Goal: Task Accomplishment & Management: Manage account settings

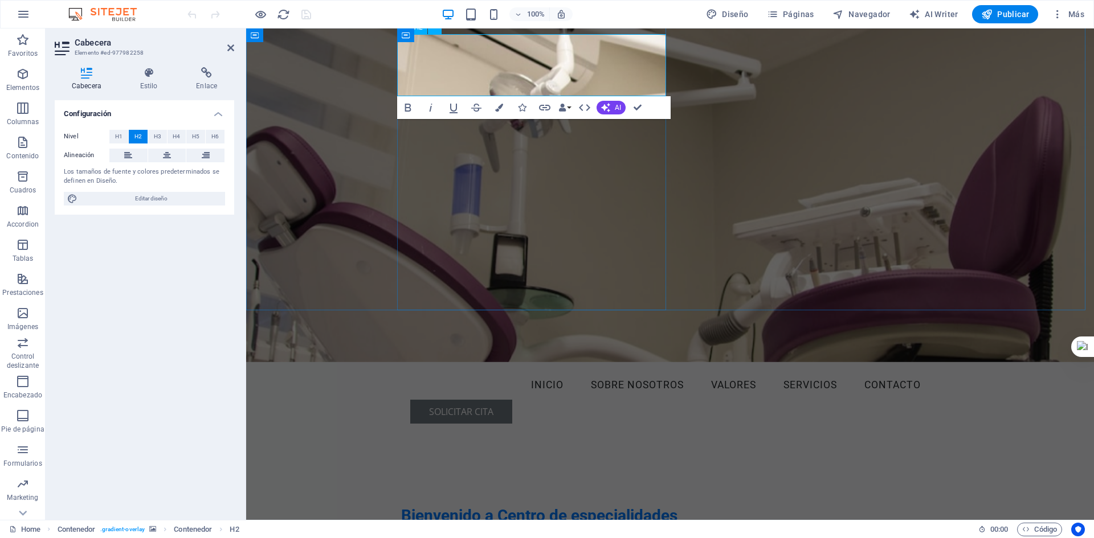
scroll to position [114, 0]
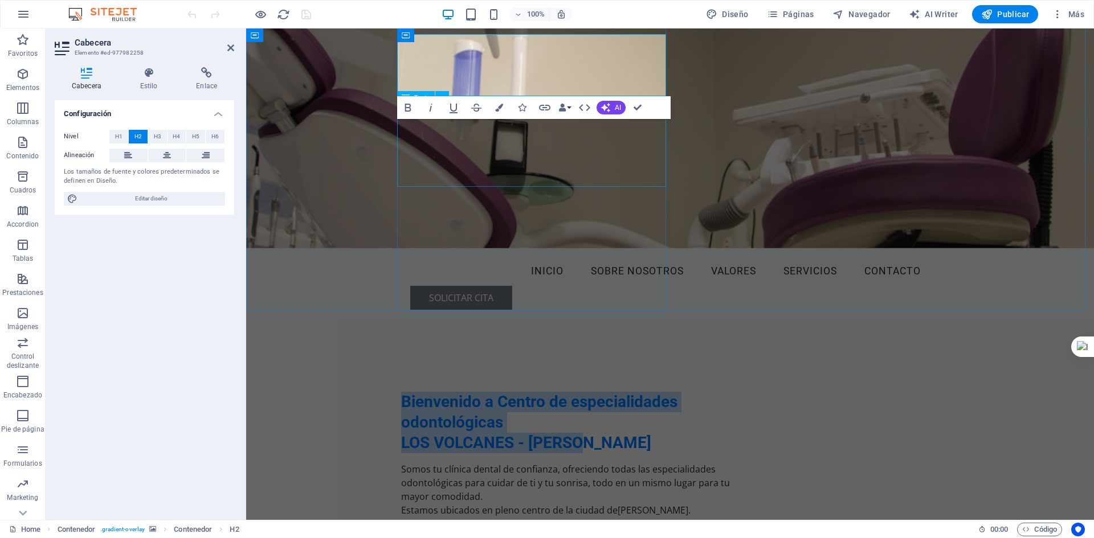
click at [584, 463] on div "Somos tu clínica dental de confianza, ofreciendo todas las especialidades odont…" at bounding box center [576, 497] width 350 height 68
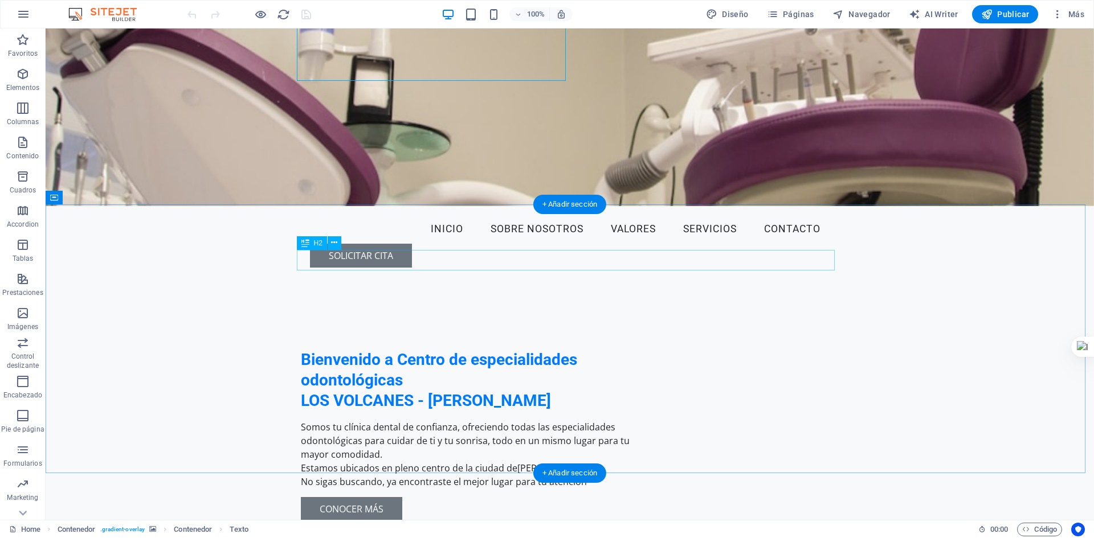
scroll to position [228, 0]
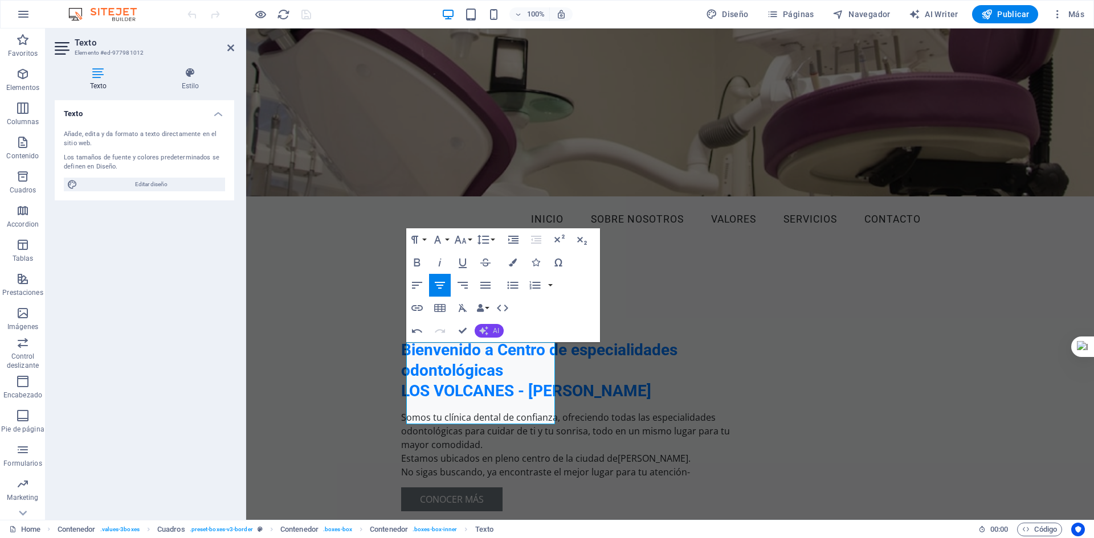
click at [497, 333] on span "AI" at bounding box center [496, 331] width 6 height 7
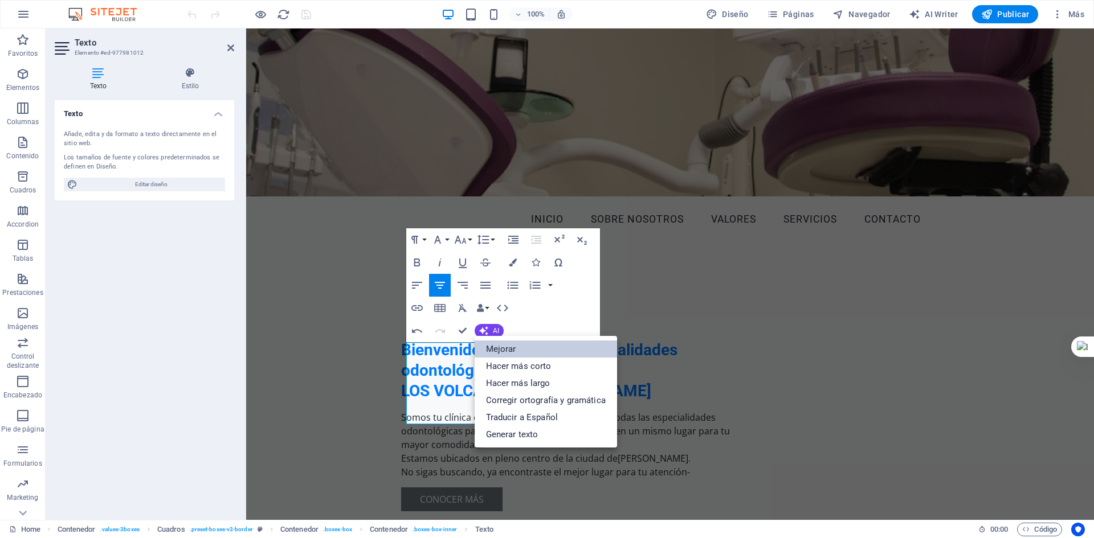
click at [512, 351] on link "Mejorar" at bounding box center [546, 349] width 142 height 17
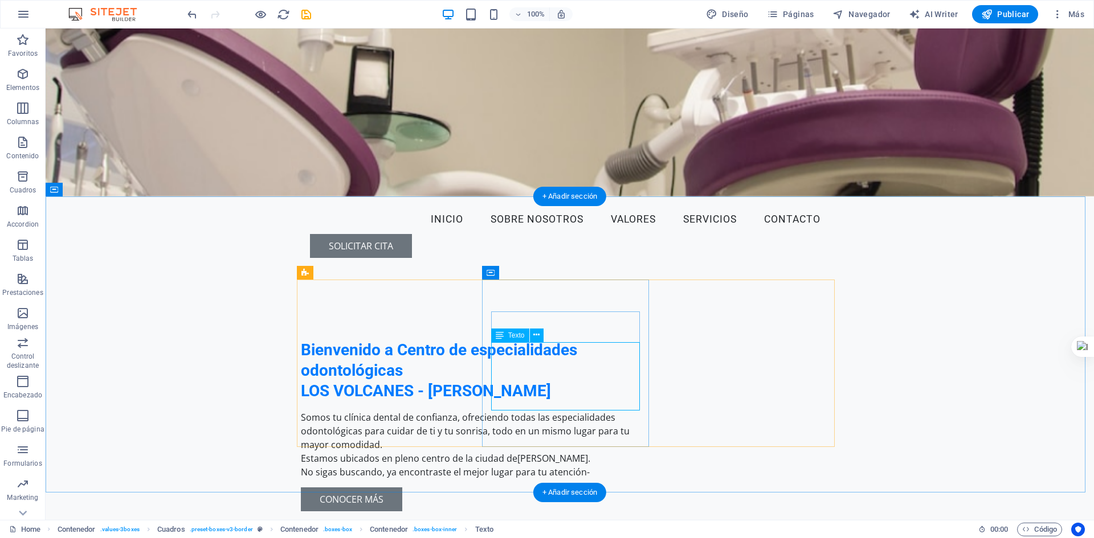
click at [515, 337] on span "Texto" at bounding box center [516, 335] width 17 height 7
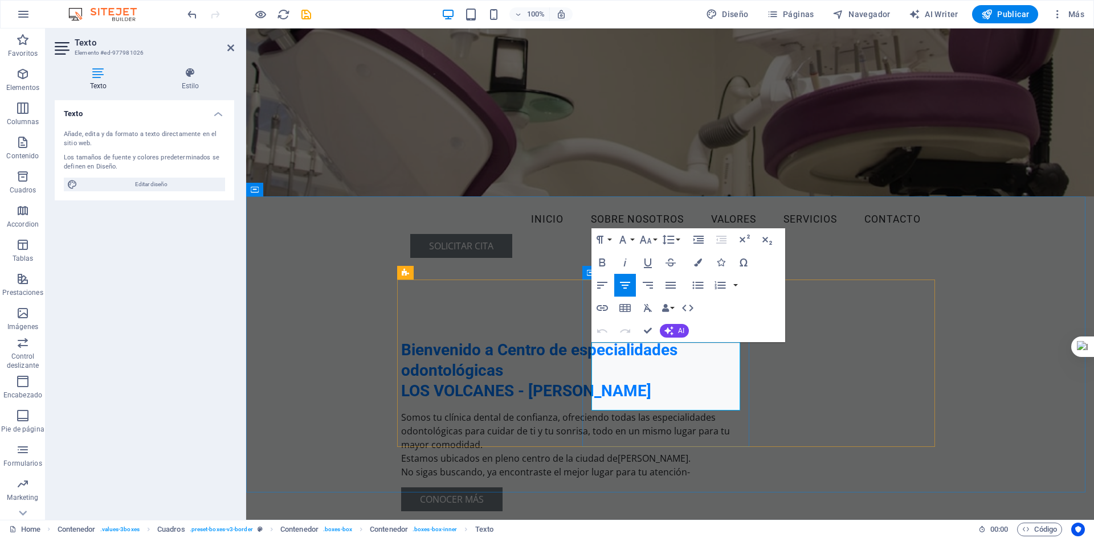
drag, startPoint x: 688, startPoint y: 410, endPoint x: 600, endPoint y: 344, distance: 109.4
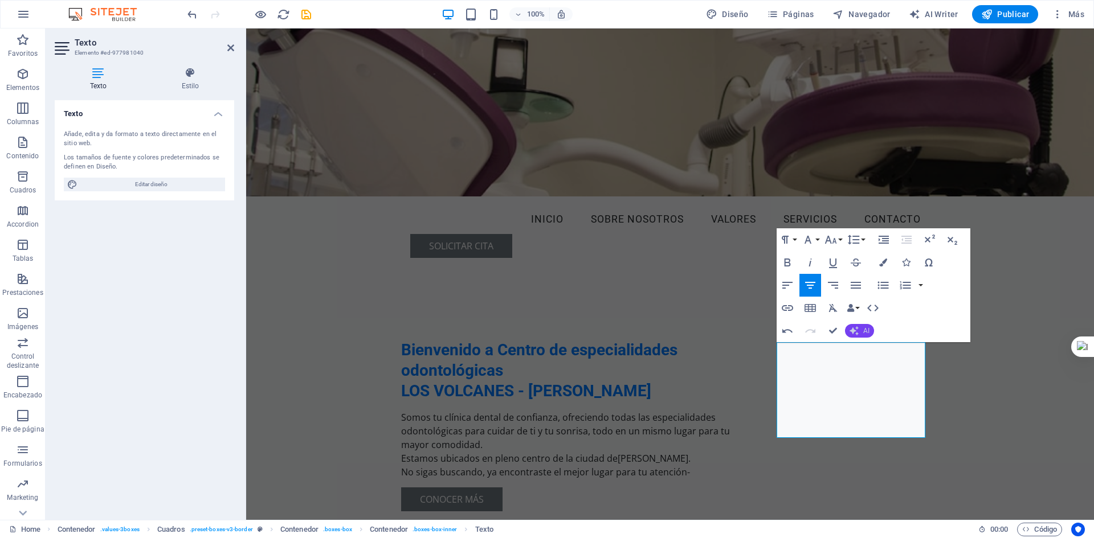
click at [861, 334] on button "AI" at bounding box center [859, 331] width 29 height 14
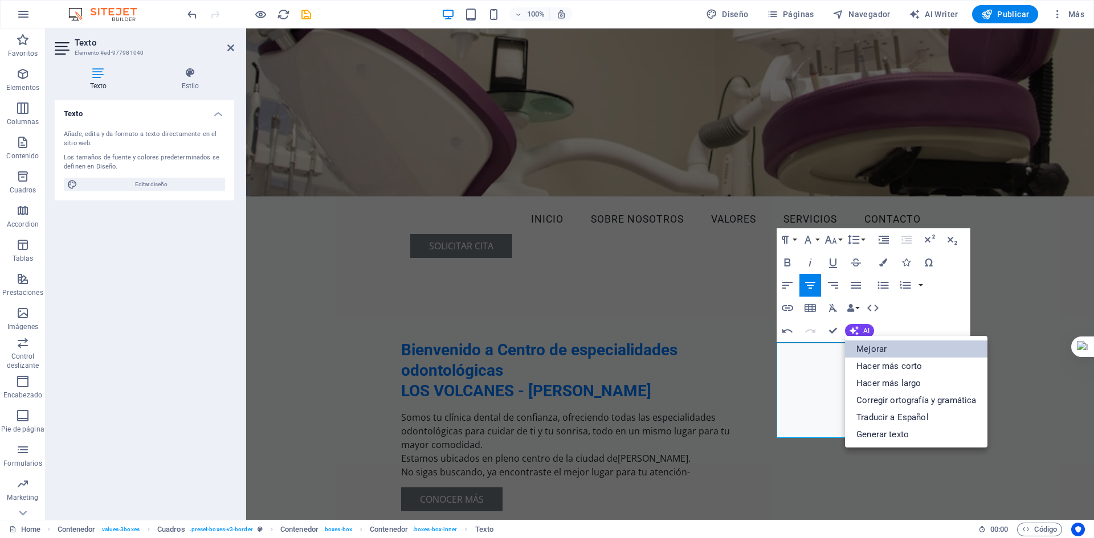
click at [882, 347] on link "Mejorar" at bounding box center [916, 349] width 142 height 17
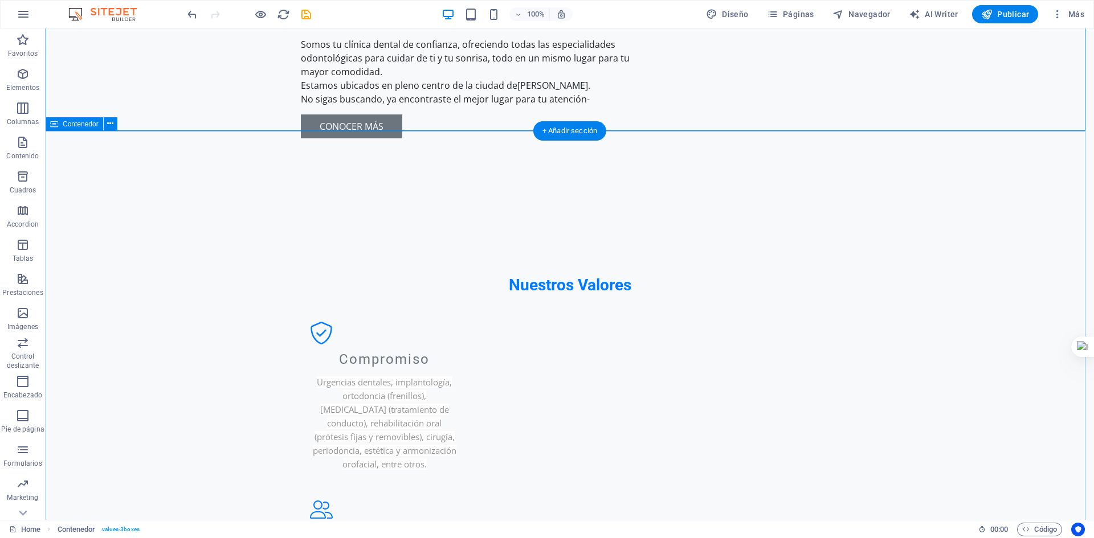
scroll to position [627, 0]
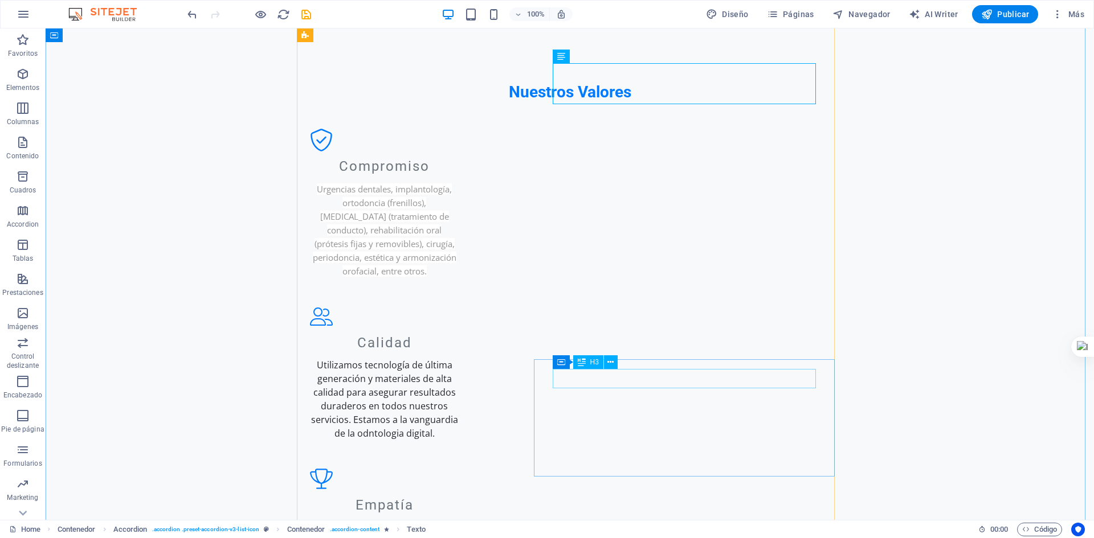
scroll to position [854, 0]
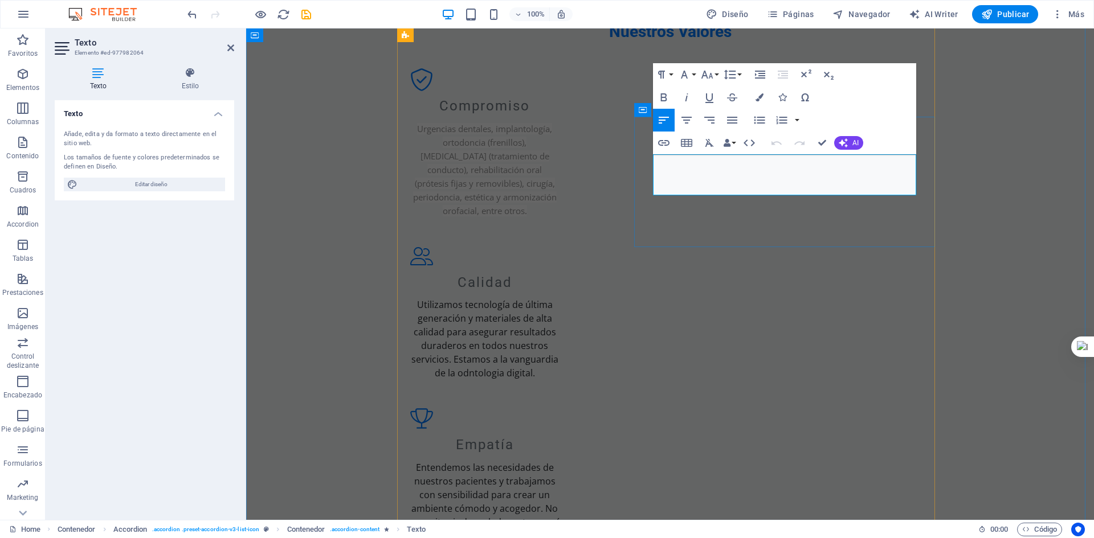
click at [854, 140] on span "AI" at bounding box center [855, 143] width 6 height 7
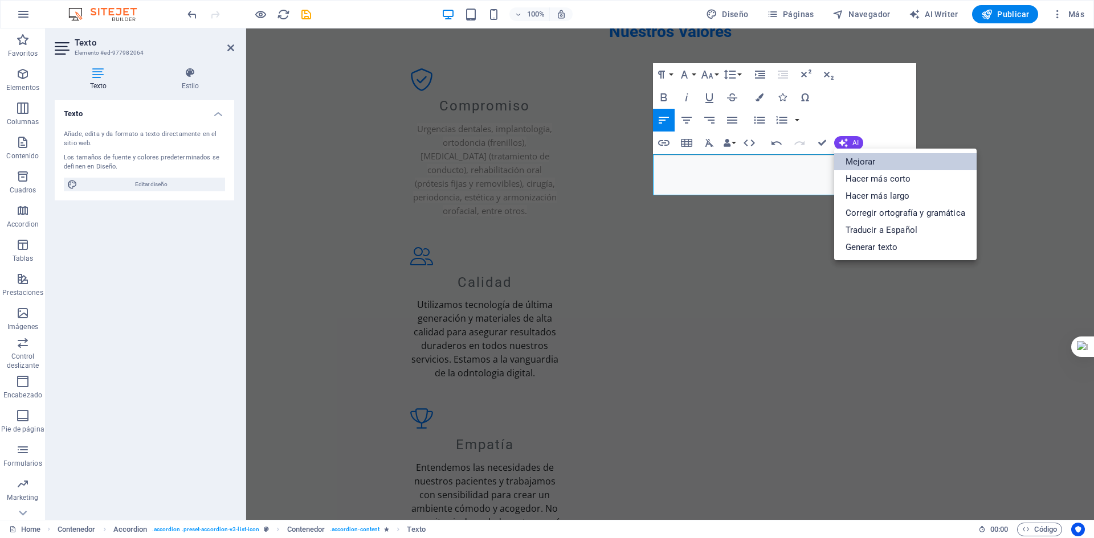
click at [857, 167] on link "Mejorar" at bounding box center [905, 161] width 142 height 17
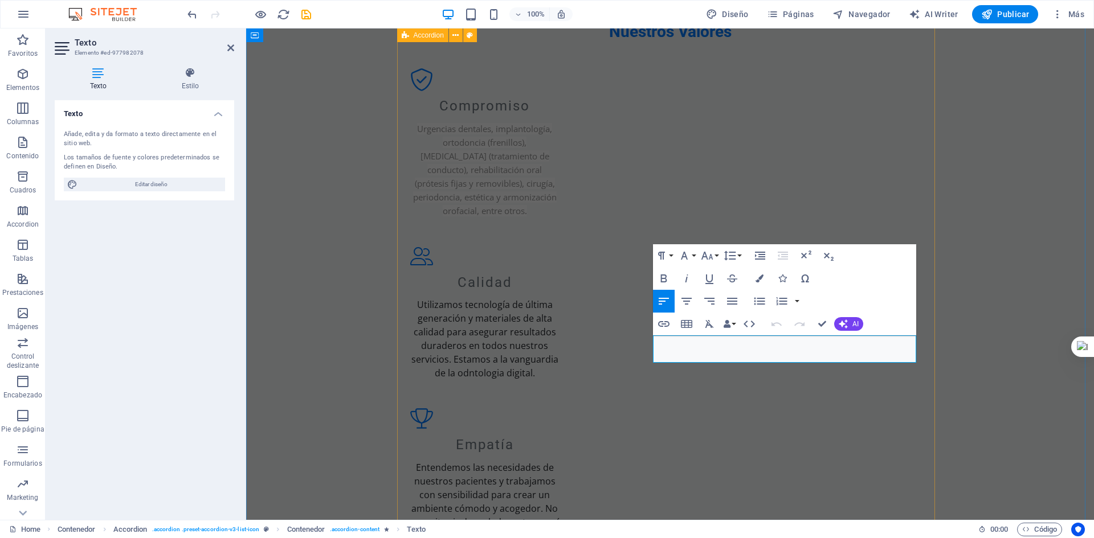
drag, startPoint x: 798, startPoint y: 355, endPoint x: 624, endPoint y: 324, distance: 176.0
drag, startPoint x: 941, startPoint y: 363, endPoint x: 751, endPoint y: 355, distance: 189.9
drag, startPoint x: 805, startPoint y: 355, endPoint x: 691, endPoint y: 358, distance: 114.0
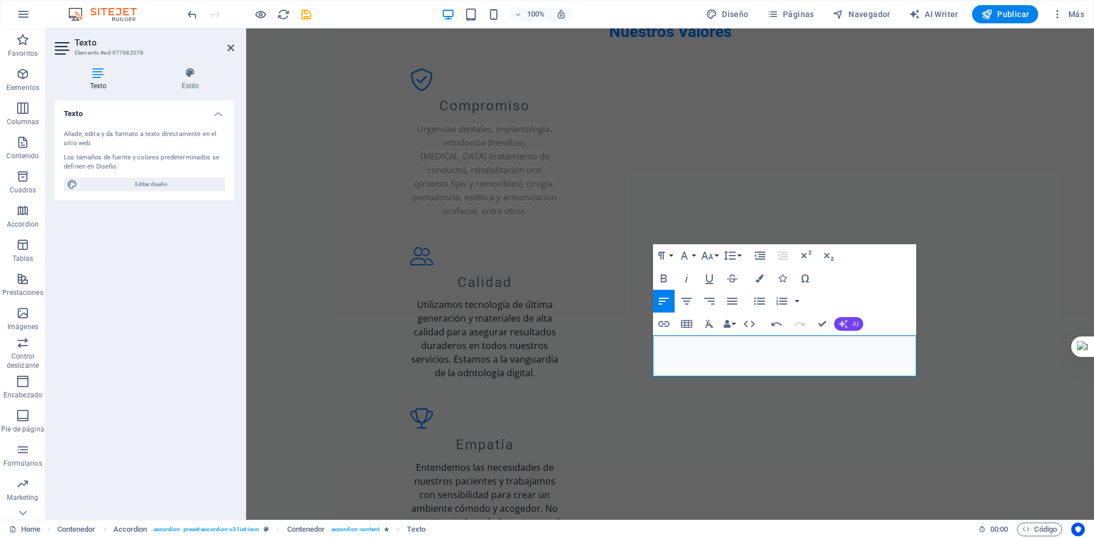
click at [843, 326] on icon "button" at bounding box center [843, 324] width 9 height 9
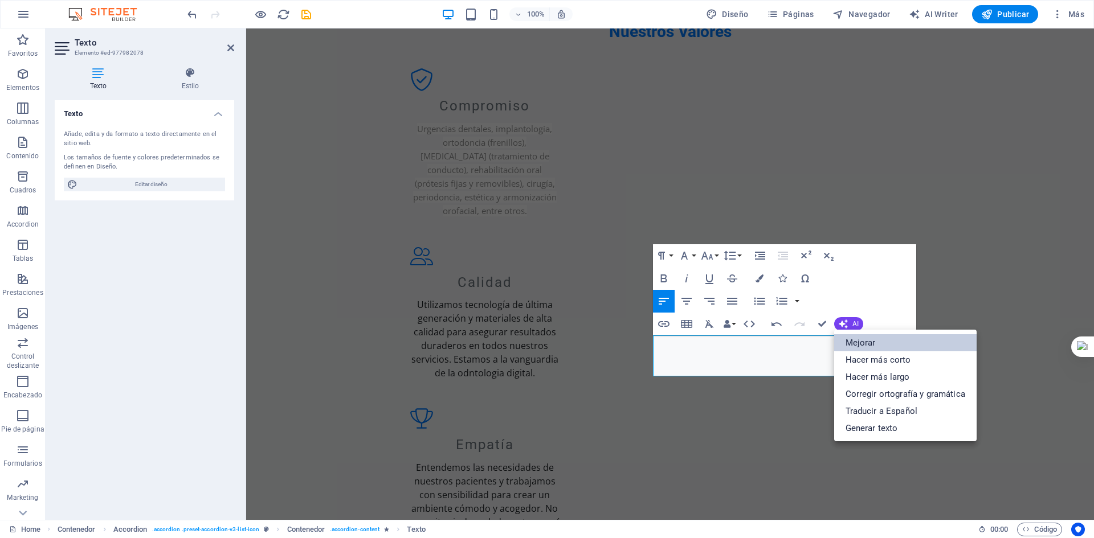
click at [882, 344] on link "Mejorar" at bounding box center [905, 342] width 142 height 17
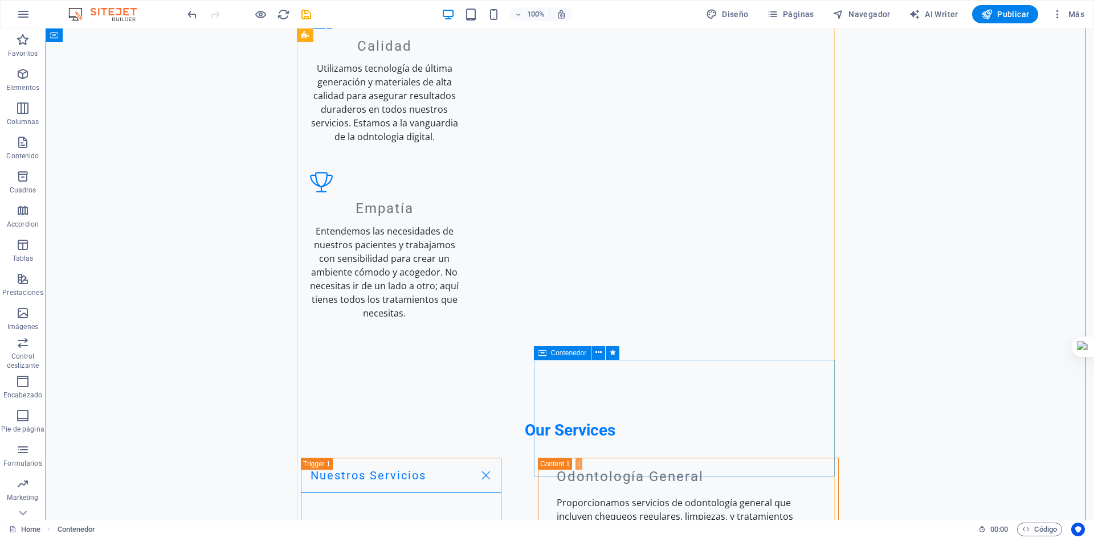
scroll to position [1196, 0]
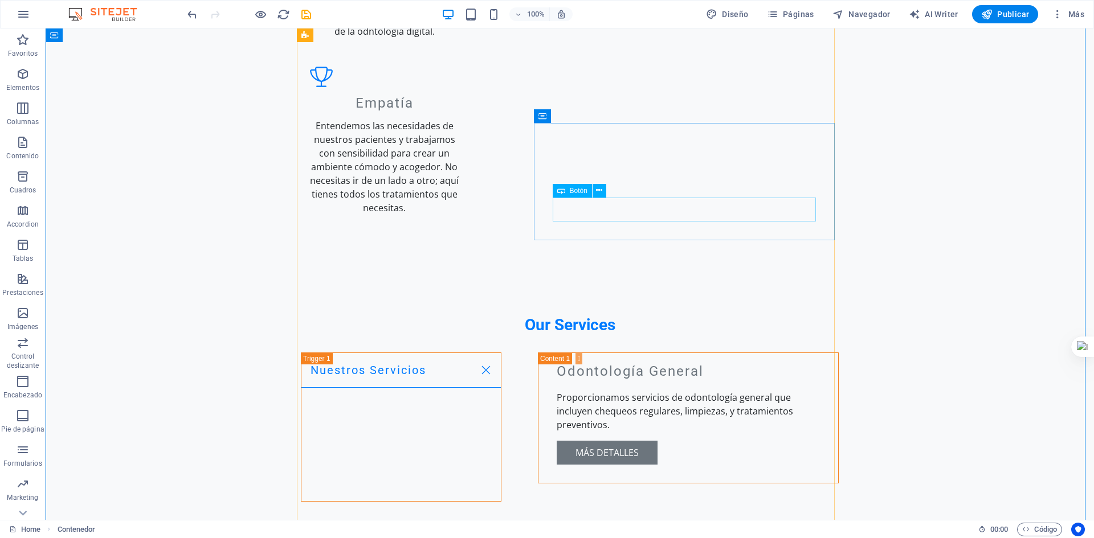
click at [599, 193] on icon at bounding box center [599, 191] width 6 height 12
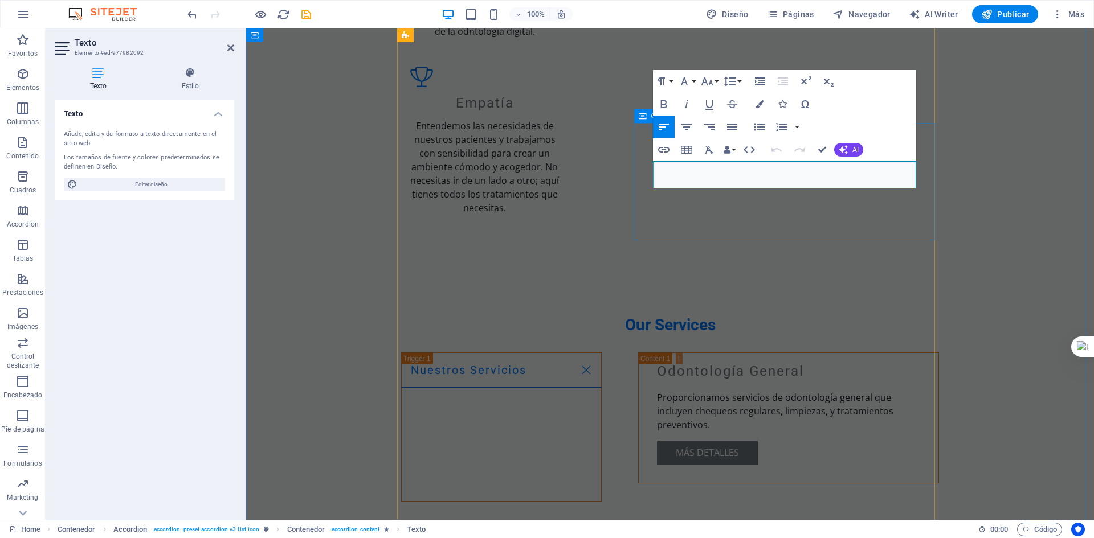
drag, startPoint x: 870, startPoint y: 185, endPoint x: 628, endPoint y: 149, distance: 245.2
click at [851, 150] on button "AI" at bounding box center [848, 150] width 29 height 14
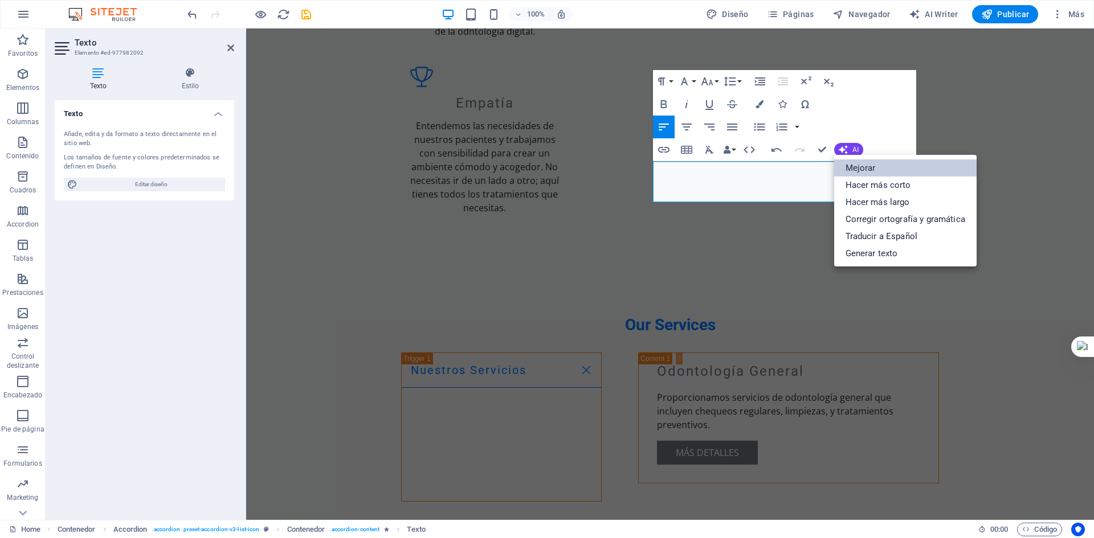
click at [871, 171] on link "Mejorar" at bounding box center [905, 168] width 142 height 17
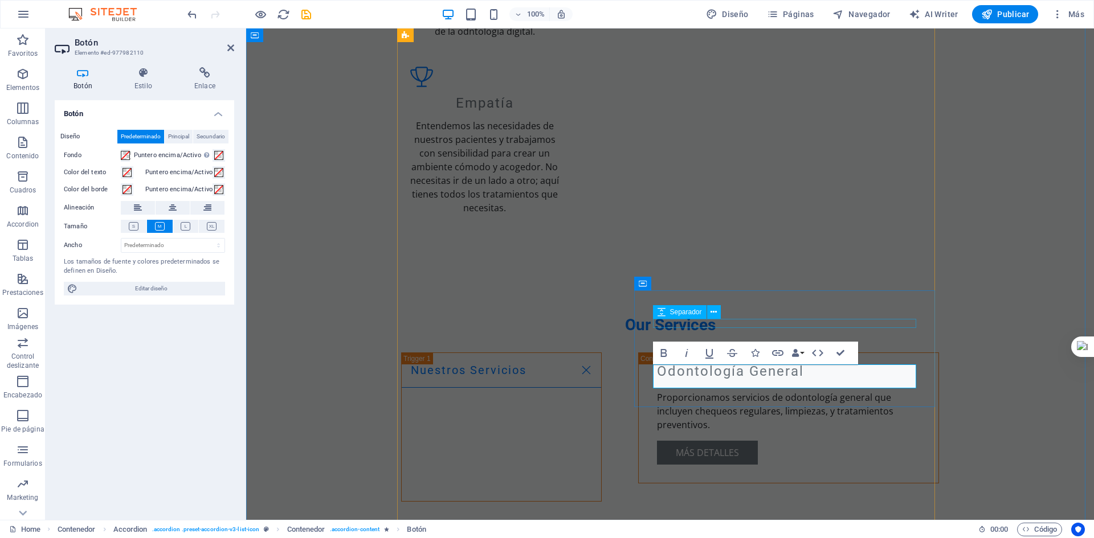
select select "px"
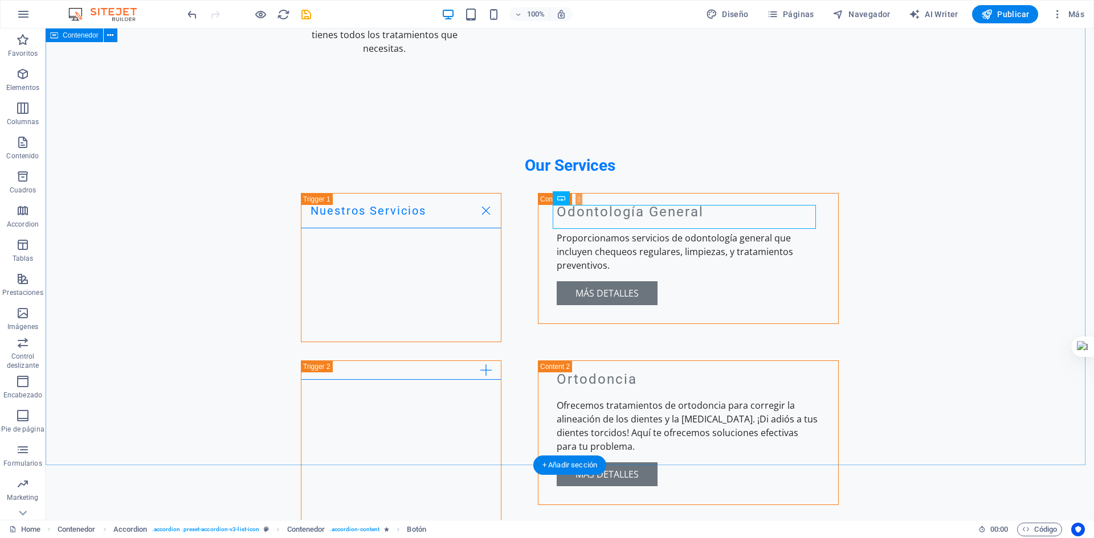
scroll to position [1424, 0]
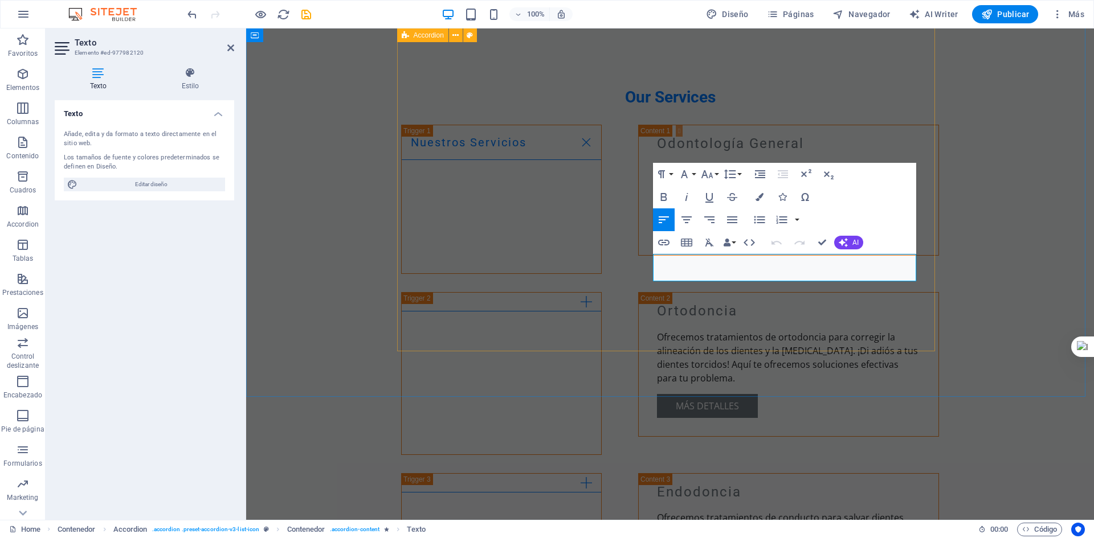
drag, startPoint x: 812, startPoint y: 272, endPoint x: 615, endPoint y: 256, distance: 197.2
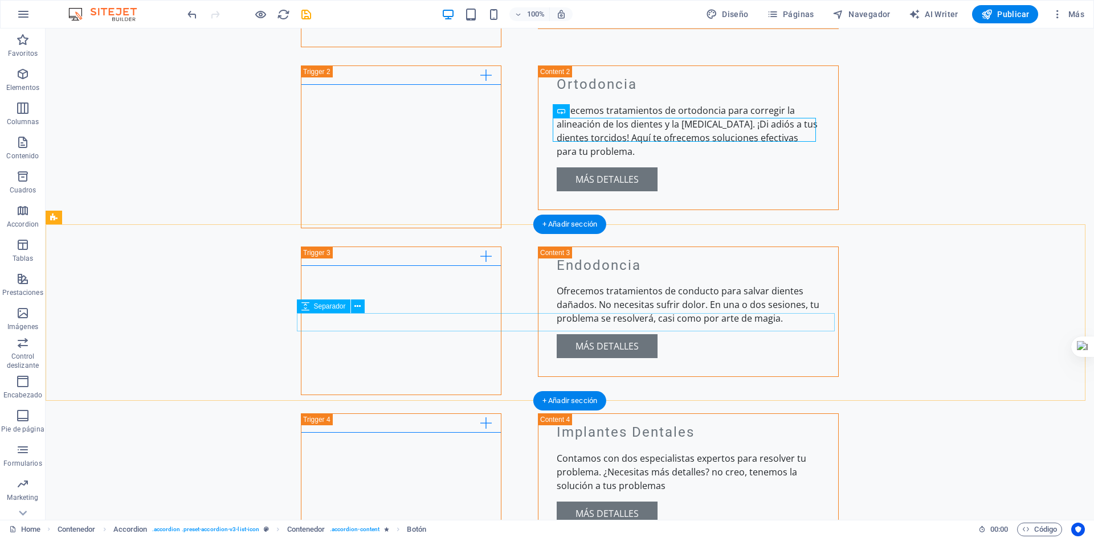
scroll to position [1652, 0]
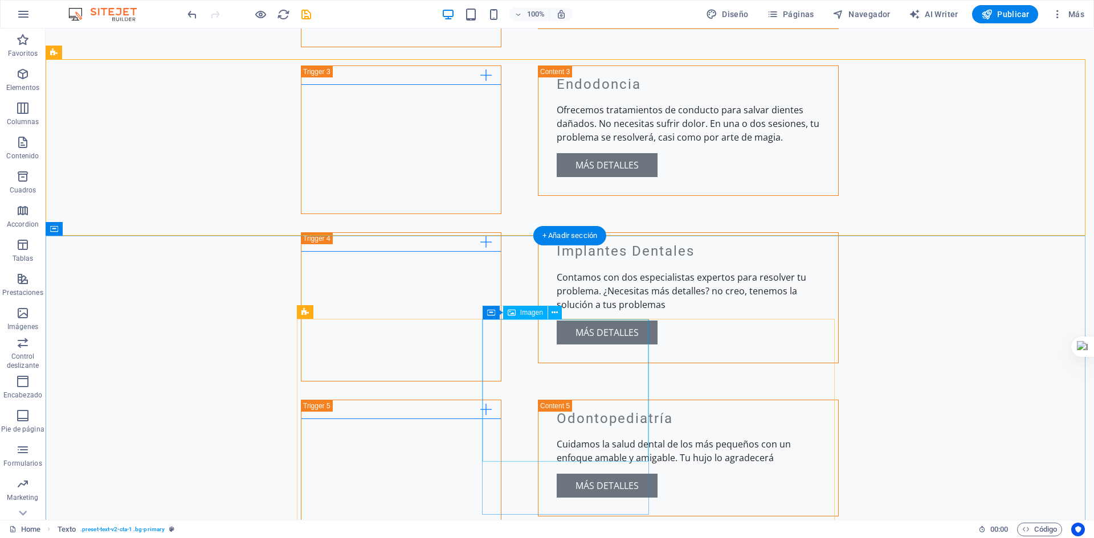
scroll to position [1880, 0]
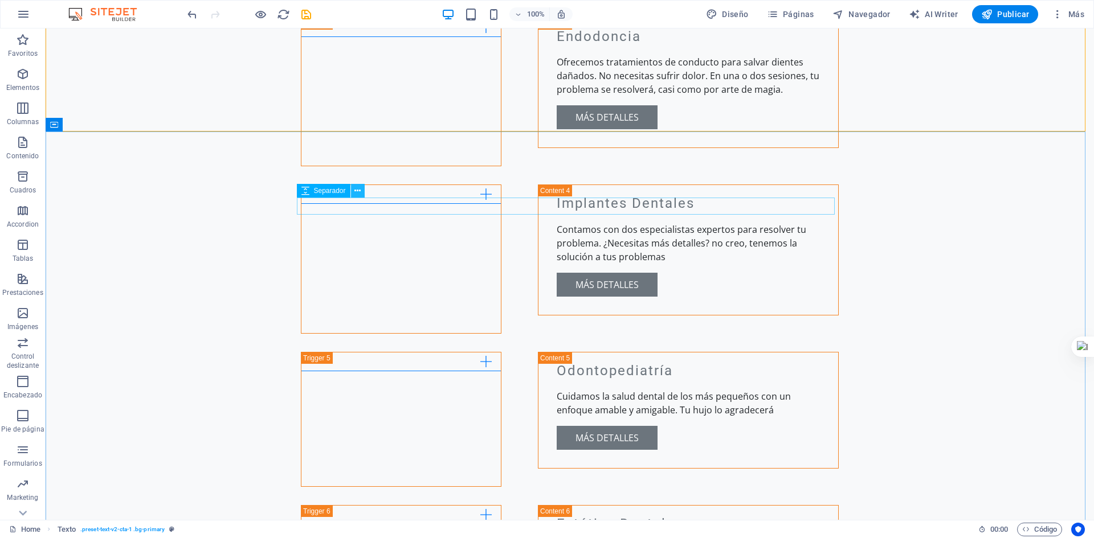
click at [357, 191] on icon at bounding box center [357, 191] width 6 height 12
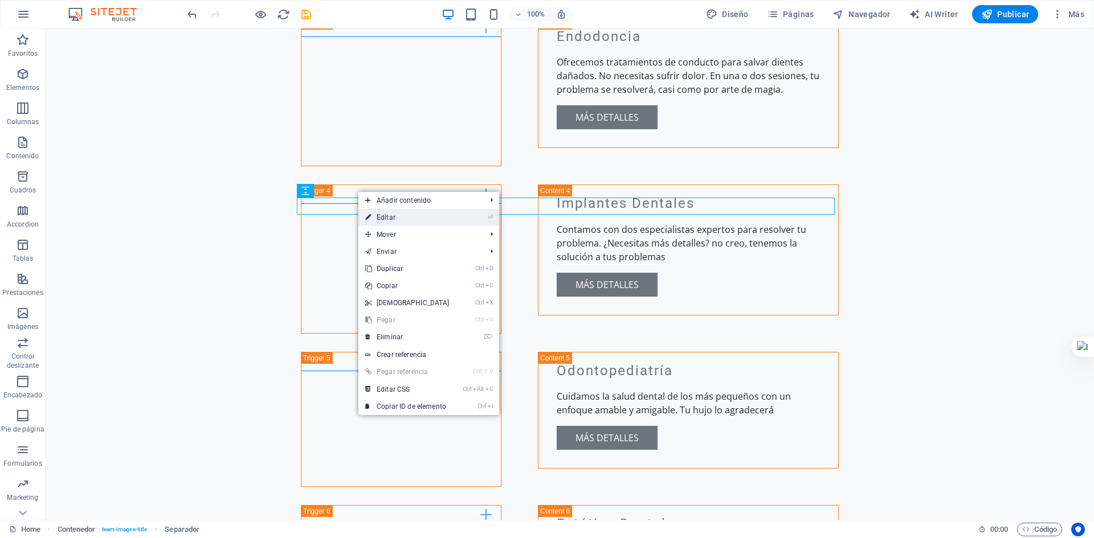
click at [384, 211] on link "⏎ Editar" at bounding box center [407, 217] width 98 height 17
select select "px"
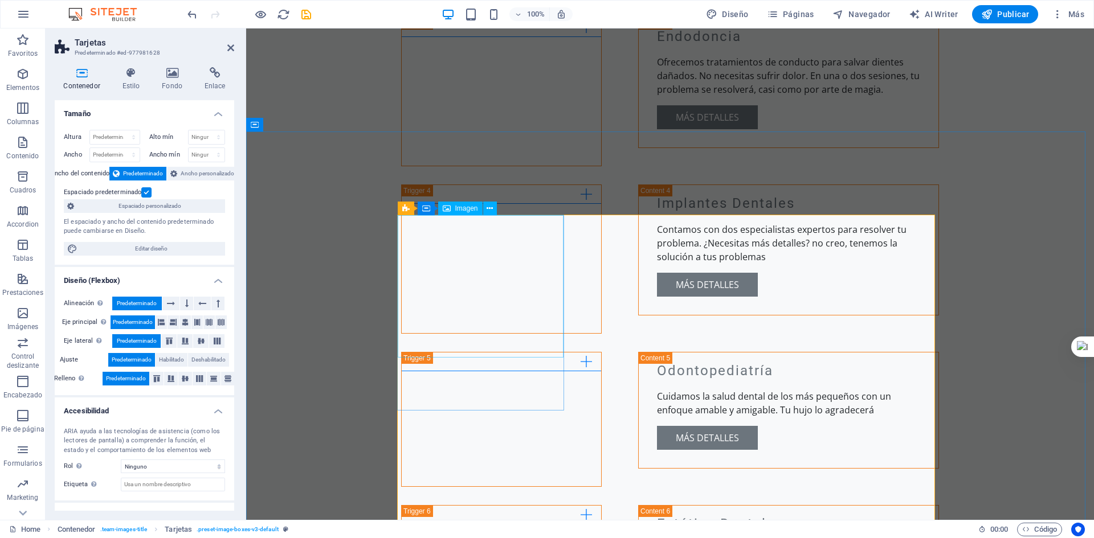
click at [475, 214] on div "Imagen" at bounding box center [460, 209] width 44 height 14
click at [474, 209] on span "Imagen" at bounding box center [466, 208] width 23 height 7
click at [457, 211] on span "Imagen" at bounding box center [466, 208] width 23 height 7
click at [463, 207] on span "Imagen" at bounding box center [466, 208] width 23 height 7
click at [488, 210] on icon at bounding box center [489, 209] width 6 height 12
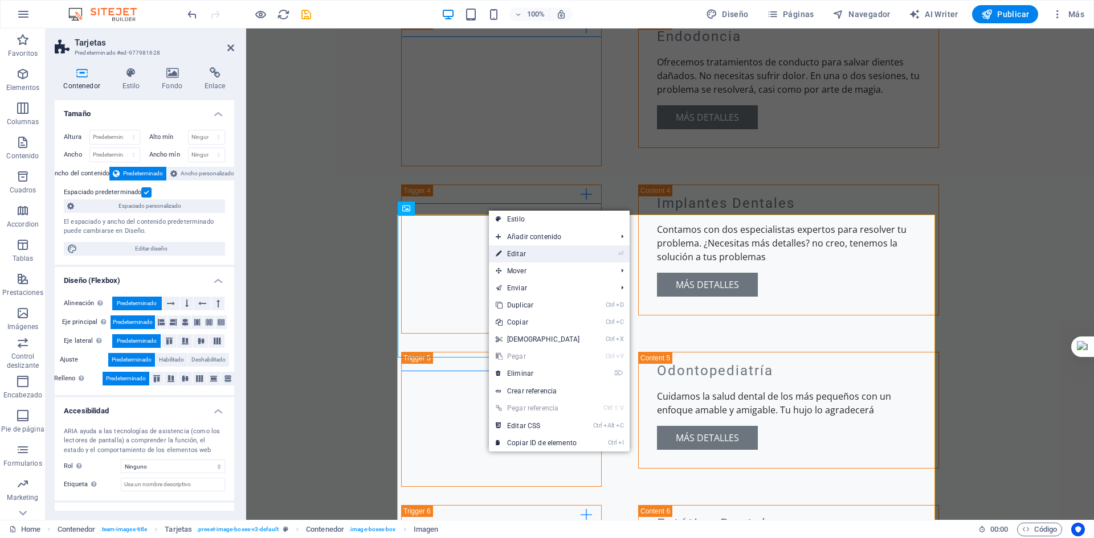
click at [538, 253] on link "⏎ Editar" at bounding box center [538, 254] width 98 height 17
select select "vw"
select select "px"
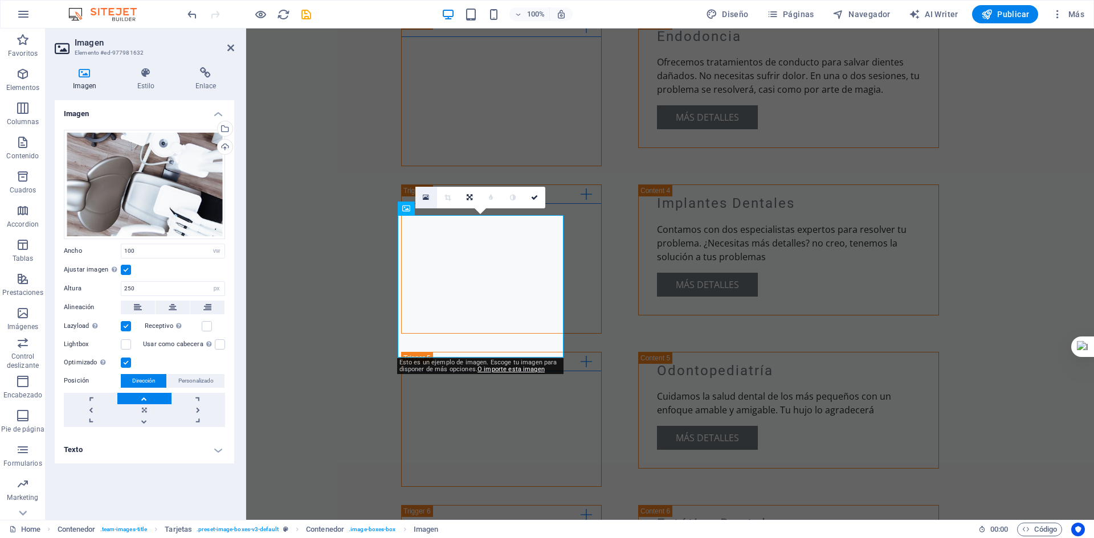
click at [431, 196] on link at bounding box center [426, 198] width 22 height 22
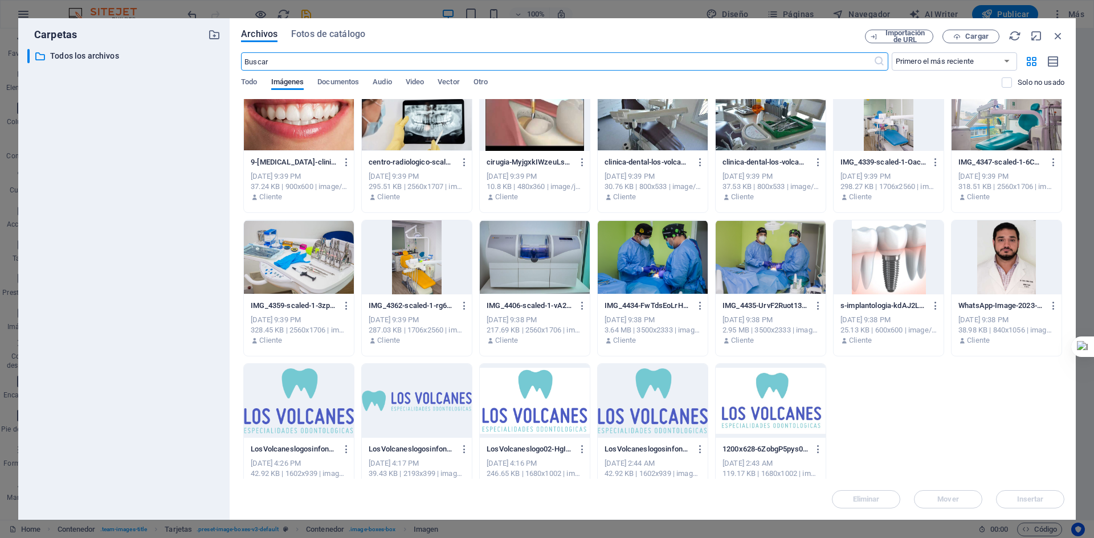
scroll to position [328, 0]
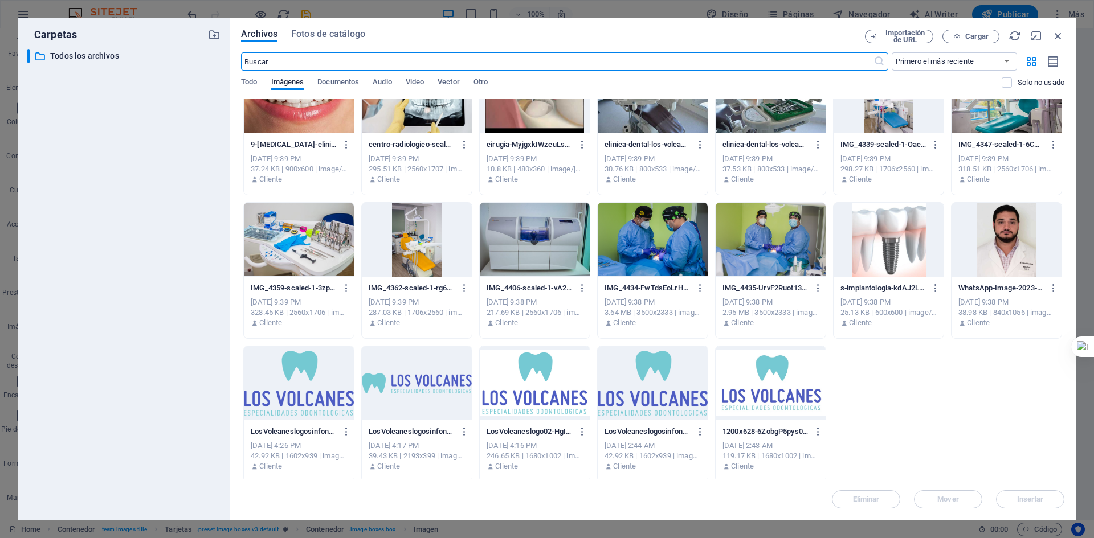
click at [1009, 260] on div at bounding box center [1006, 240] width 110 height 74
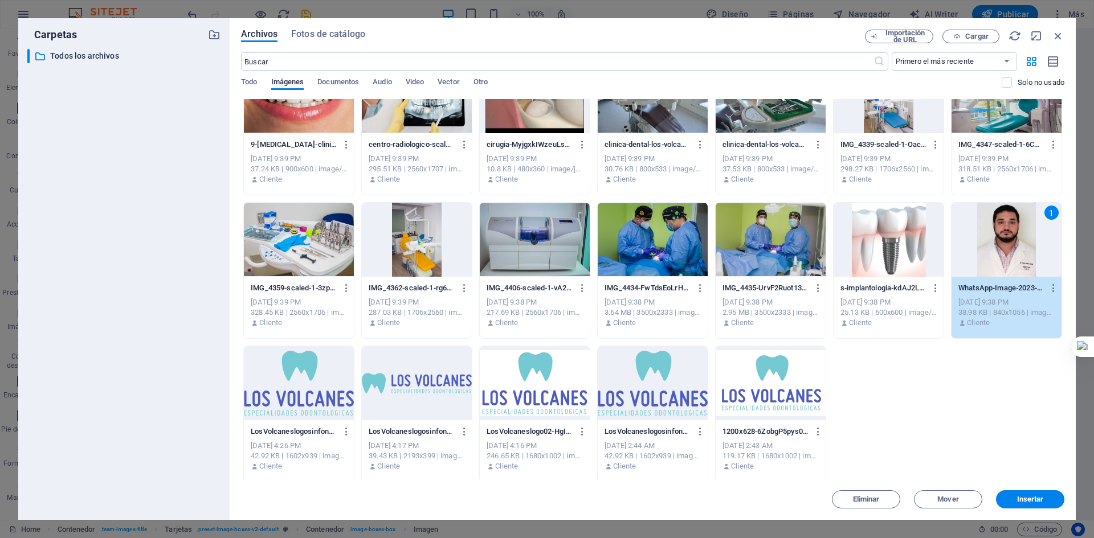
click at [1009, 260] on div "1" at bounding box center [1006, 240] width 110 height 74
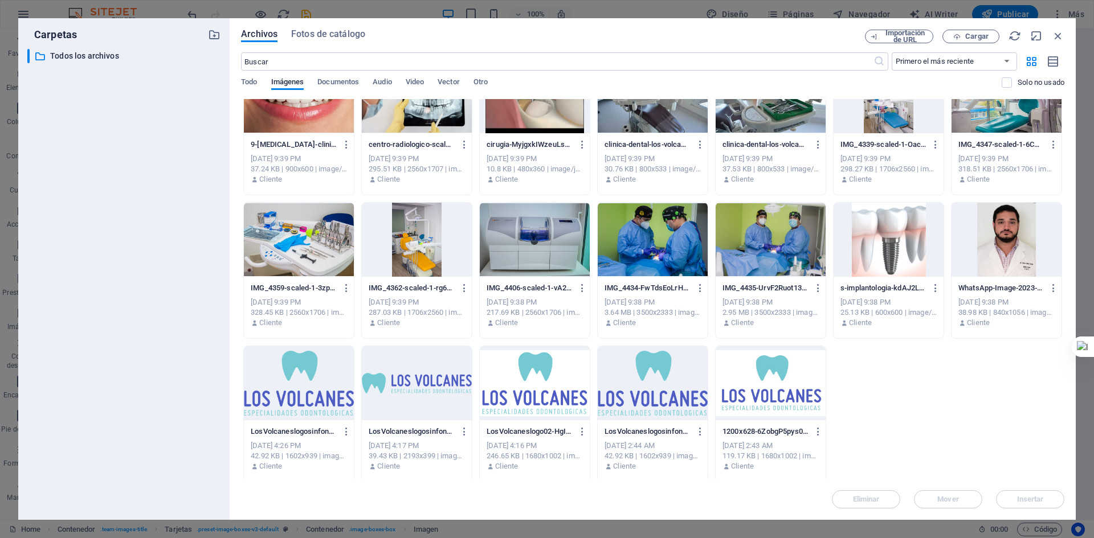
click at [1009, 260] on div at bounding box center [1006, 240] width 110 height 74
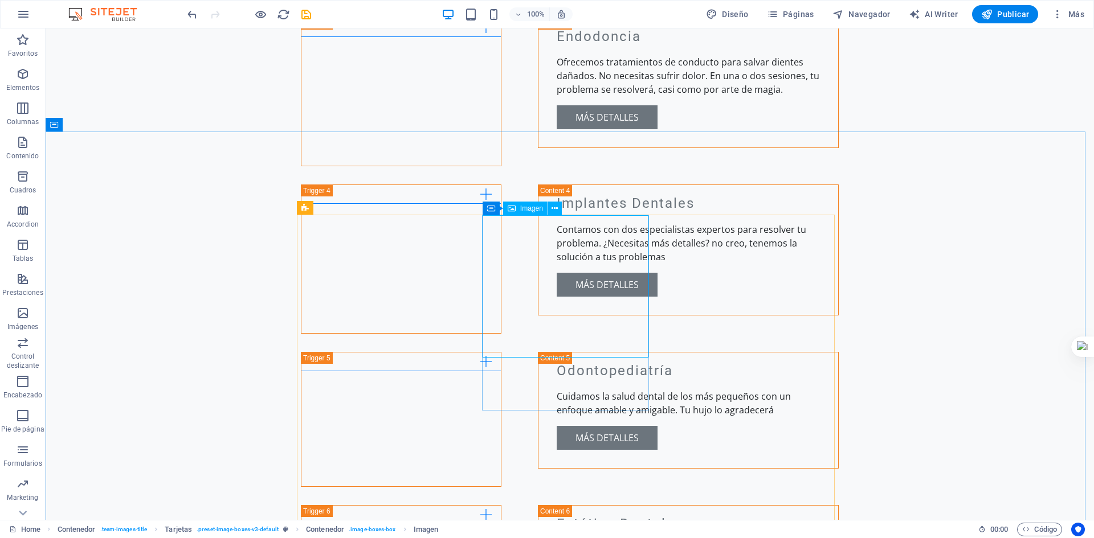
click at [524, 210] on span "Imagen" at bounding box center [531, 208] width 23 height 7
select select "vw"
select select "px"
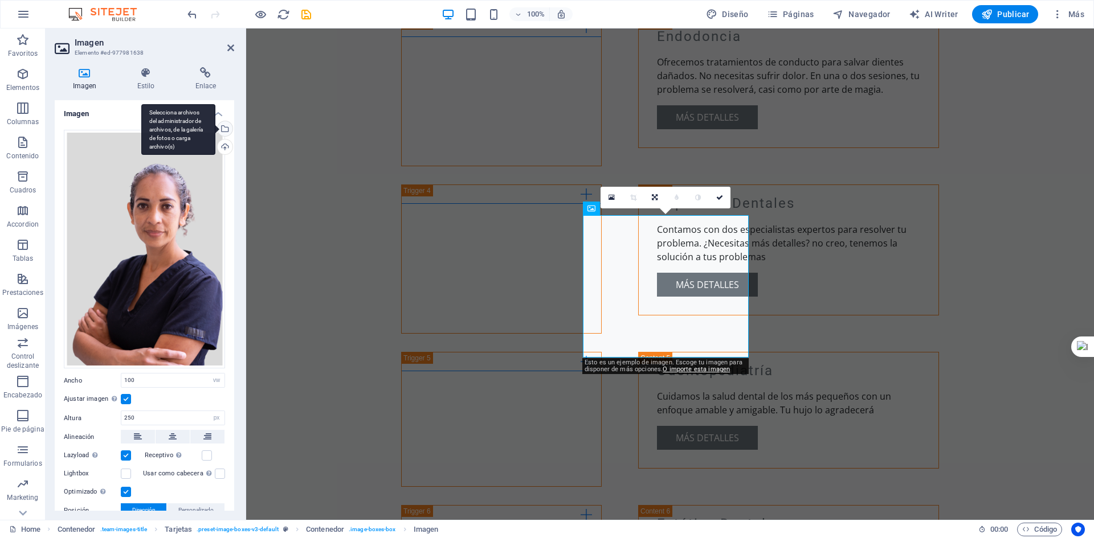
click at [223, 132] on div "Selecciona archivos del administrador de archivos, de la galería de fotos o car…" at bounding box center [223, 129] width 17 height 17
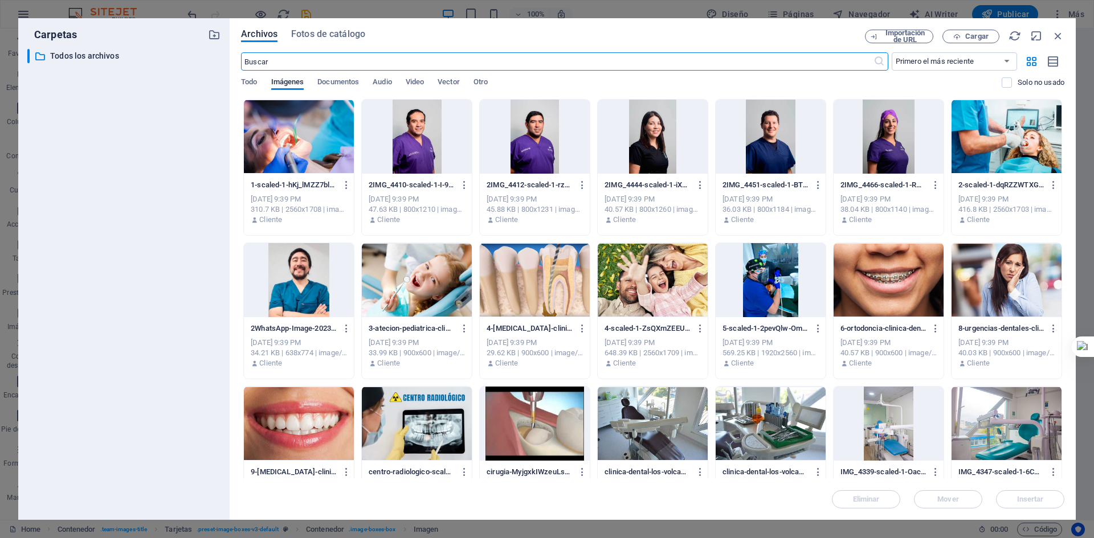
click at [406, 165] on div at bounding box center [417, 137] width 110 height 74
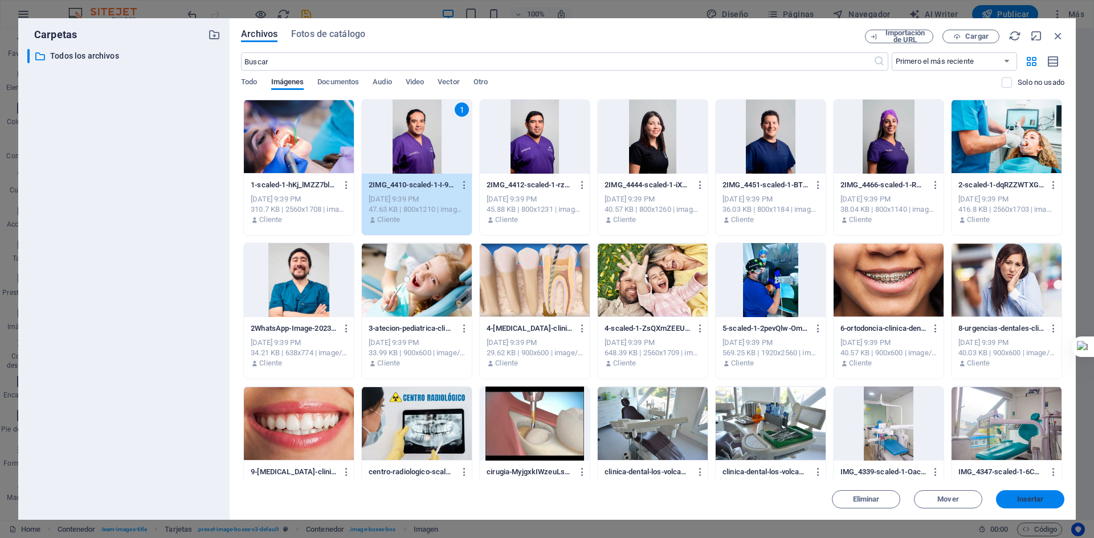
click at [1034, 494] on button "Insertar" at bounding box center [1030, 499] width 68 height 18
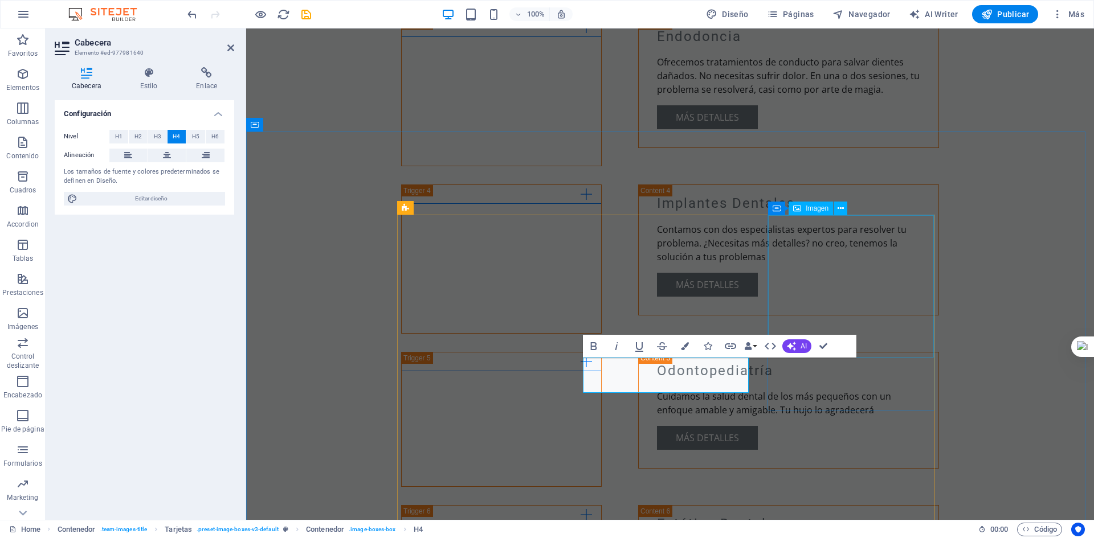
select select "vw"
select select "px"
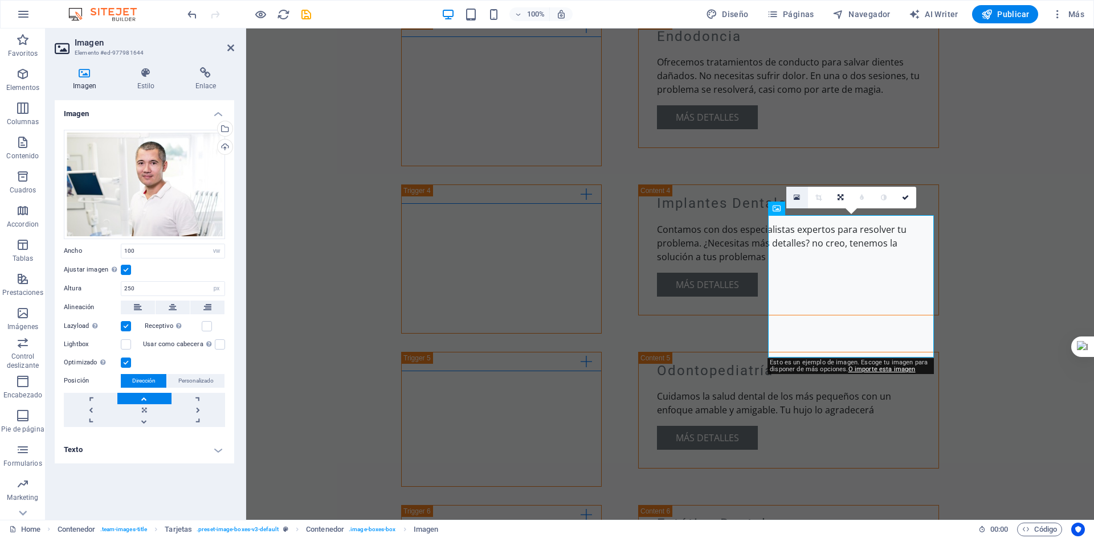
click at [798, 203] on link at bounding box center [797, 198] width 22 height 22
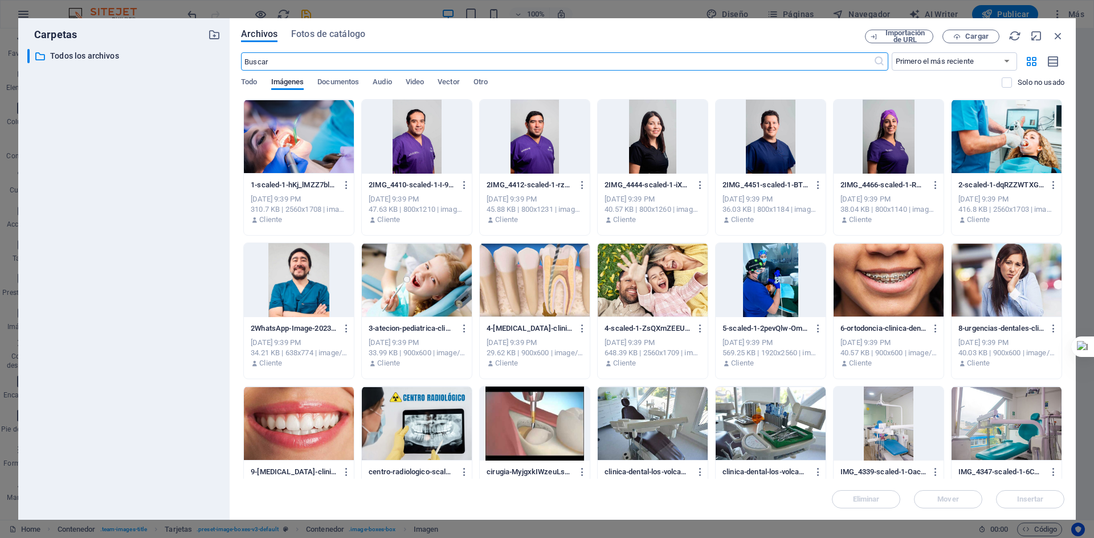
click at [541, 154] on div at bounding box center [535, 137] width 110 height 74
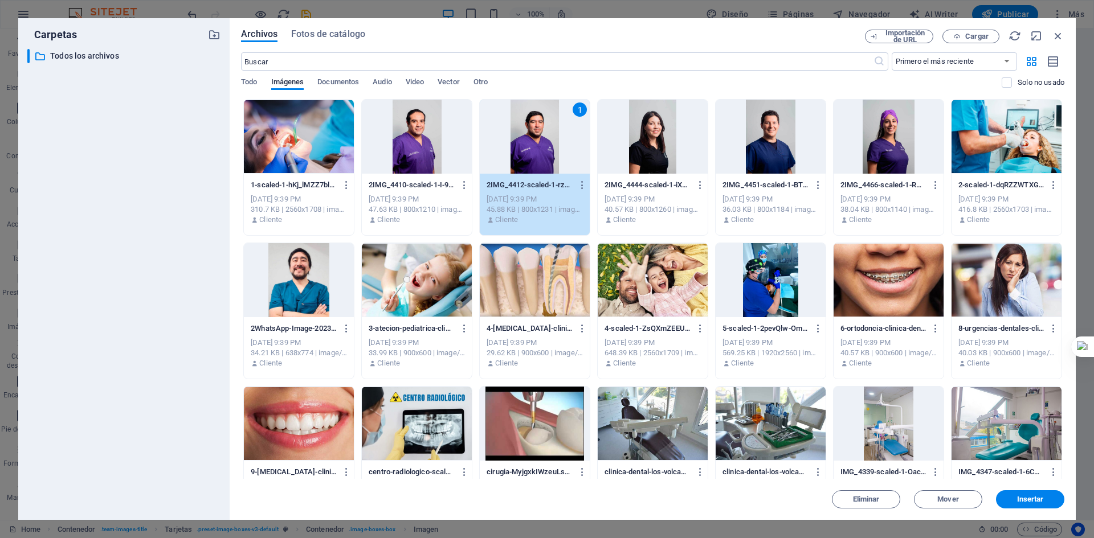
click at [541, 154] on div "1" at bounding box center [535, 137] width 110 height 74
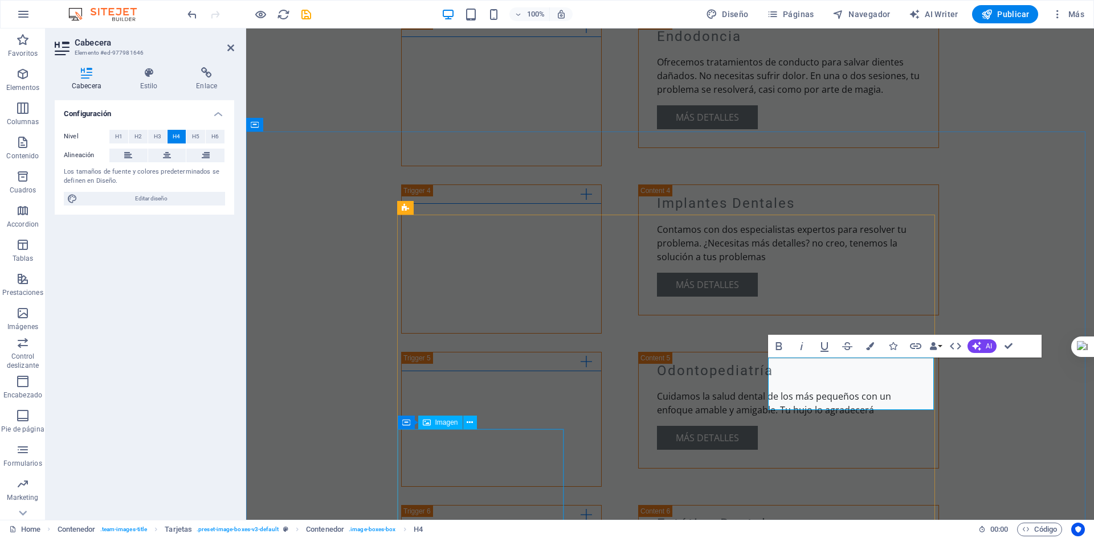
select select "vw"
select select "px"
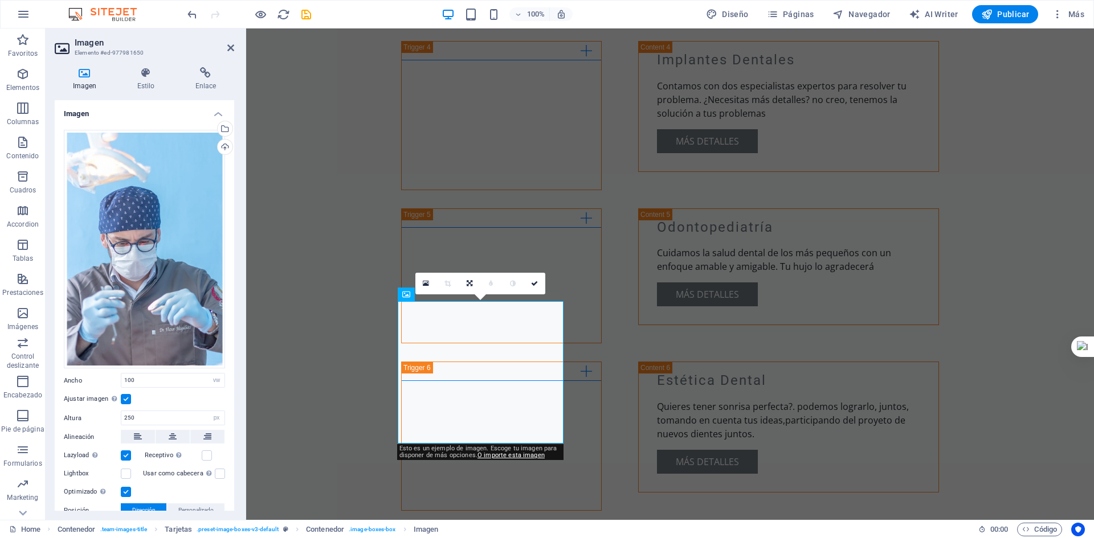
scroll to position [2163, 0]
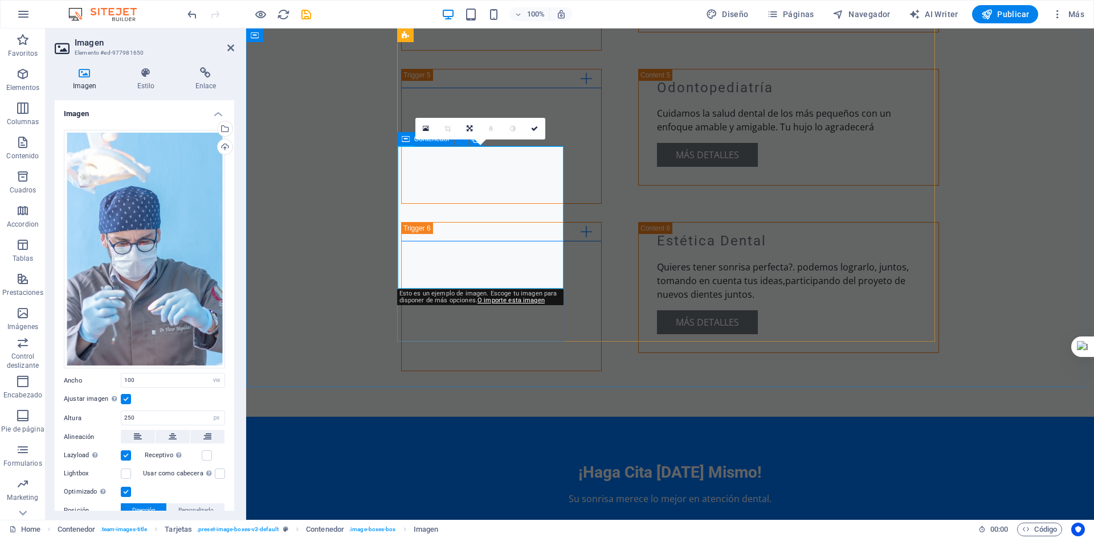
click at [406, 141] on icon at bounding box center [406, 139] width 8 height 14
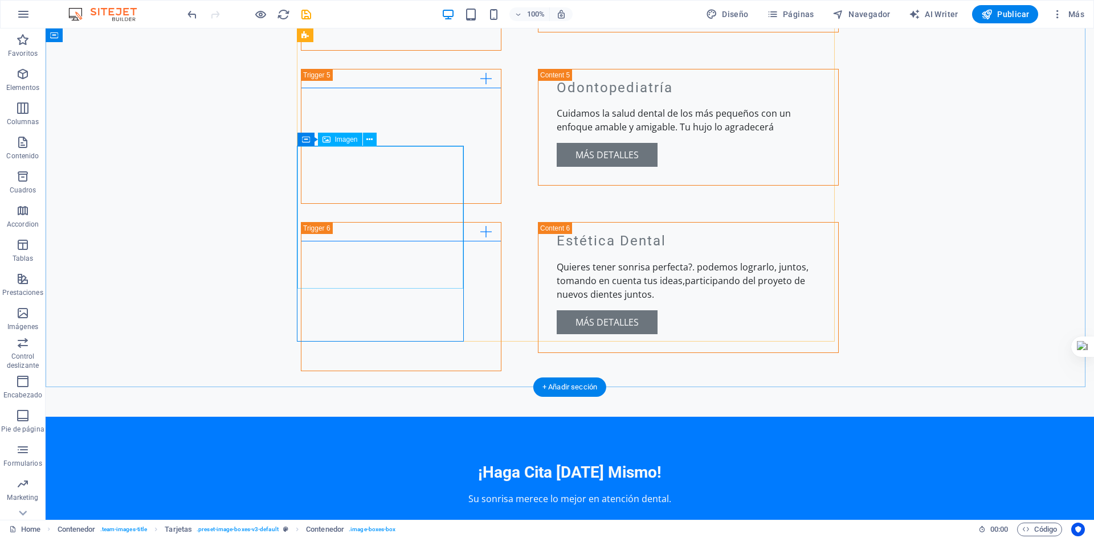
select select "vw"
select select "px"
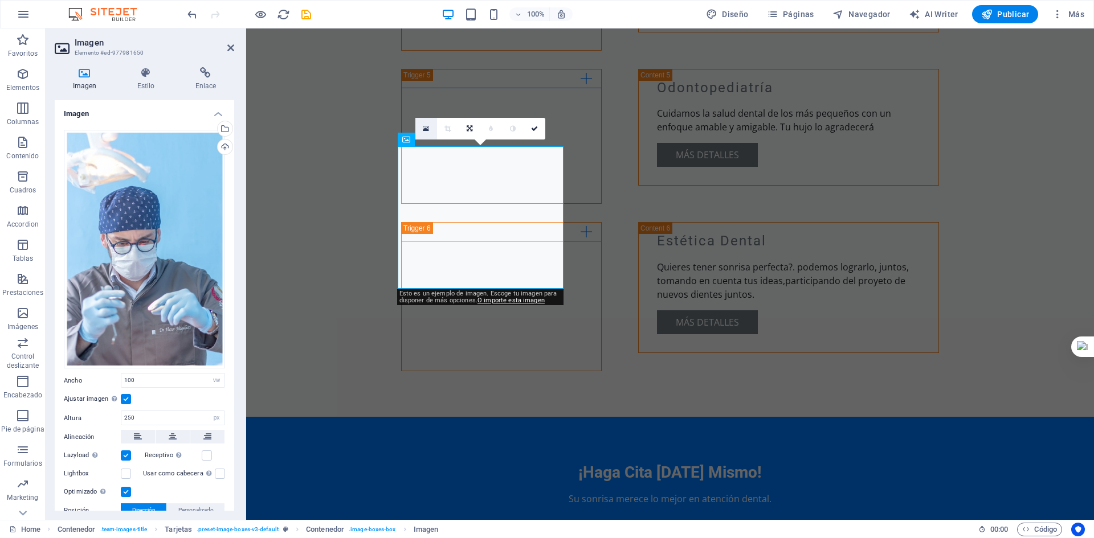
click at [423, 126] on icon at bounding box center [426, 129] width 6 height 8
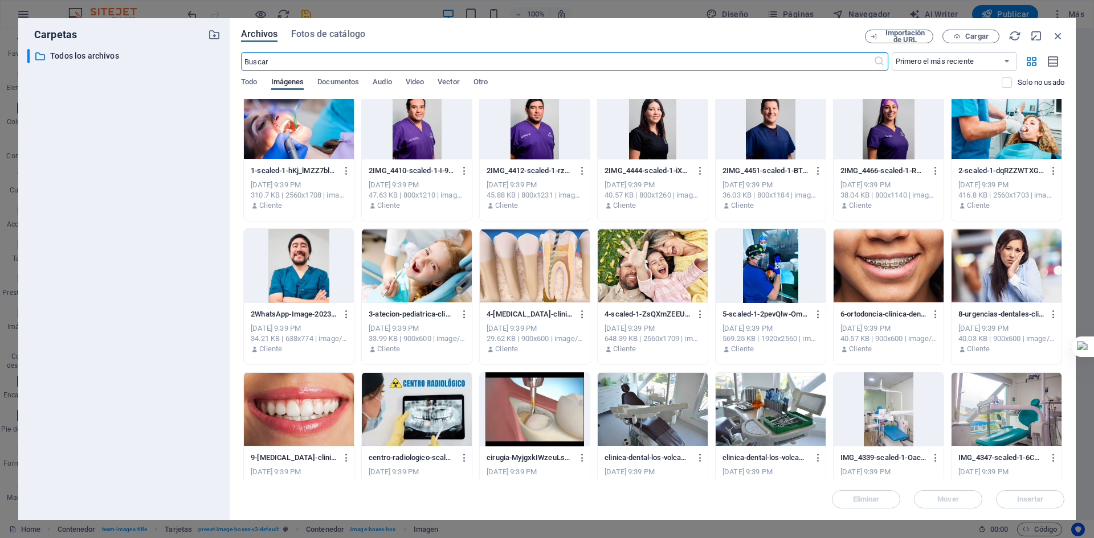
scroll to position [7, 0]
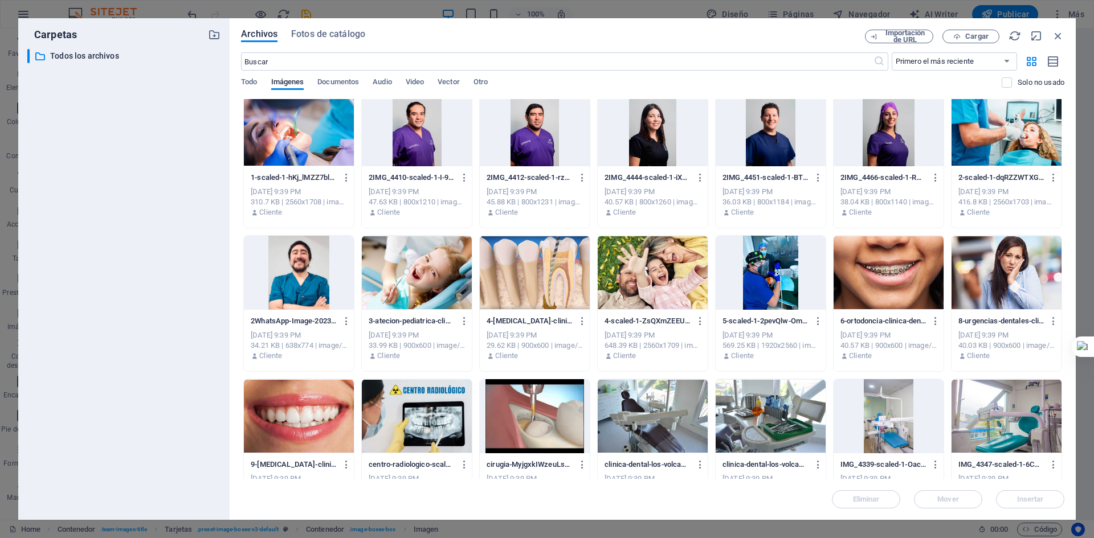
click at [314, 263] on div at bounding box center [299, 273] width 110 height 74
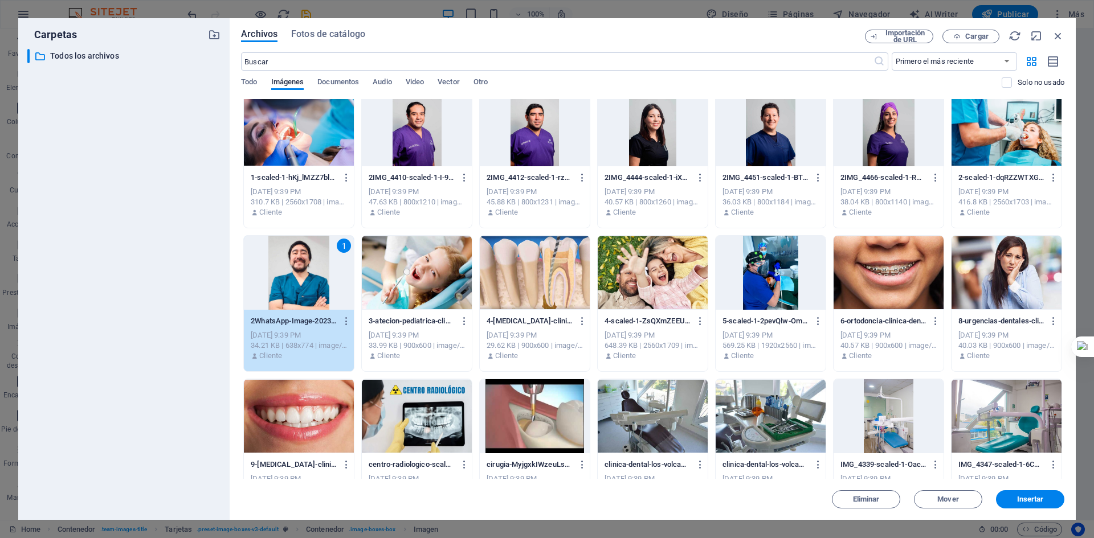
click at [314, 263] on div "1" at bounding box center [299, 273] width 110 height 74
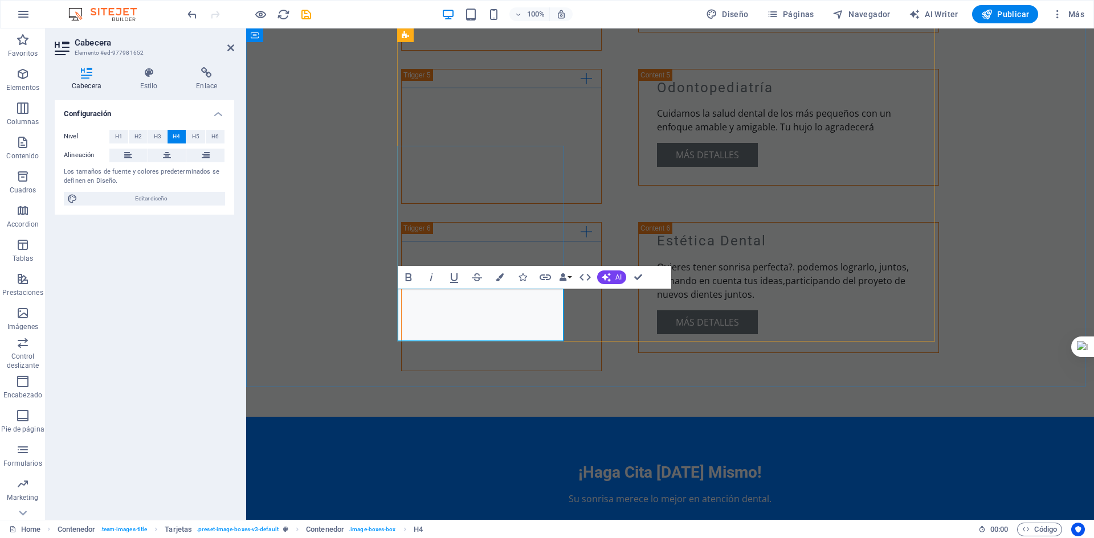
drag, startPoint x: 537, startPoint y: 308, endPoint x: 437, endPoint y: 310, distance: 99.7
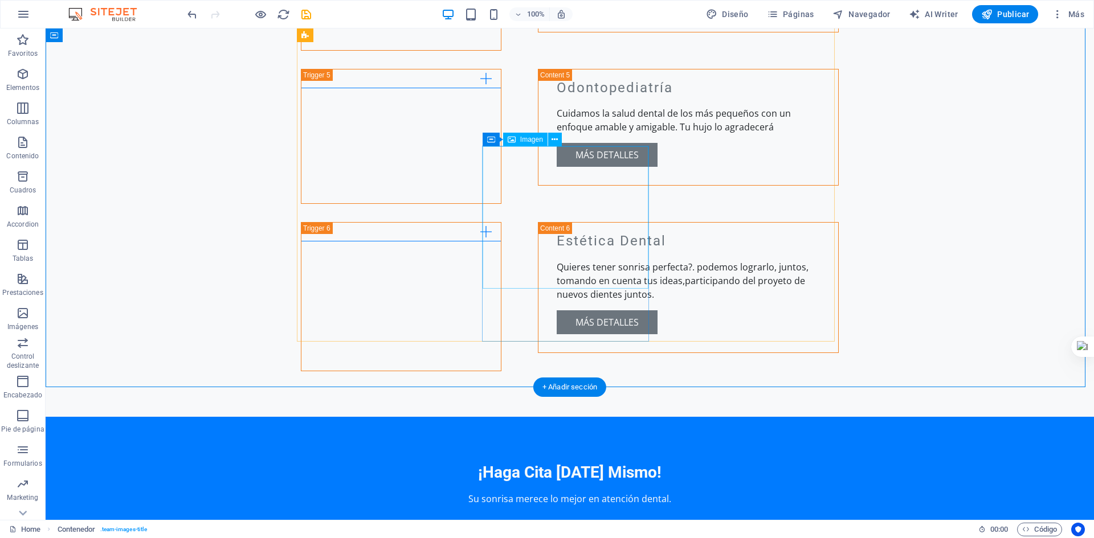
select select "vw"
select select "px"
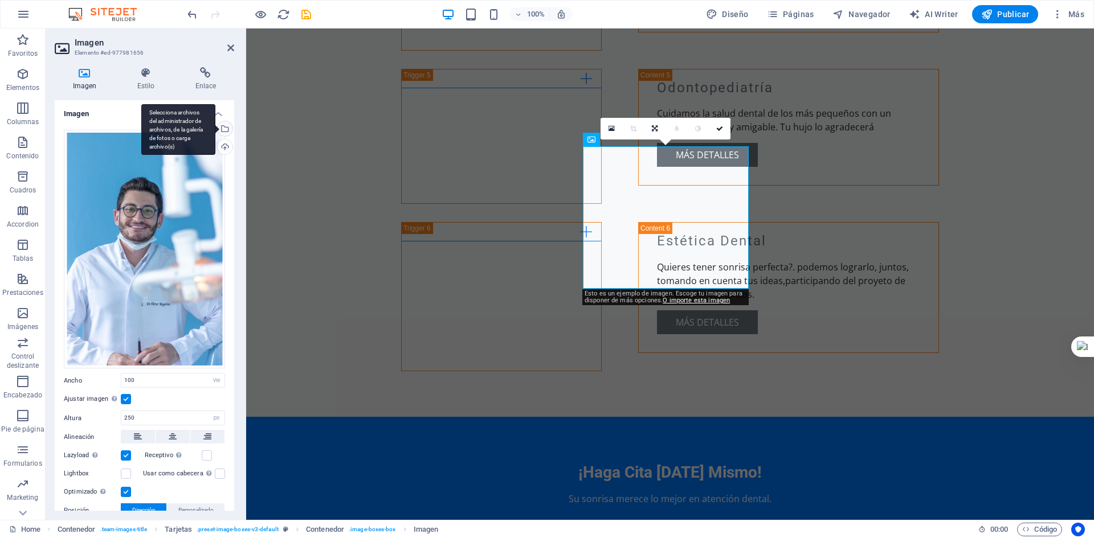
click at [215, 128] on div "Selecciona archivos del administrador de archivos, de la galería de fotos o car…" at bounding box center [178, 129] width 74 height 51
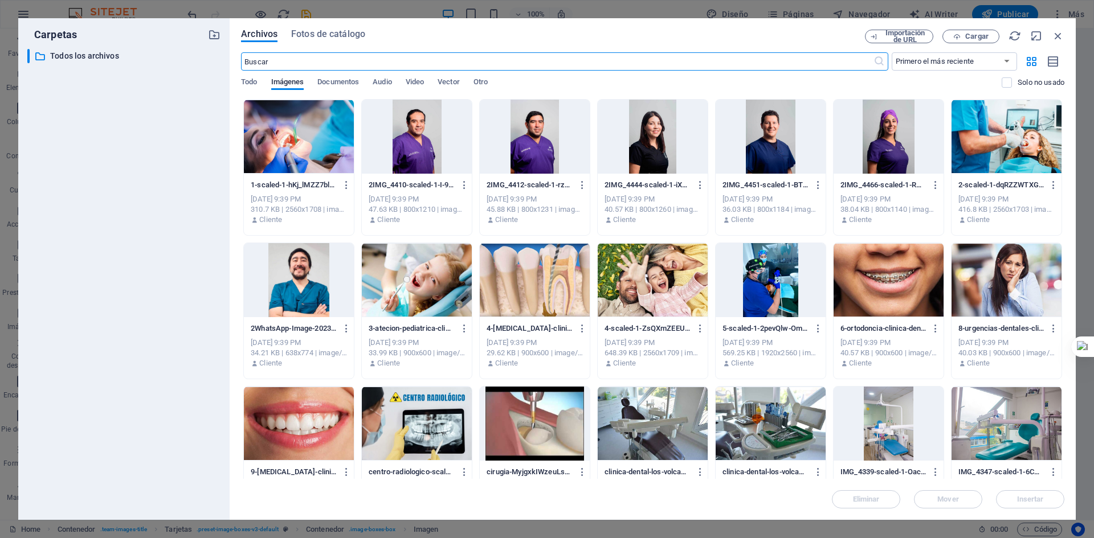
click at [639, 146] on div at bounding box center [653, 137] width 110 height 74
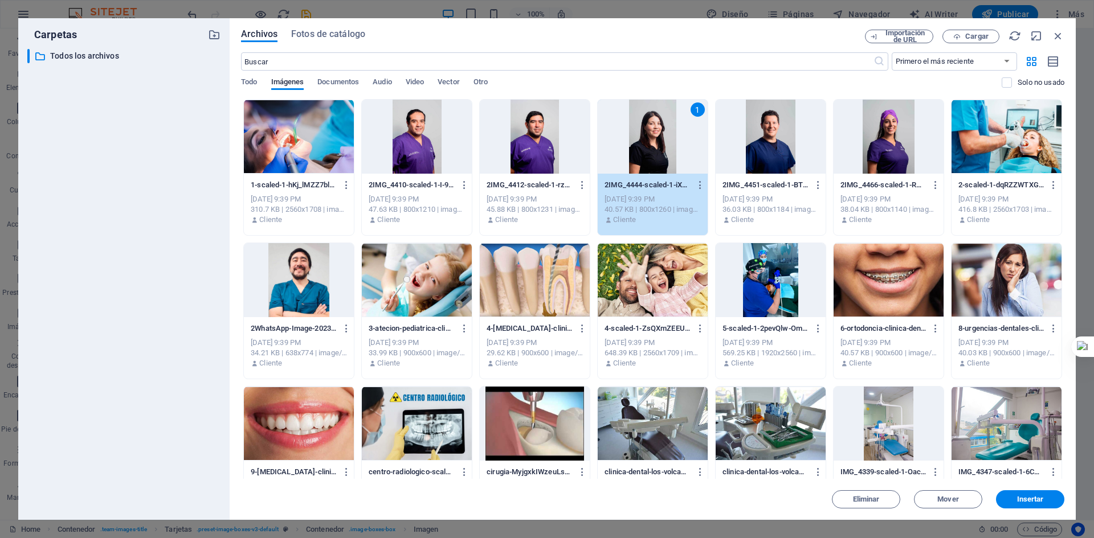
click at [1052, 489] on div "Eliminar Mover Insertar" at bounding box center [652, 494] width 823 height 30
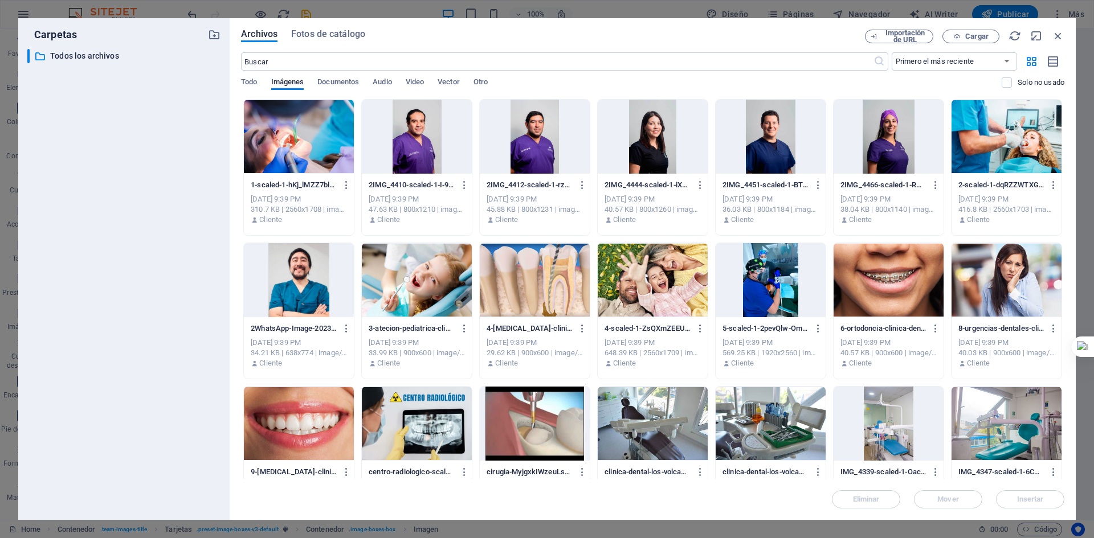
click at [1008, 500] on div "Eliminar Mover Insertar" at bounding box center [652, 494] width 823 height 30
click at [1059, 35] on icon "button" at bounding box center [1058, 36] width 13 height 13
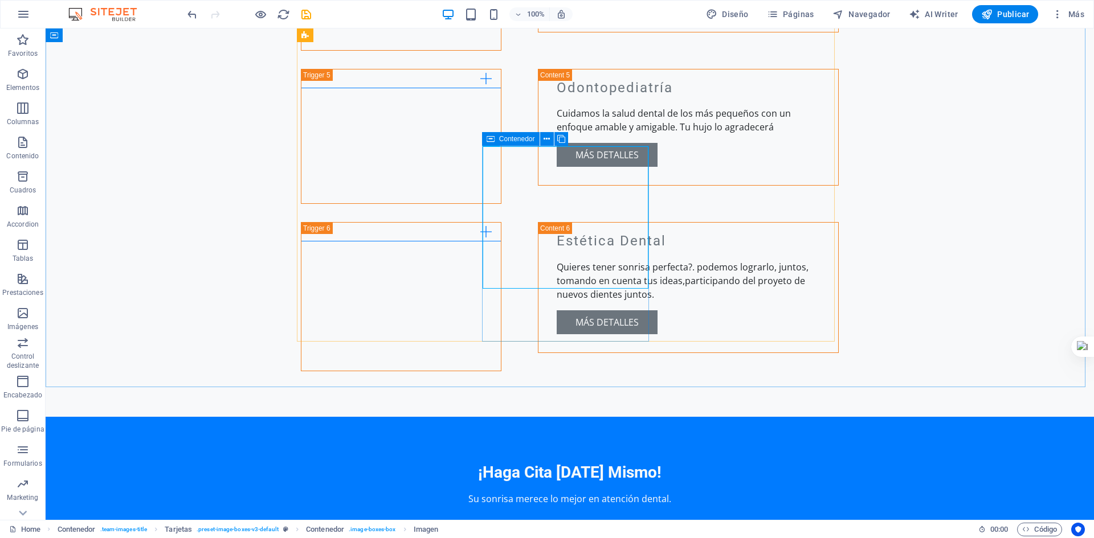
click at [502, 138] on span "Contenedor" at bounding box center [517, 139] width 36 height 7
click at [489, 141] on icon at bounding box center [490, 139] width 8 height 14
select select "vw"
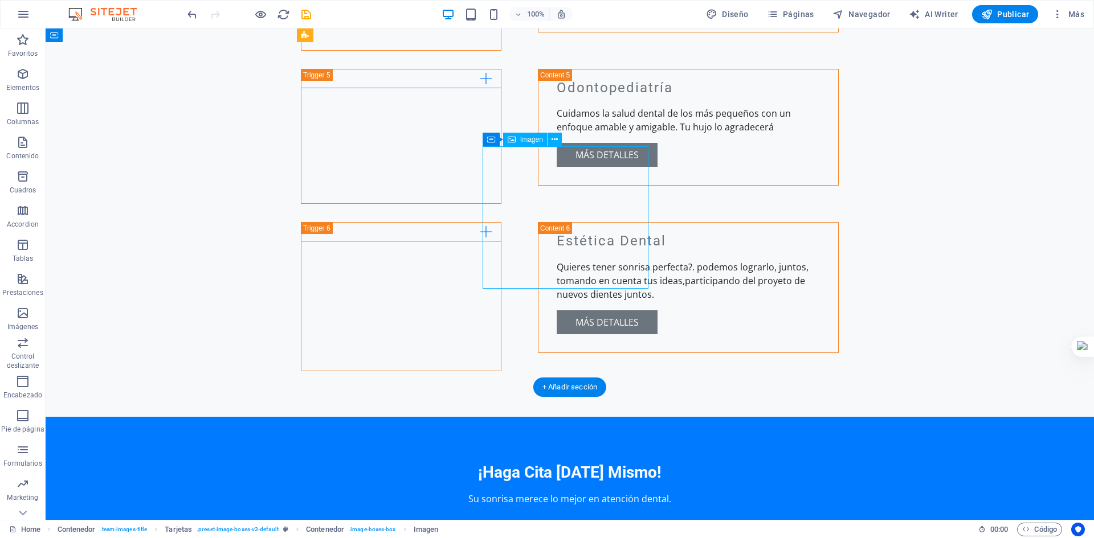
select select "px"
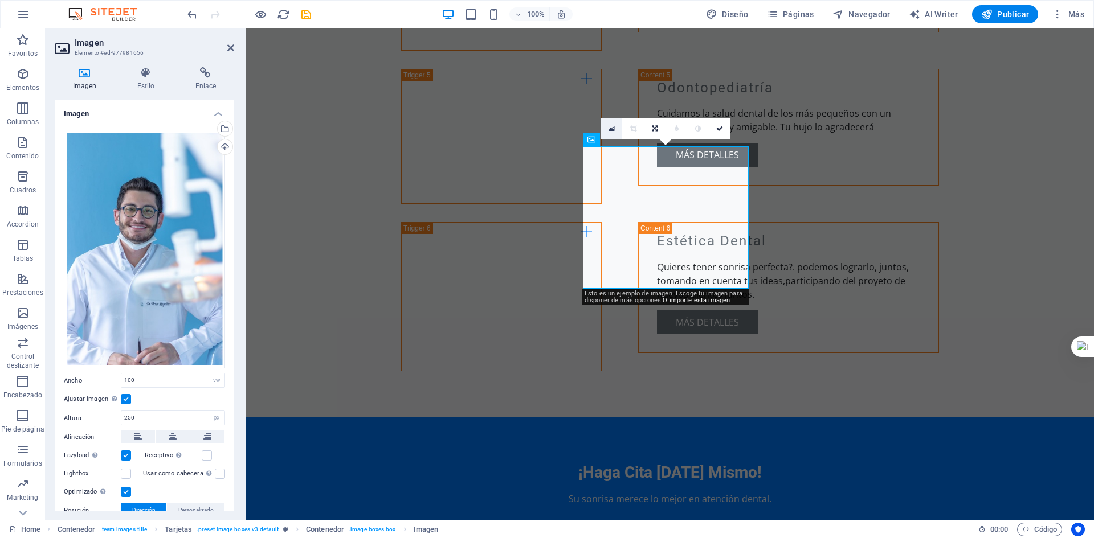
click at [610, 133] on link at bounding box center [611, 129] width 22 height 22
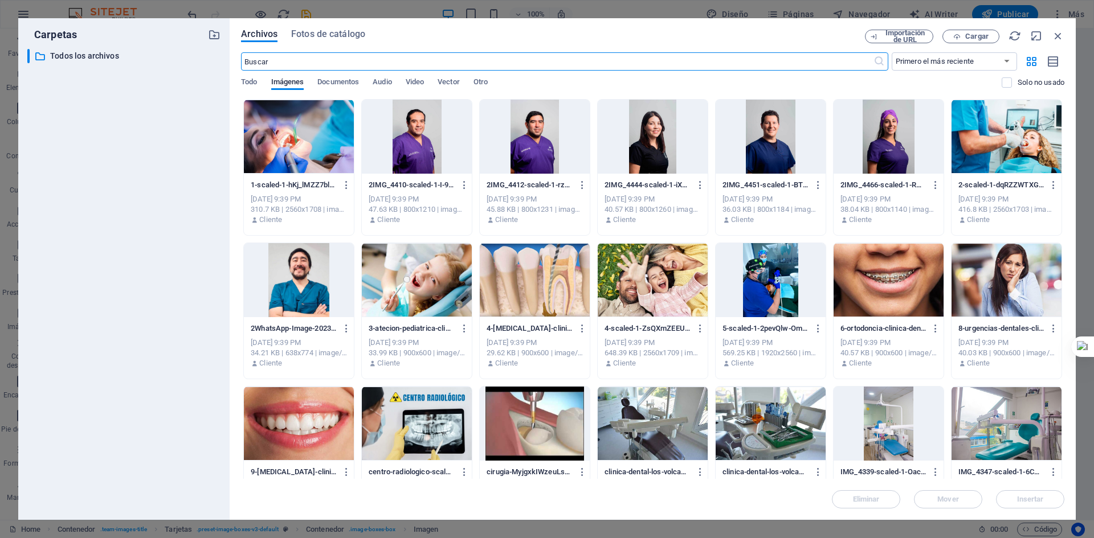
click at [645, 126] on div at bounding box center [653, 137] width 110 height 74
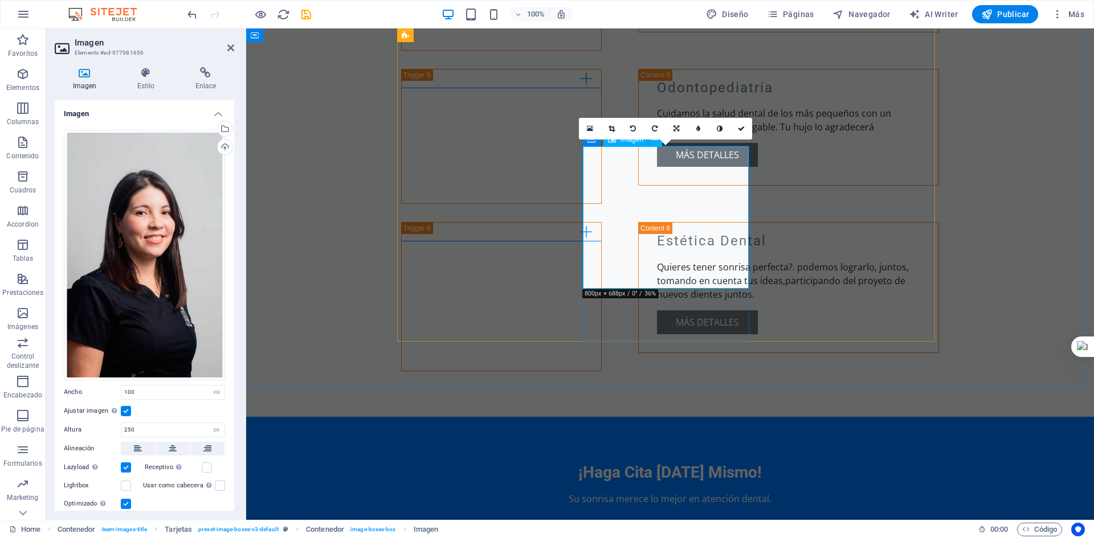
select select "vw"
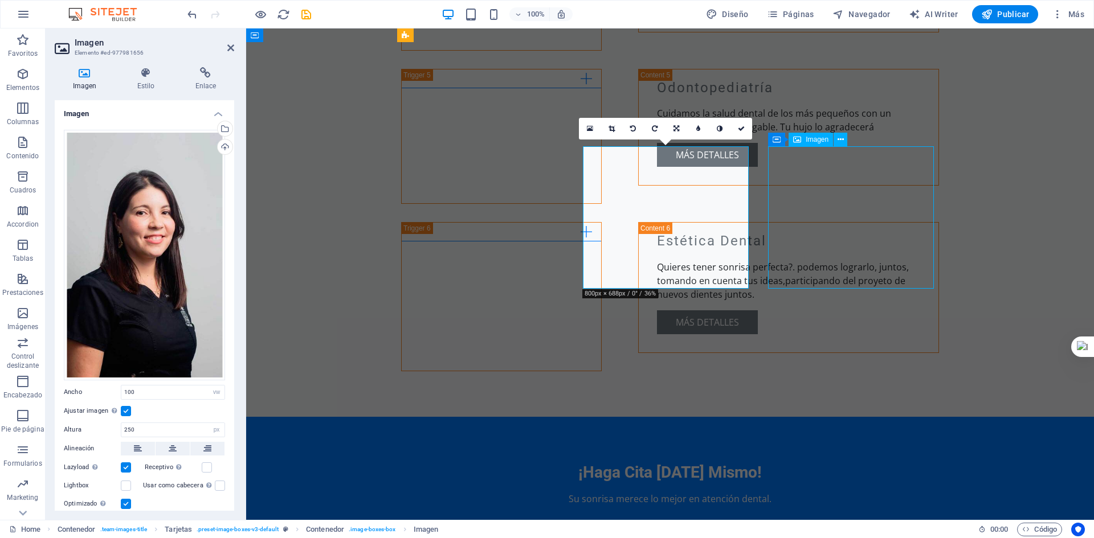
select select "px"
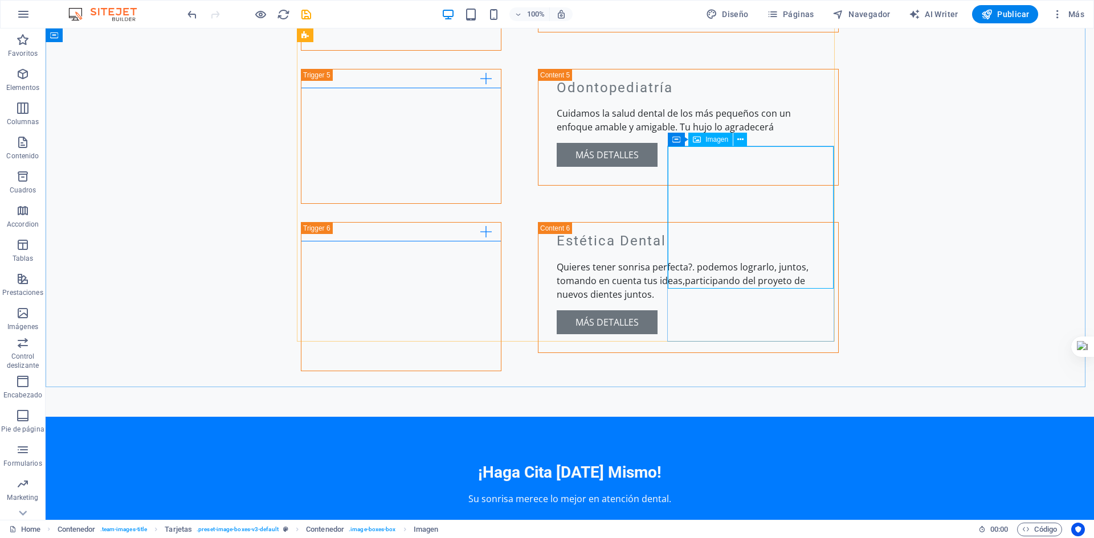
click at [716, 139] on span "Imagen" at bounding box center [716, 139] width 23 height 7
click at [734, 138] on button at bounding box center [740, 140] width 14 height 14
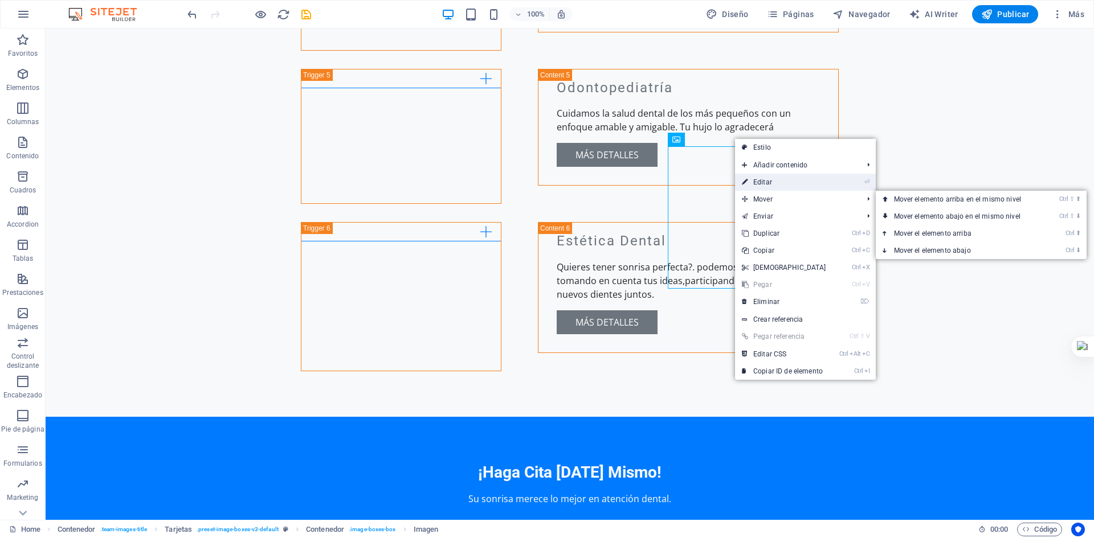
click at [784, 183] on link "⏎ Editar" at bounding box center [784, 182] width 98 height 17
select select "vw"
select select "px"
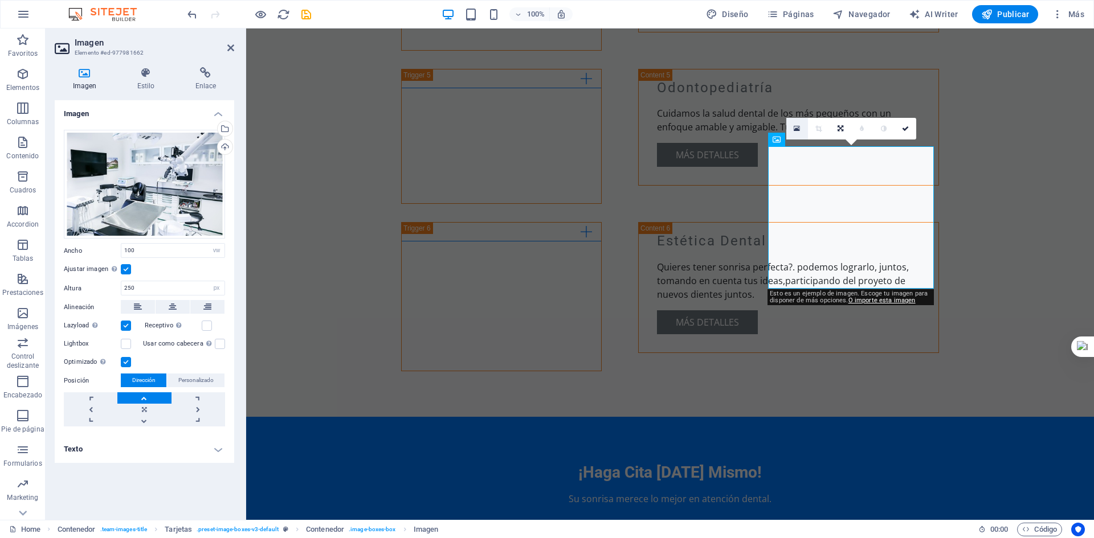
click at [794, 131] on icon at bounding box center [797, 129] width 6 height 8
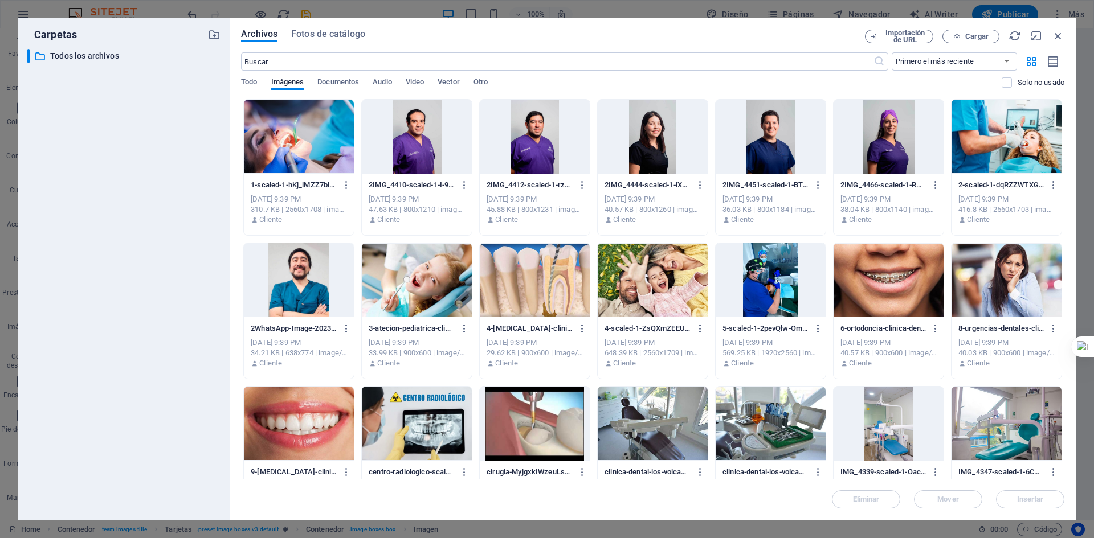
click at [901, 154] on div at bounding box center [888, 137] width 110 height 74
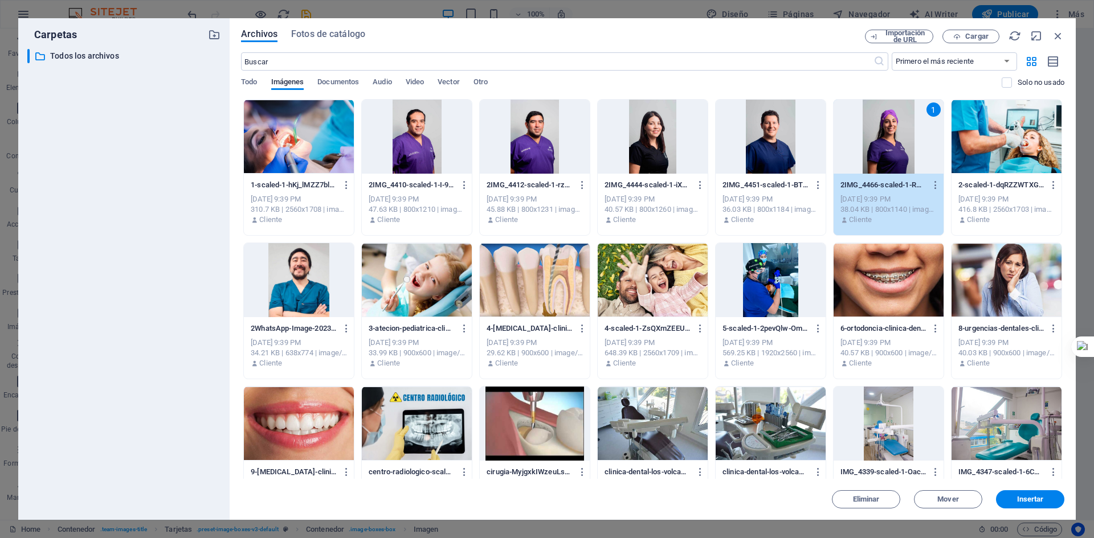
click at [901, 154] on div "1" at bounding box center [888, 137] width 110 height 74
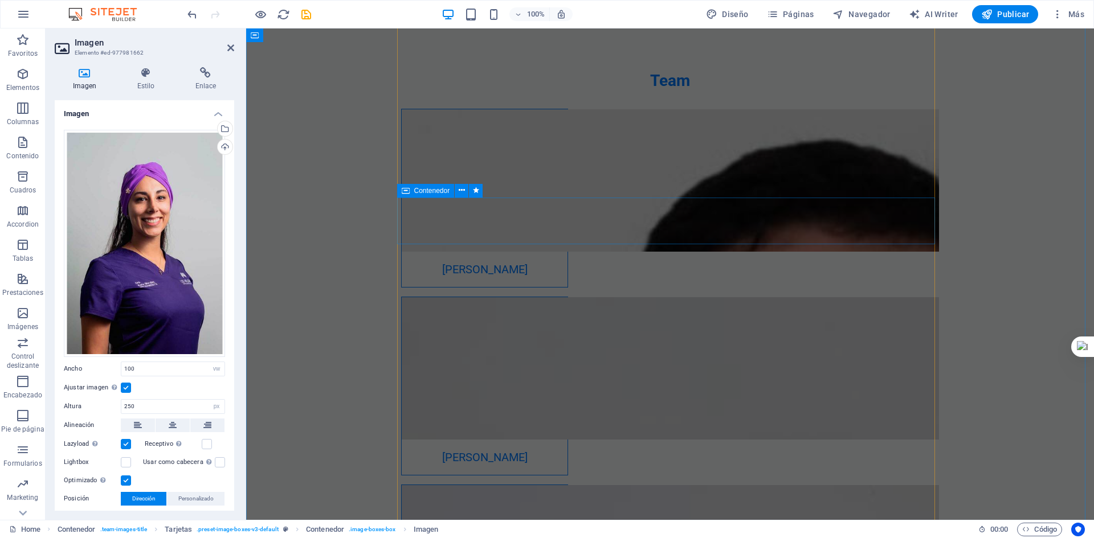
scroll to position [2733, 0]
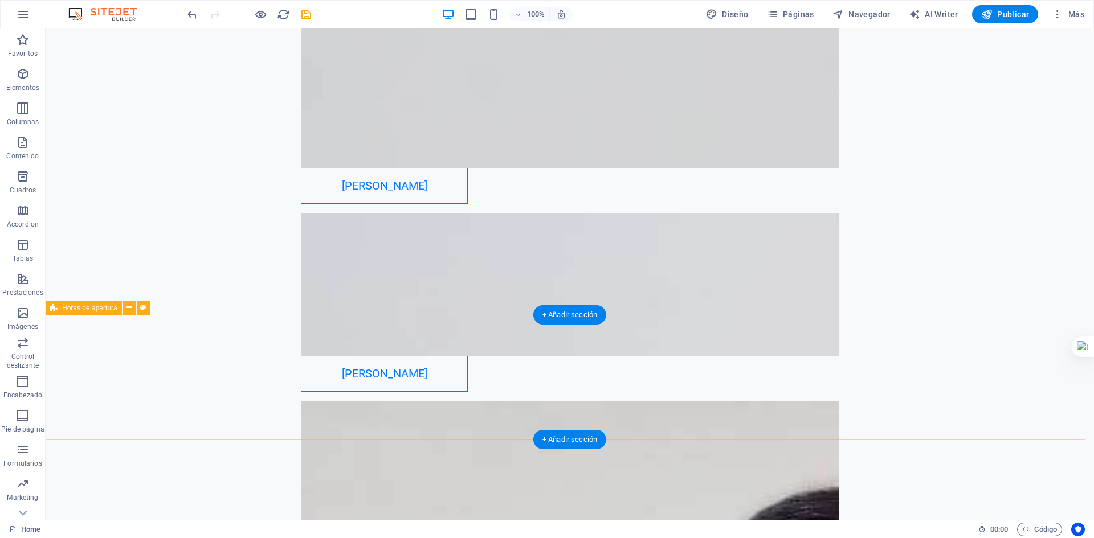
scroll to position [3018, 0]
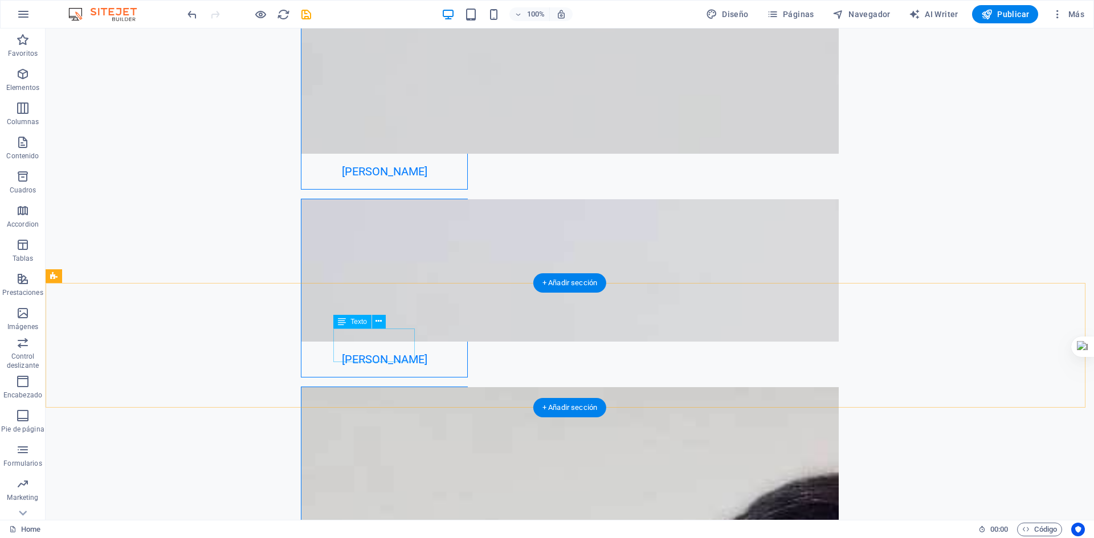
click at [354, 325] on span "Texto" at bounding box center [358, 321] width 17 height 7
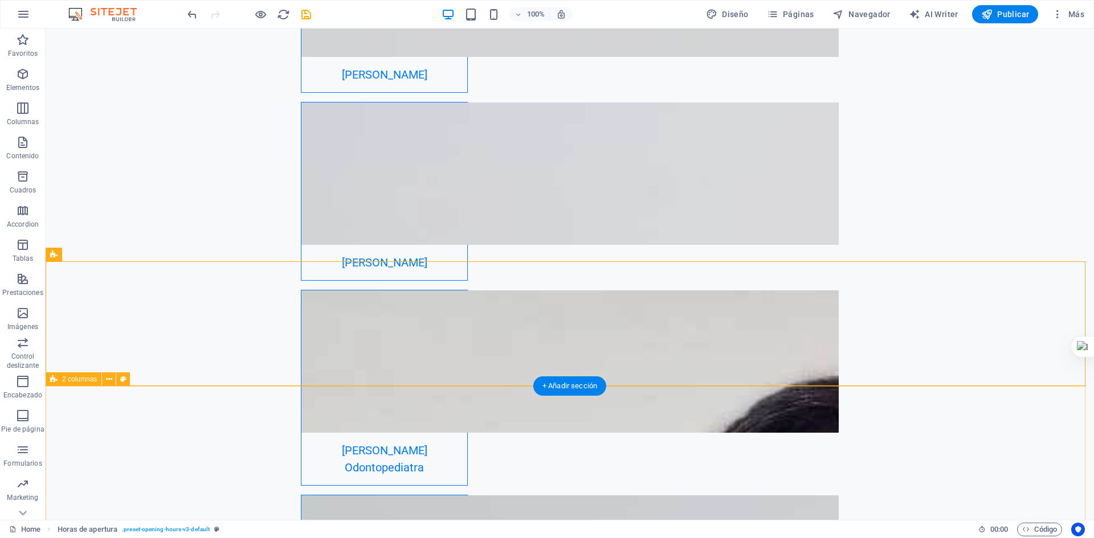
scroll to position [3188, 0]
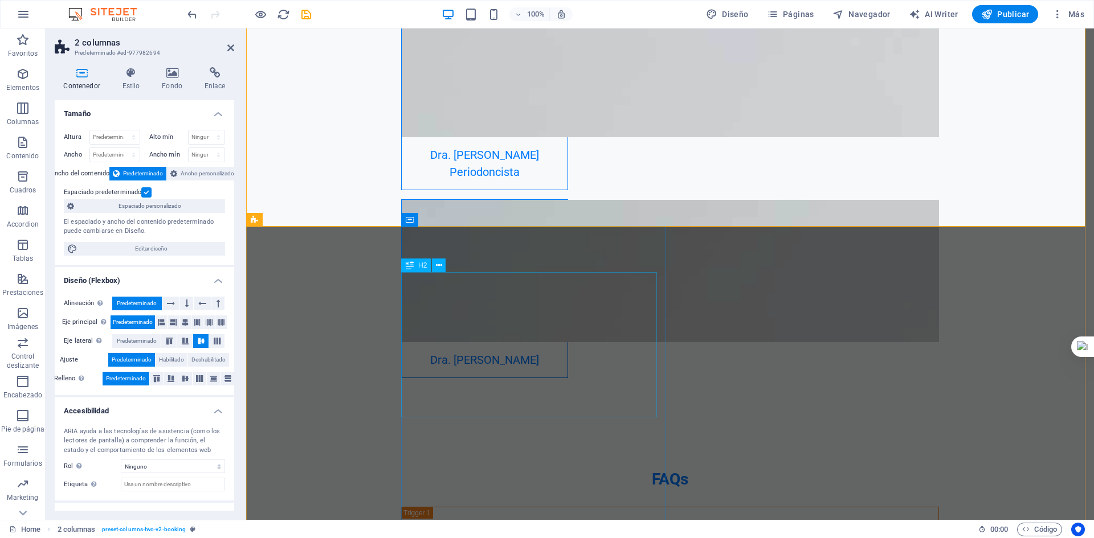
scroll to position [3628, 0]
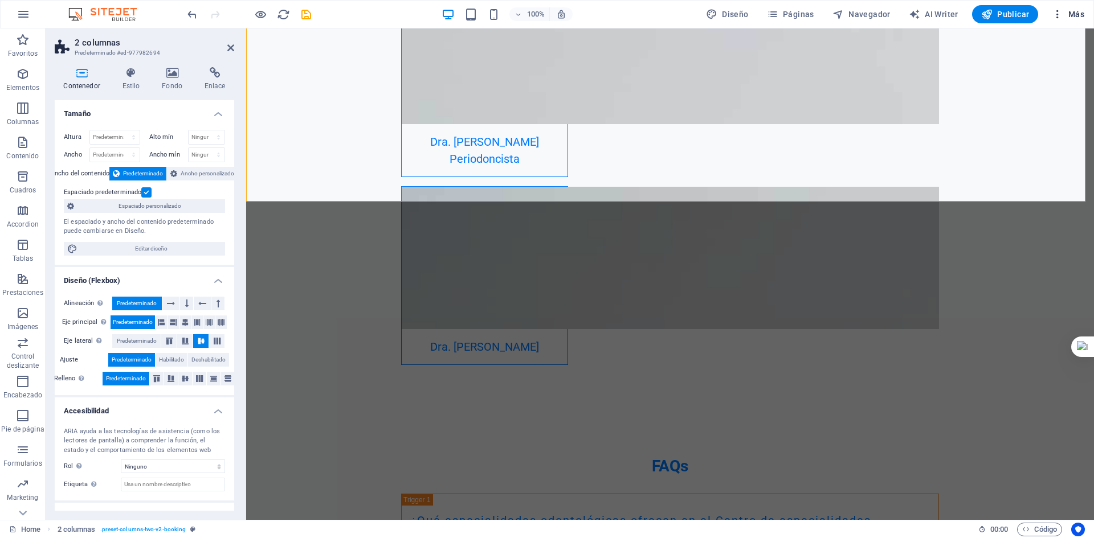
click at [1085, 10] on button "Más" at bounding box center [1068, 14] width 42 height 18
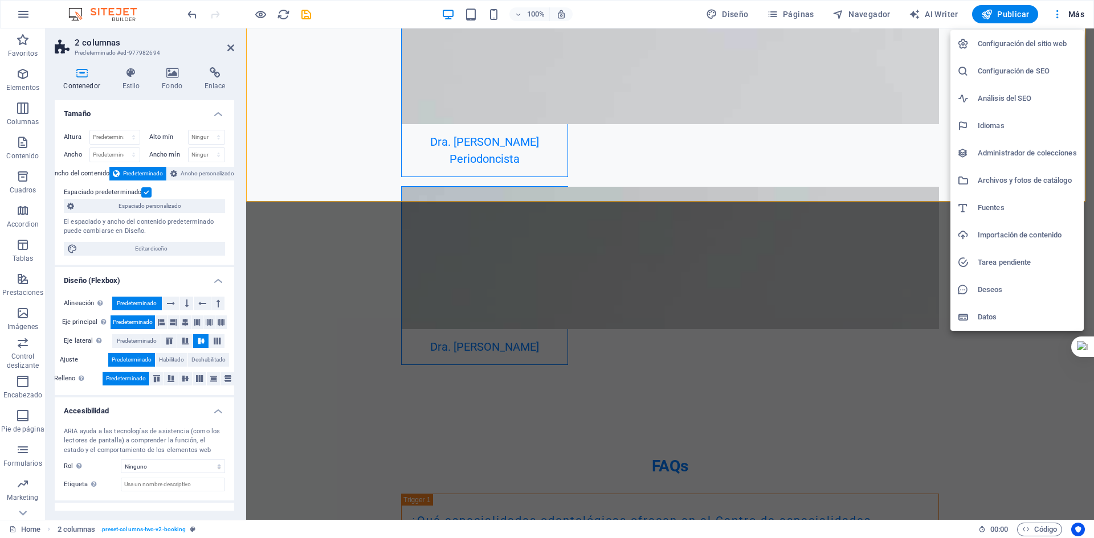
click at [1046, 46] on h6 "Configuración del sitio web" at bounding box center [1027, 44] width 99 height 14
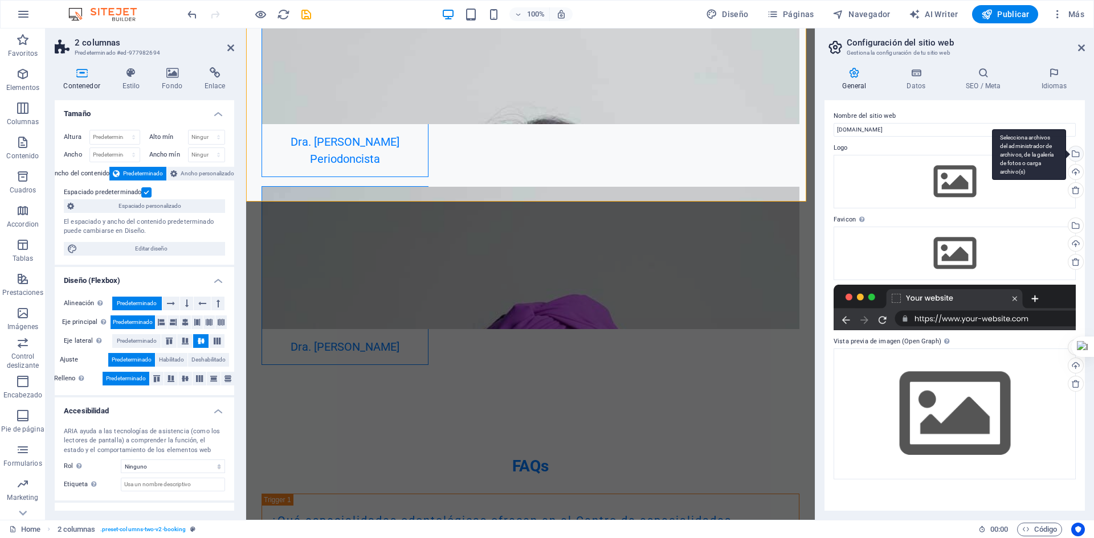
click at [1074, 152] on div "Selecciona archivos del administrador de archivos, de la galería de fotos o car…" at bounding box center [1074, 154] width 17 height 17
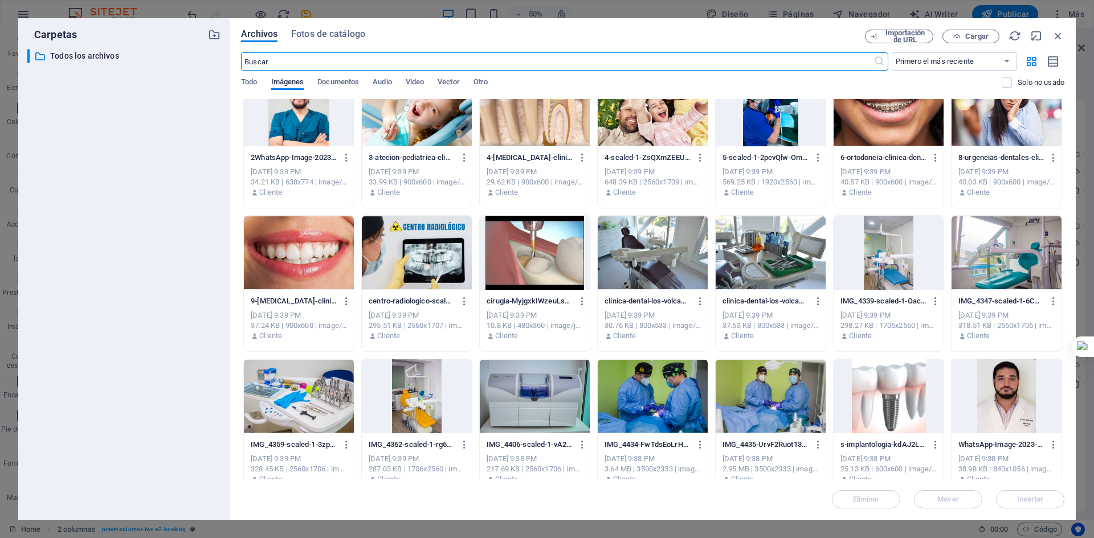
scroll to position [331, 0]
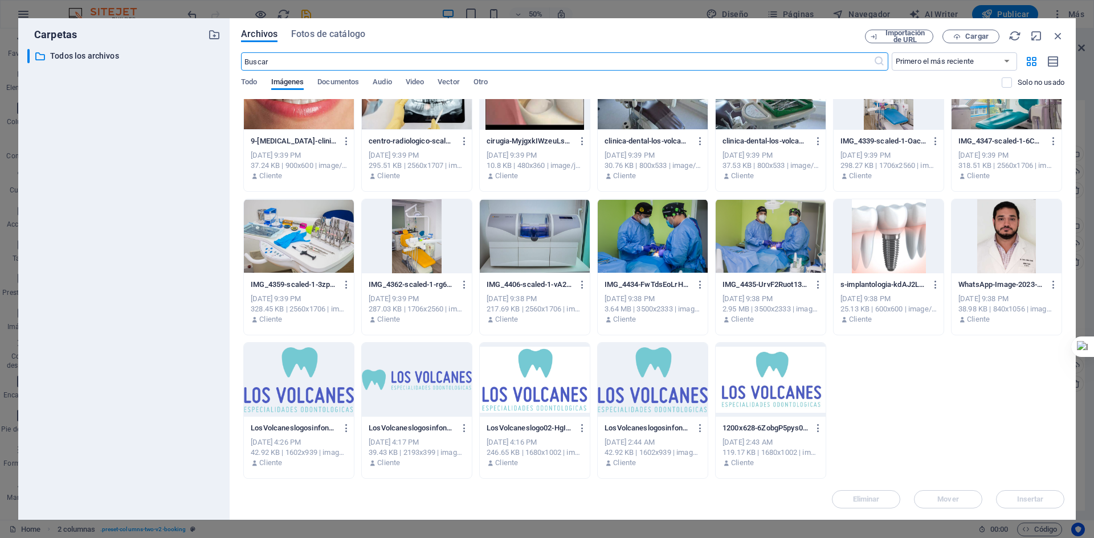
click at [290, 371] on div at bounding box center [299, 380] width 110 height 74
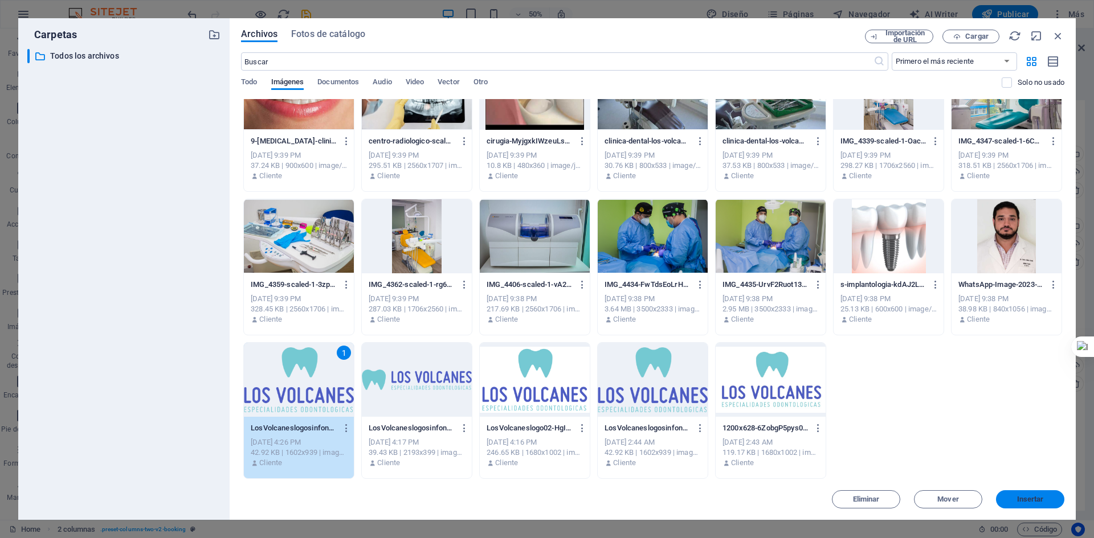
click at [1038, 496] on span "Insertar" at bounding box center [1030, 499] width 27 height 7
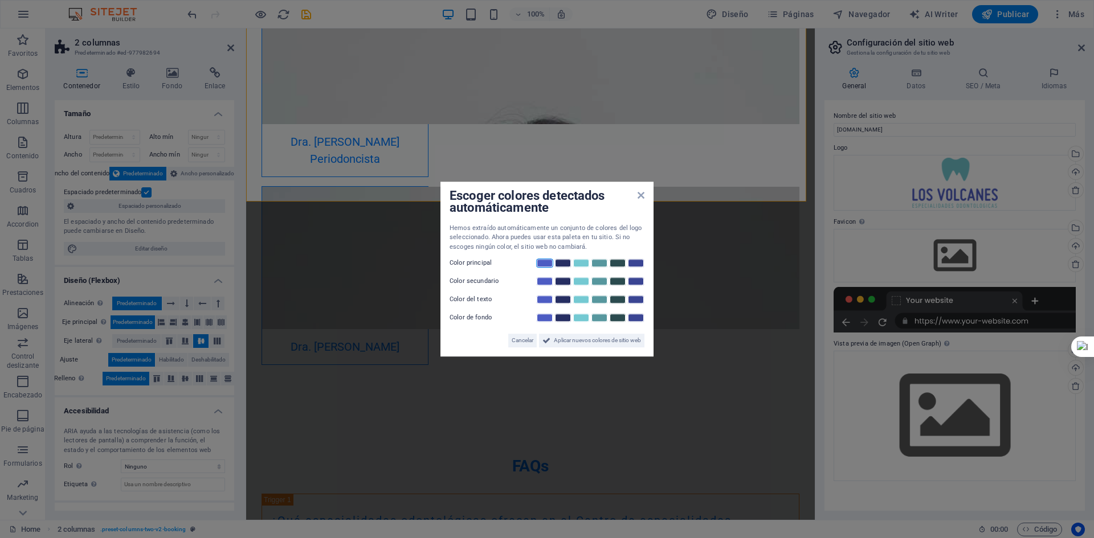
click at [539, 266] on link at bounding box center [544, 263] width 17 height 9
click at [563, 339] on span "Aplicar nuevos colores de sitio web" at bounding box center [597, 341] width 87 height 14
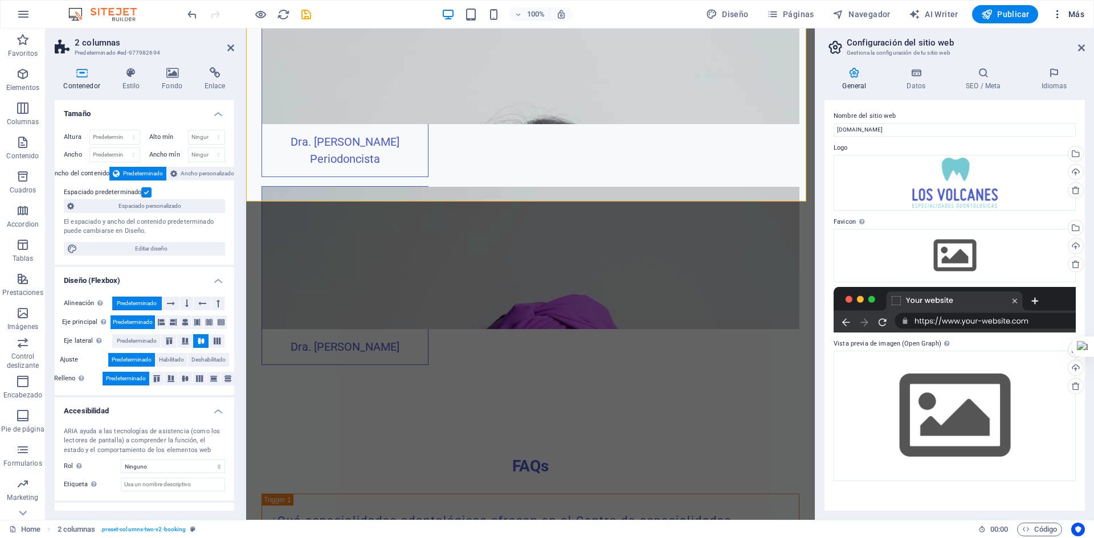
click at [1060, 19] on icon "button" at bounding box center [1057, 14] width 11 height 11
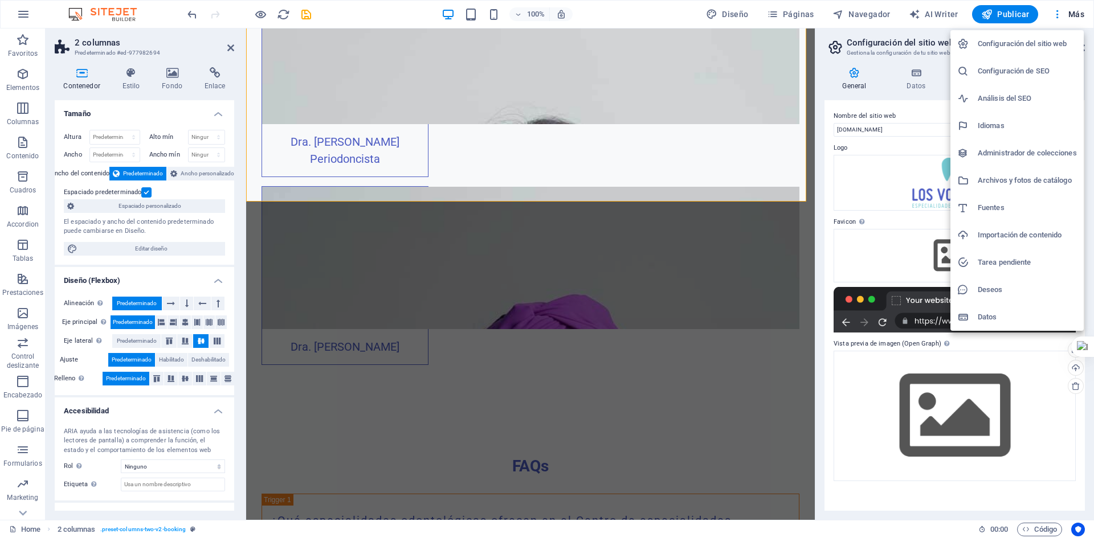
click at [1024, 65] on h6 "Configuración de SEO" at bounding box center [1027, 71] width 99 height 14
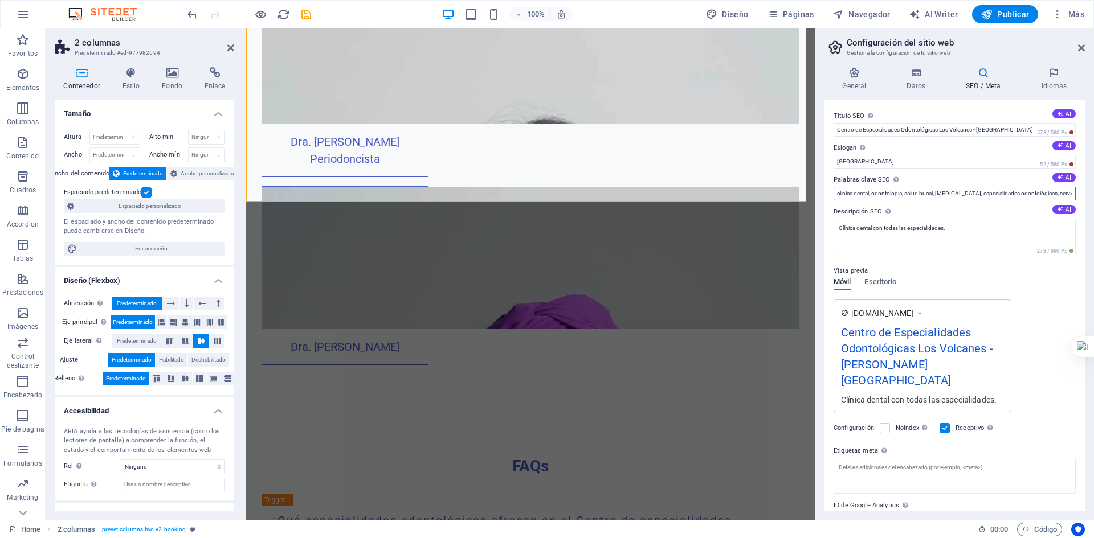
scroll to position [0, 66]
drag, startPoint x: 970, startPoint y: 194, endPoint x: 1084, endPoint y: 212, distance: 115.3
click at [1083, 212] on div "Título SEO El título de tu sitio web. Elige algo que destaque en los resultados…" at bounding box center [954, 305] width 260 height 411
click at [1072, 195] on input "clínica dental, odontología, salud bucal, rayos X, especialidades odontológicas…" at bounding box center [954, 194] width 242 height 14
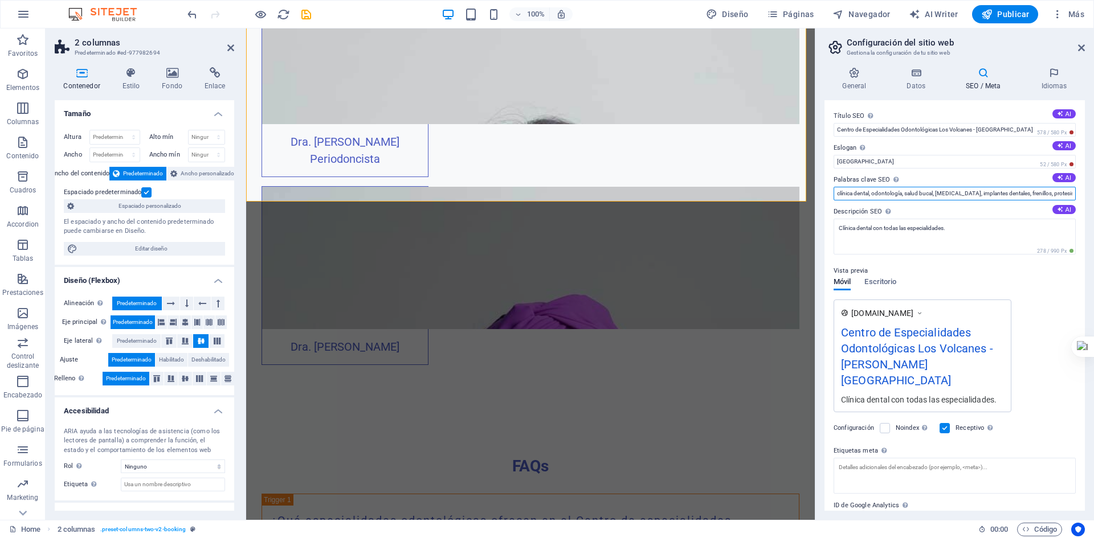
type input "clínica dental, odontología, salud bucal, rayos X, implantes dentales, frenillo…"
click at [1029, 284] on div "Vista previa Móvil Escritorio www.example.com Centro de Especialidades Odontoló…" at bounding box center [954, 333] width 242 height 157
click at [854, 67] on div "General Datos SEO / Meta Idiomas Nombre del sitio web ceolosvolcanes.cl Logo Ar…" at bounding box center [954, 289] width 279 height 462
click at [853, 71] on icon at bounding box center [854, 72] width 60 height 11
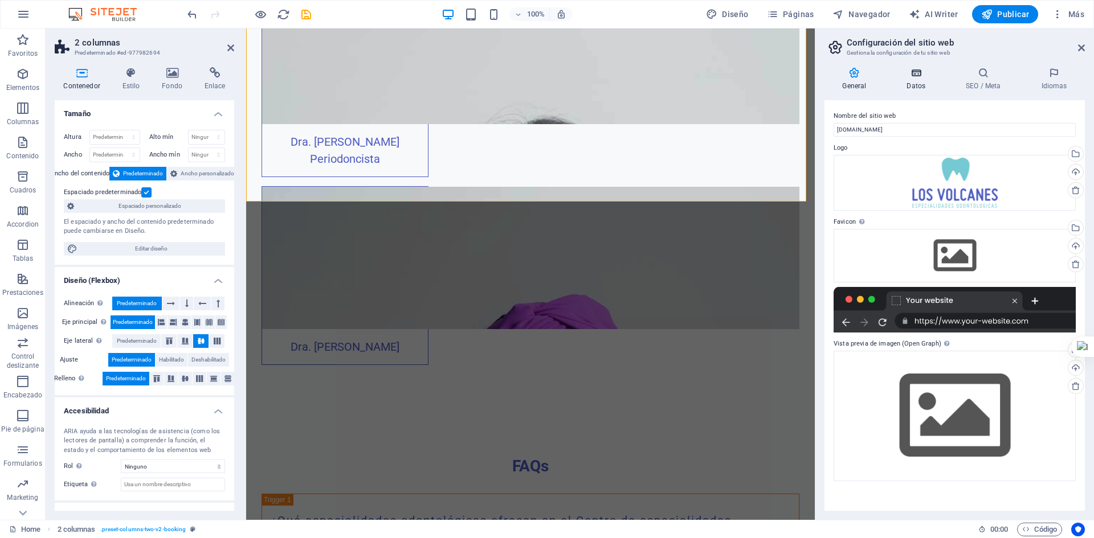
click at [924, 78] on icon at bounding box center [916, 72] width 55 height 11
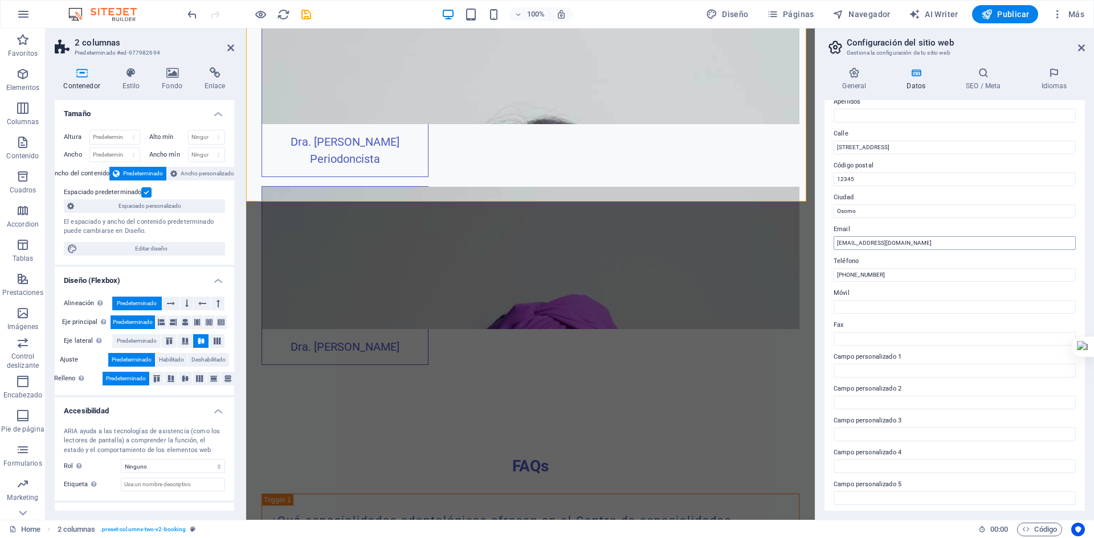
scroll to position [114, 0]
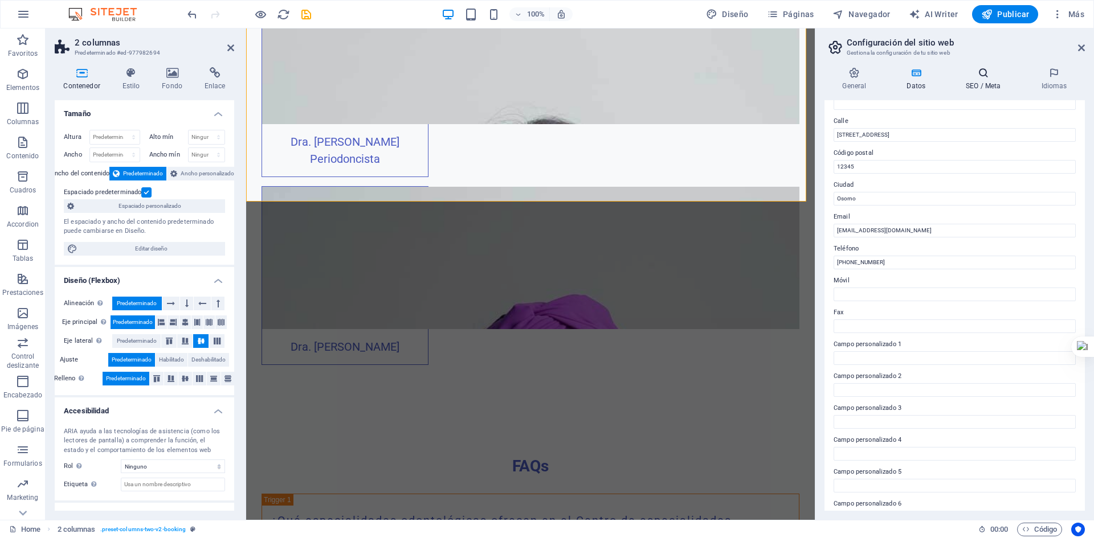
click at [976, 75] on icon at bounding box center [983, 72] width 71 height 11
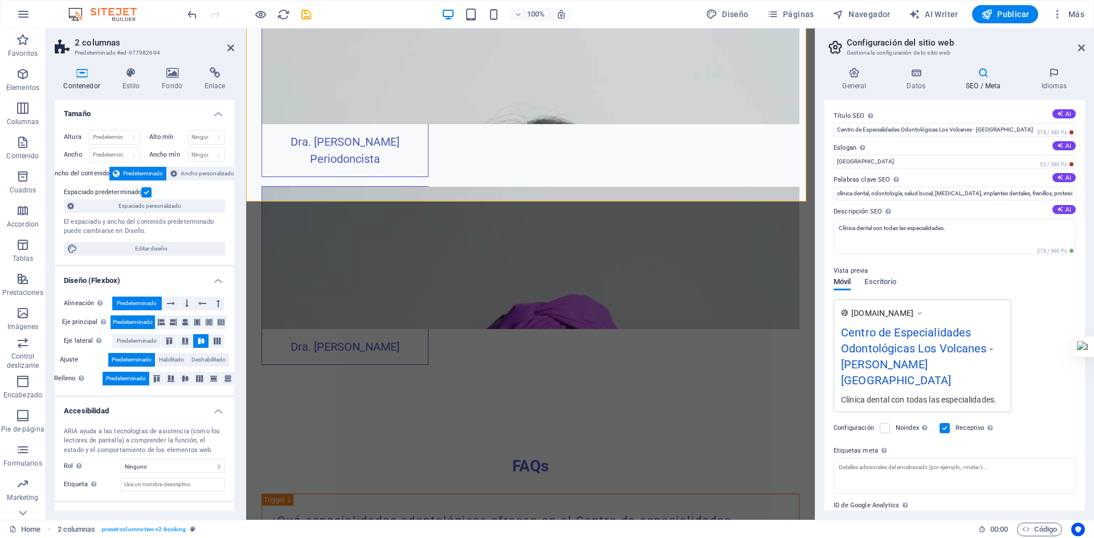
scroll to position [40, 0]
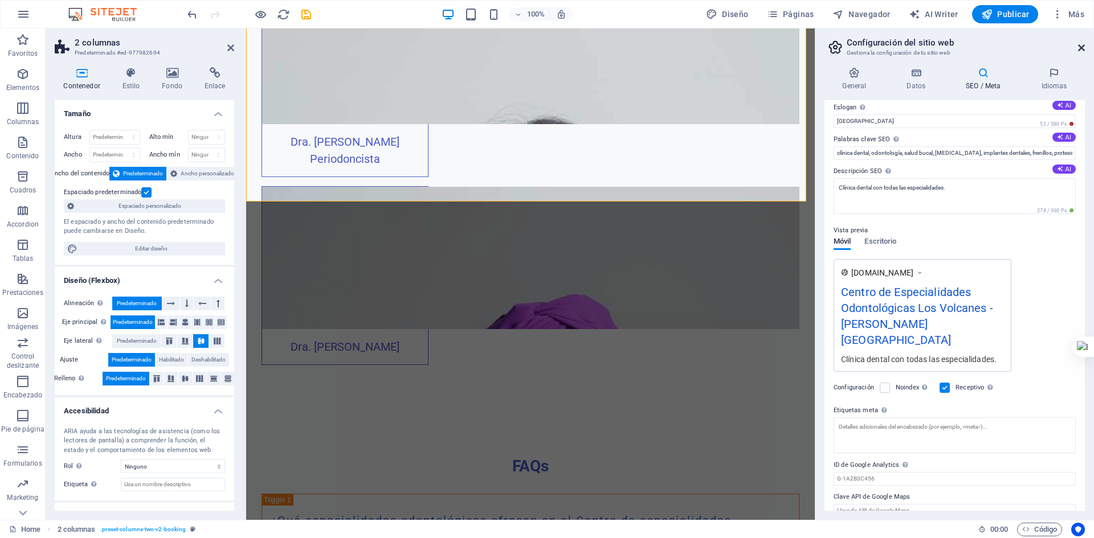
click at [1083, 47] on icon at bounding box center [1081, 47] width 7 height 9
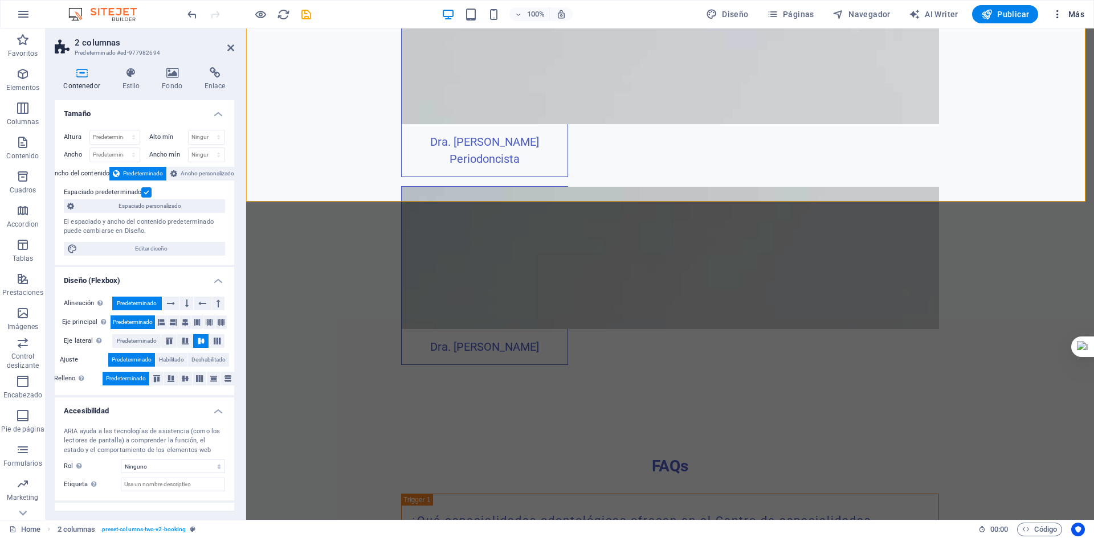
click at [1081, 13] on span "Más" at bounding box center [1068, 14] width 32 height 11
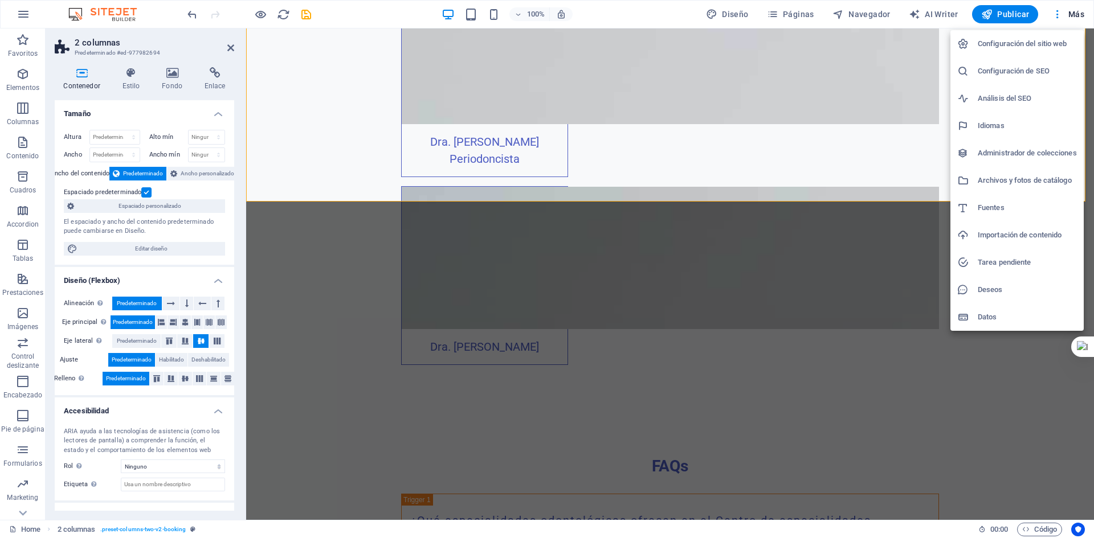
click at [1052, 42] on h6 "Configuración del sitio web" at bounding box center [1027, 44] width 99 height 14
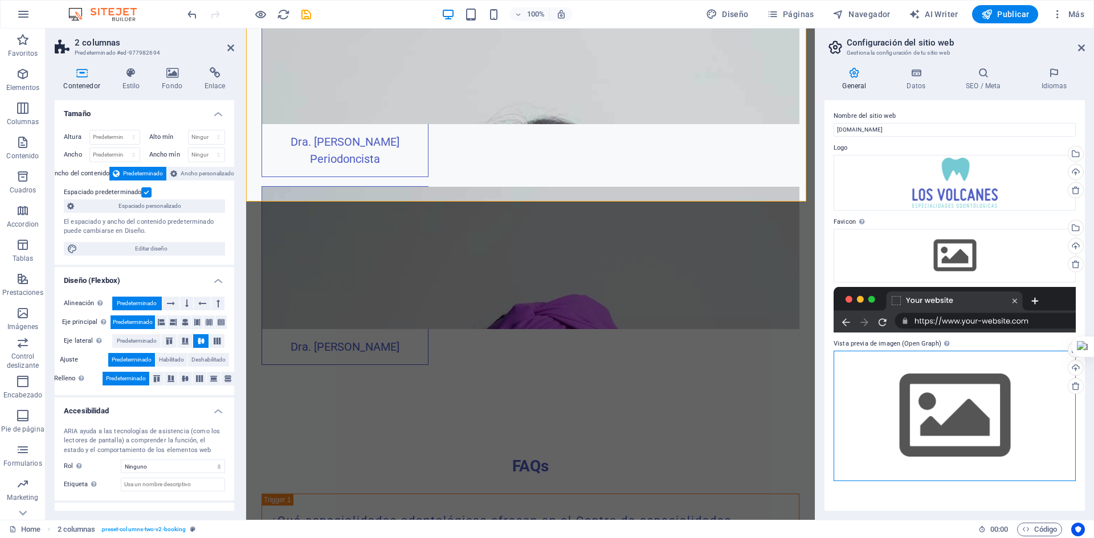
click at [987, 412] on div "Arrastra archivos aquí, haz clic para escoger archivos o selecciona archivos de…" at bounding box center [954, 416] width 242 height 130
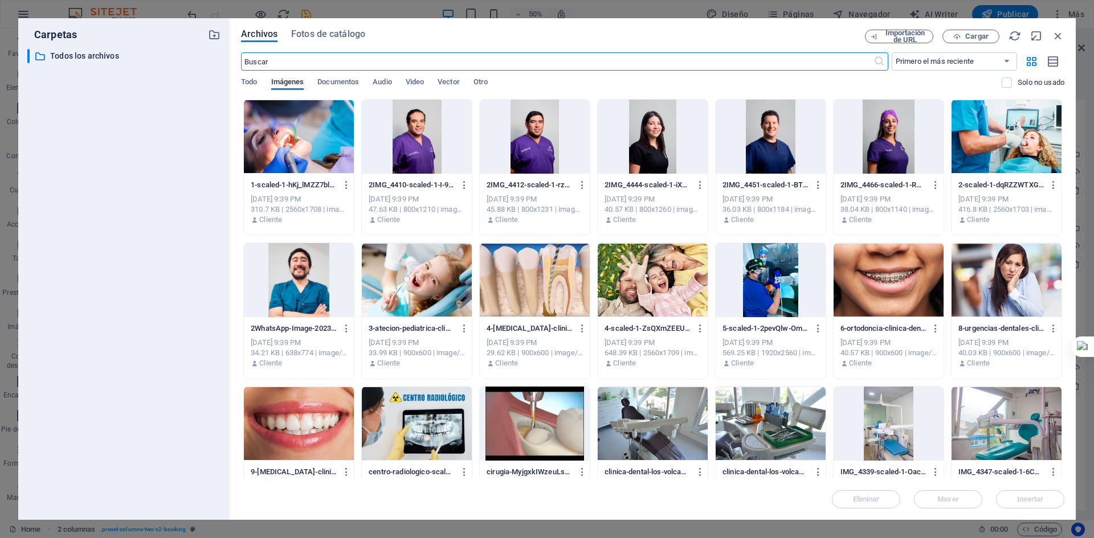
scroll to position [3137, 0]
click at [1057, 38] on icon "button" at bounding box center [1058, 36] width 13 height 13
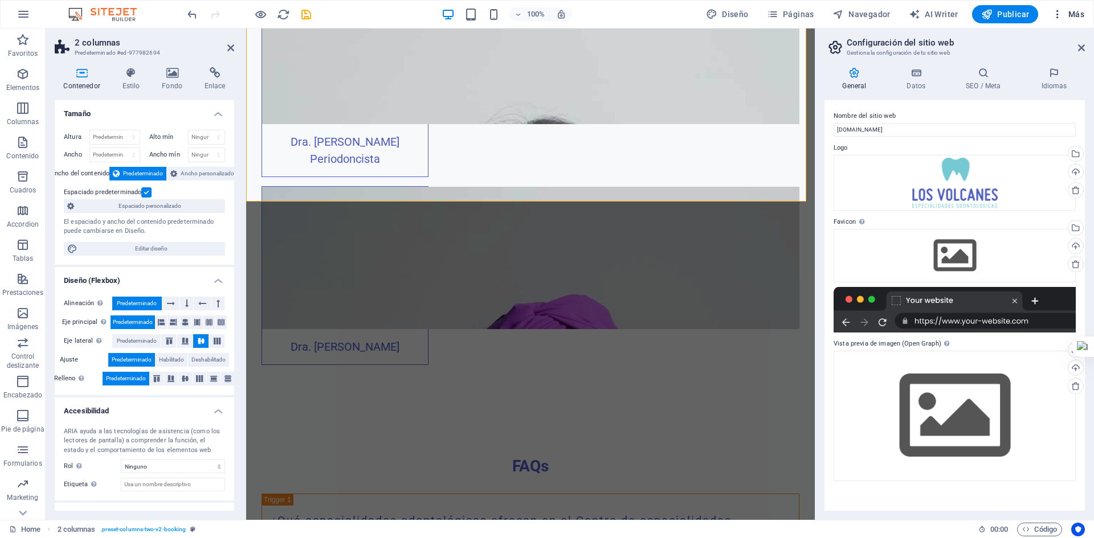
click at [1063, 22] on button "Más" at bounding box center [1068, 14] width 42 height 18
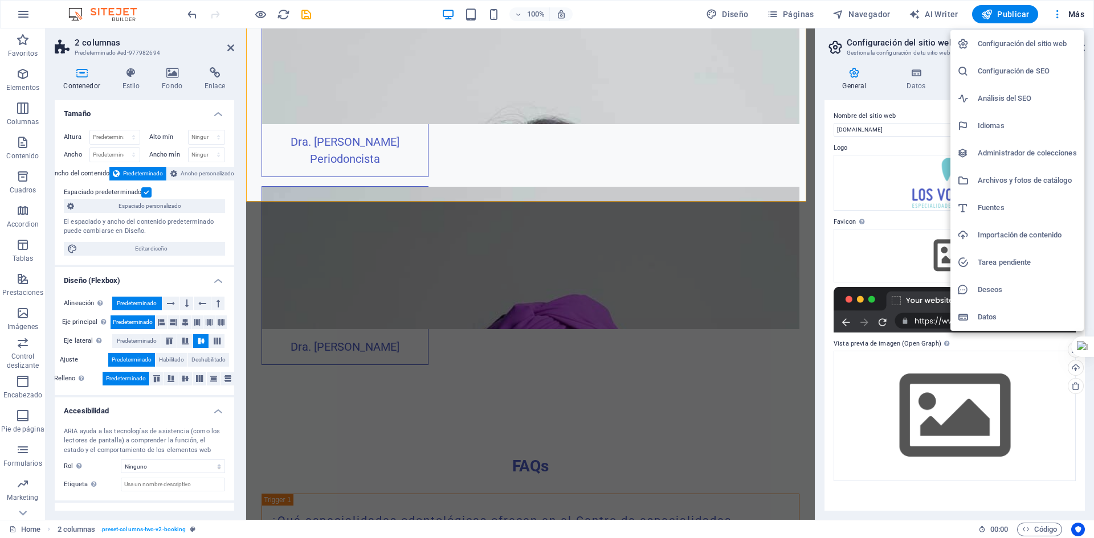
click at [1048, 69] on h6 "Configuración de SEO" at bounding box center [1027, 71] width 99 height 14
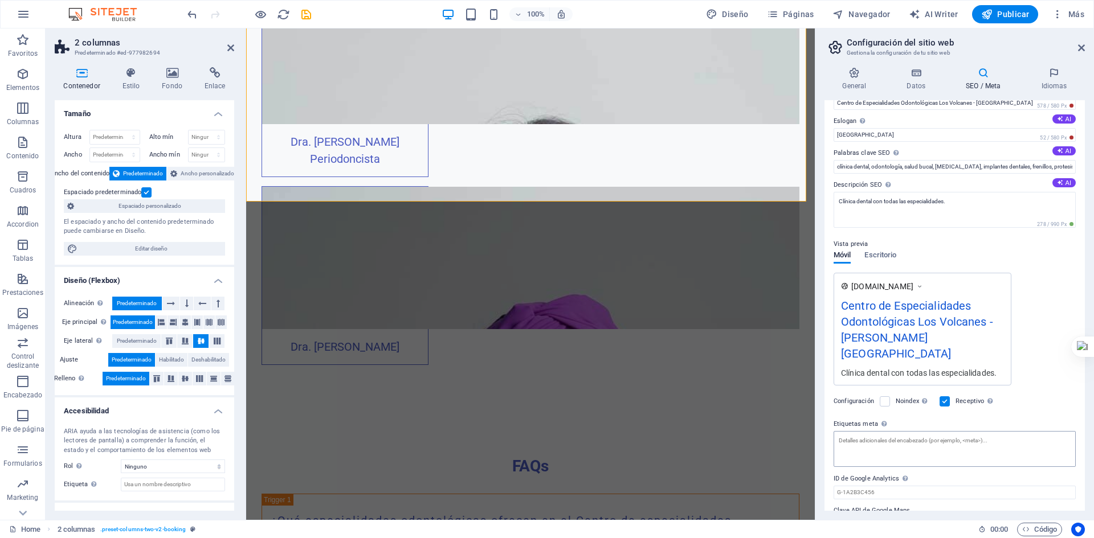
scroll to position [40, 0]
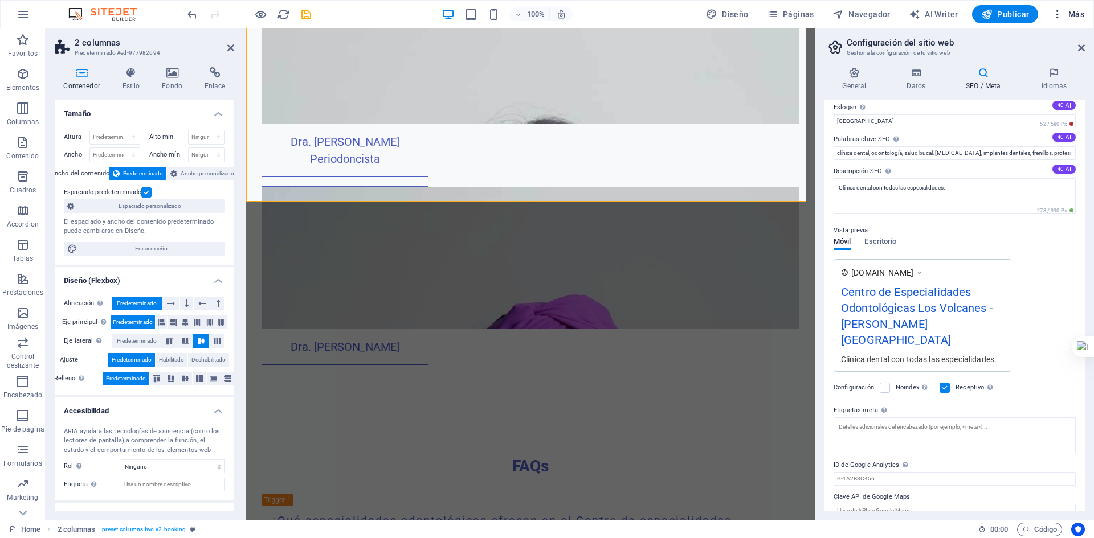
click at [1073, 20] on button "Más" at bounding box center [1068, 14] width 42 height 18
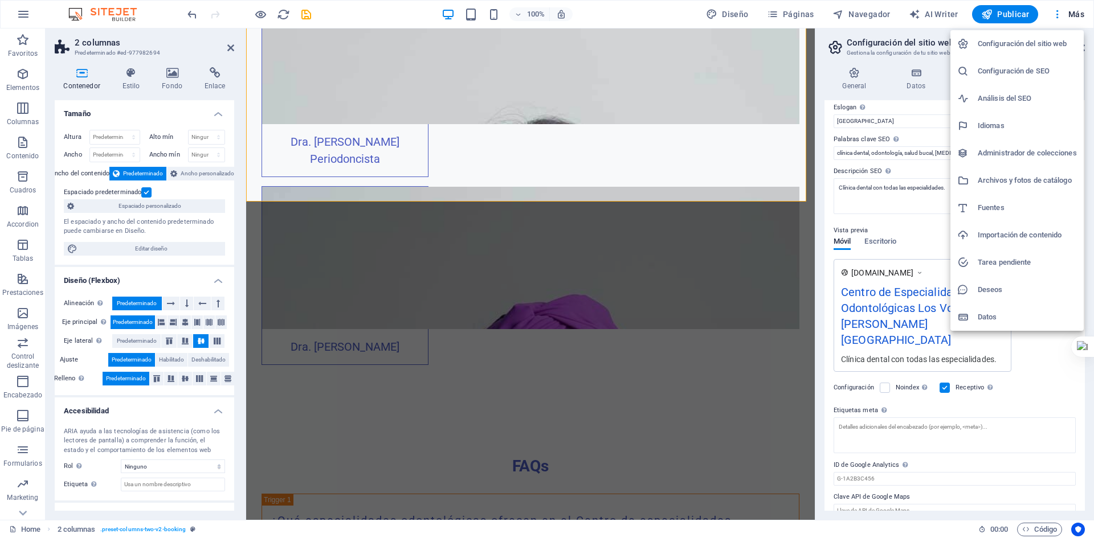
click at [1013, 96] on h6 "Análisis del SEO" at bounding box center [1027, 99] width 99 height 14
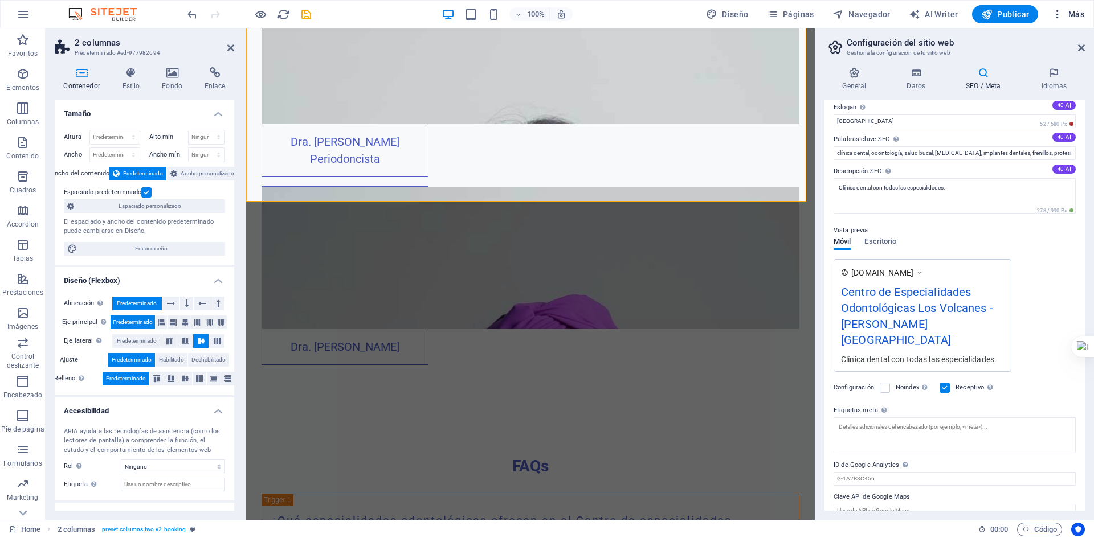
click at [1081, 18] on span "Más" at bounding box center [1068, 14] width 32 height 11
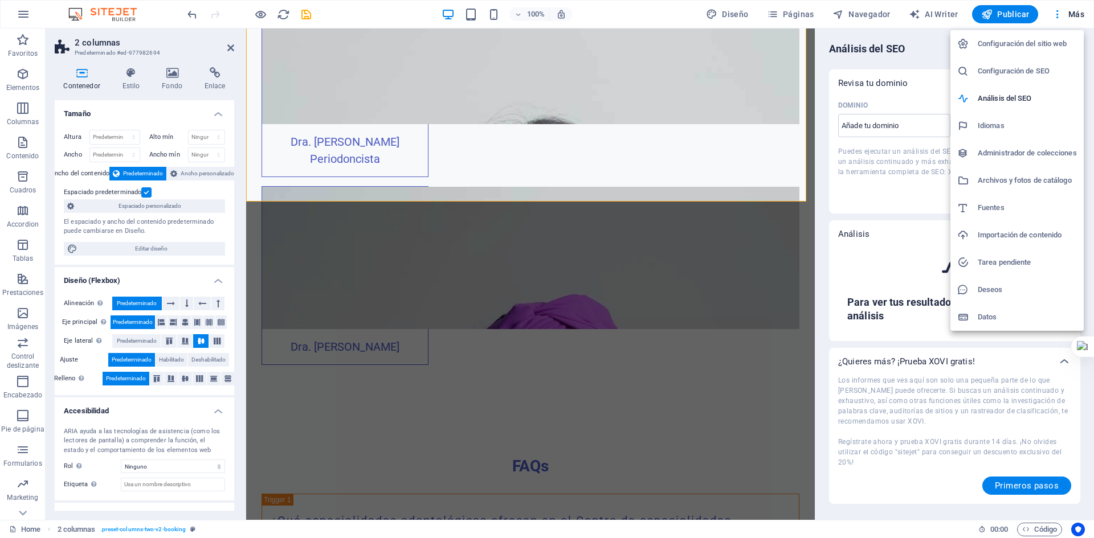
select select "google.com"
click at [1008, 148] on h6 "Administrador de colecciones" at bounding box center [1027, 153] width 99 height 14
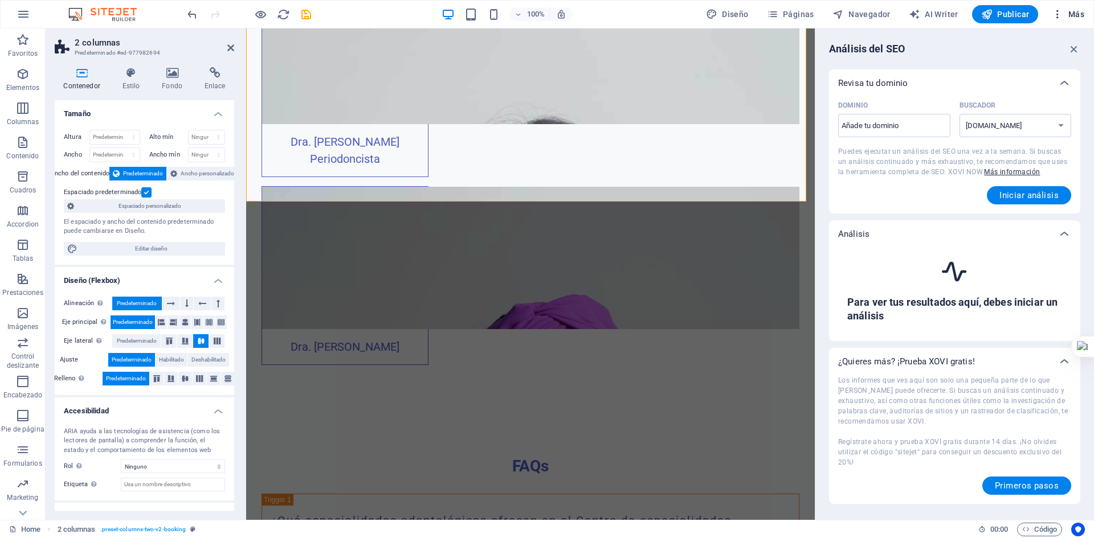
click at [1081, 13] on span "Más" at bounding box center [1068, 14] width 32 height 11
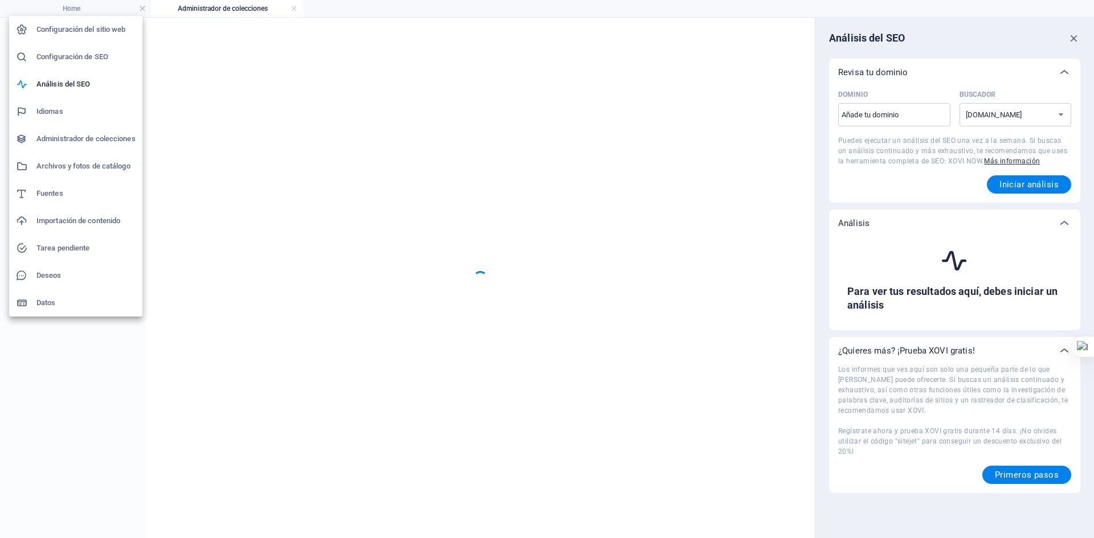
scroll to position [0, 0]
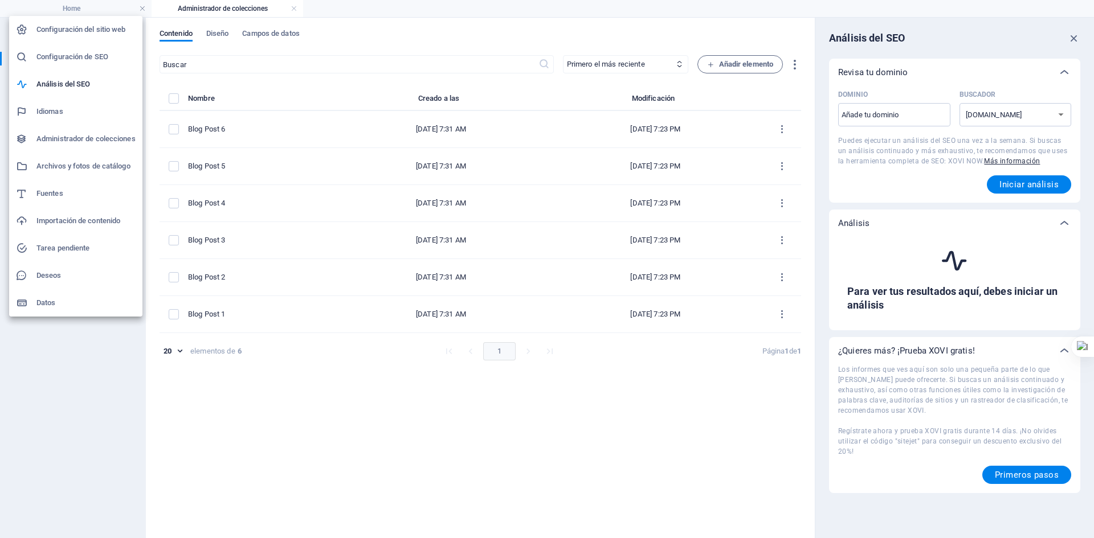
click at [1078, 39] on div at bounding box center [547, 269] width 1094 height 538
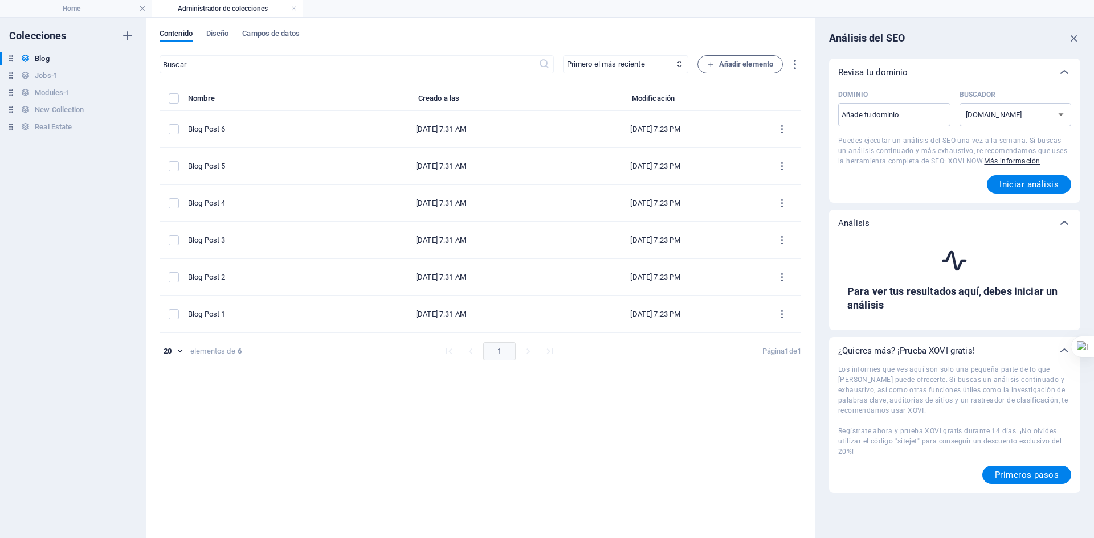
click at [1078, 39] on icon "button" at bounding box center [1074, 38] width 13 height 13
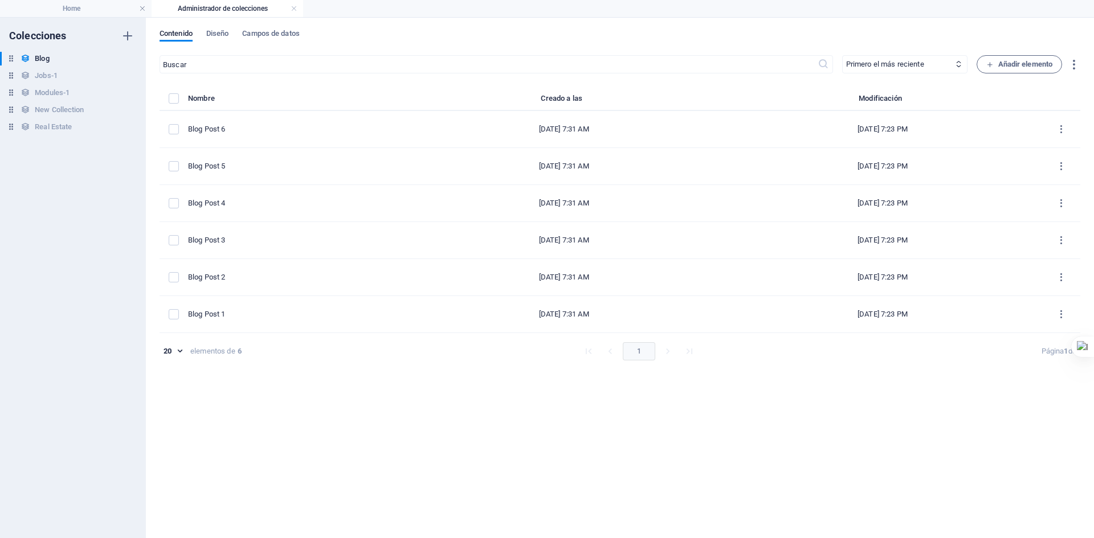
click at [501, 78] on div "​ Primero el más reciente Primero el más antiguo Última modificación Name (asce…" at bounding box center [620, 291] width 921 height 472
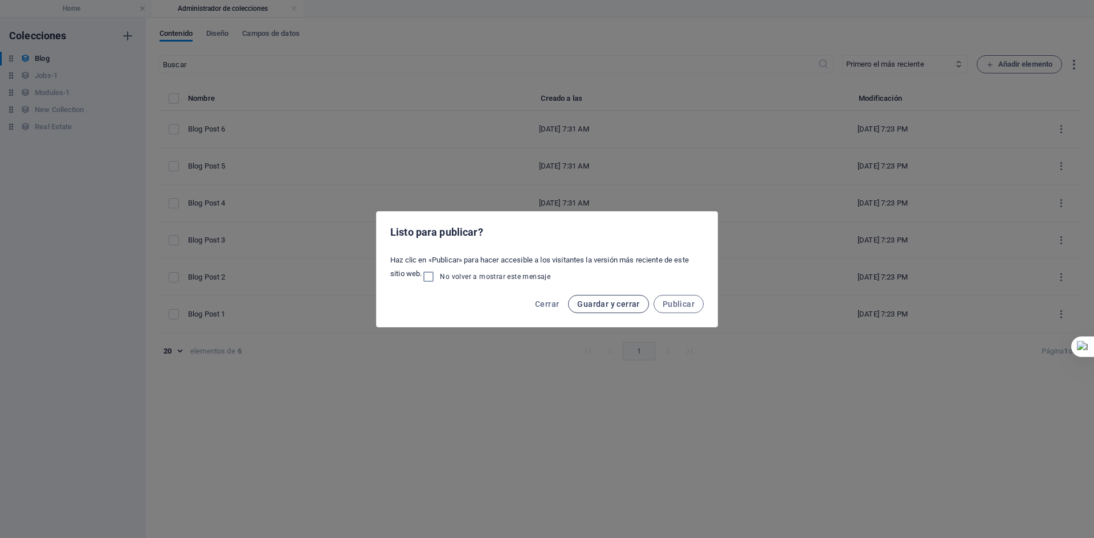
click at [623, 305] on span "Guardar y cerrar" at bounding box center [608, 304] width 62 height 9
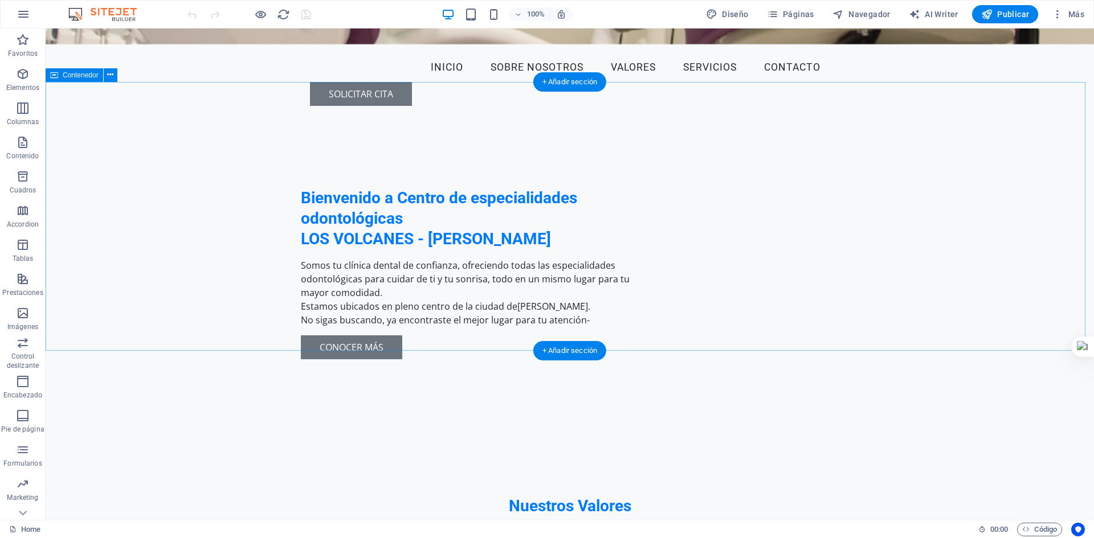
scroll to position [399, 0]
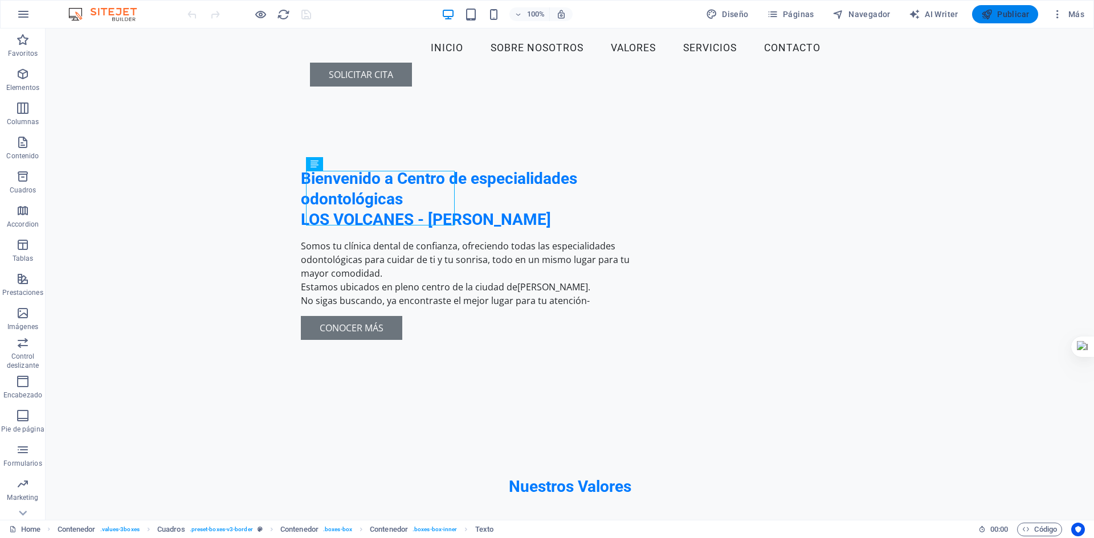
click at [990, 22] on button "Publicar" at bounding box center [1005, 14] width 67 height 18
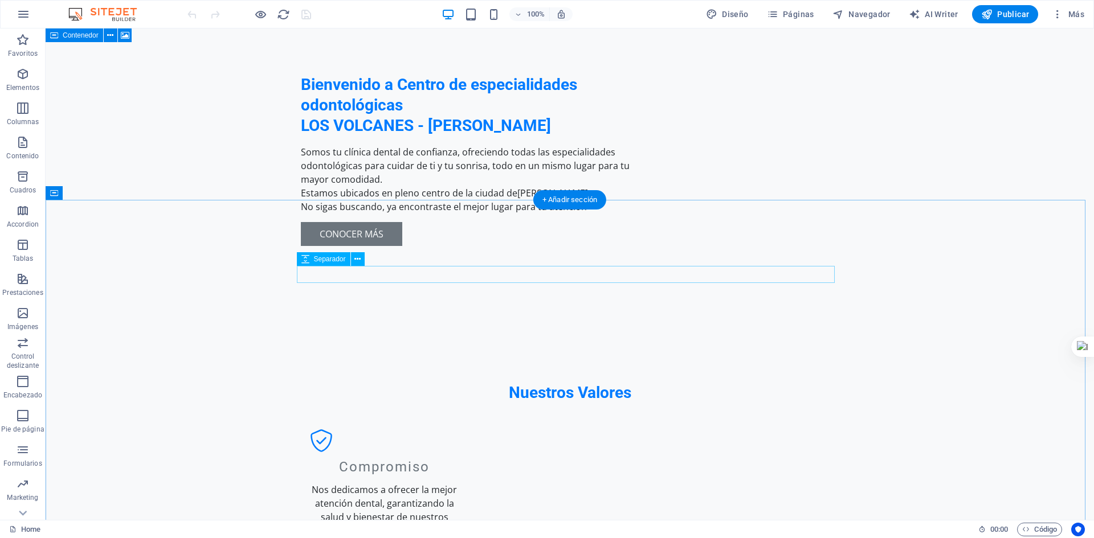
scroll to position [513, 0]
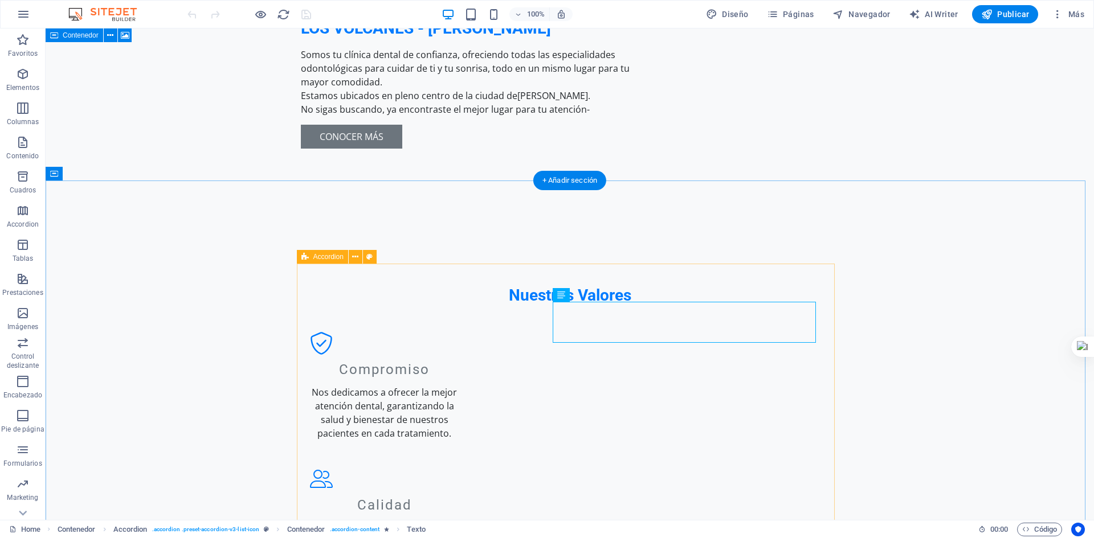
scroll to position [684, 0]
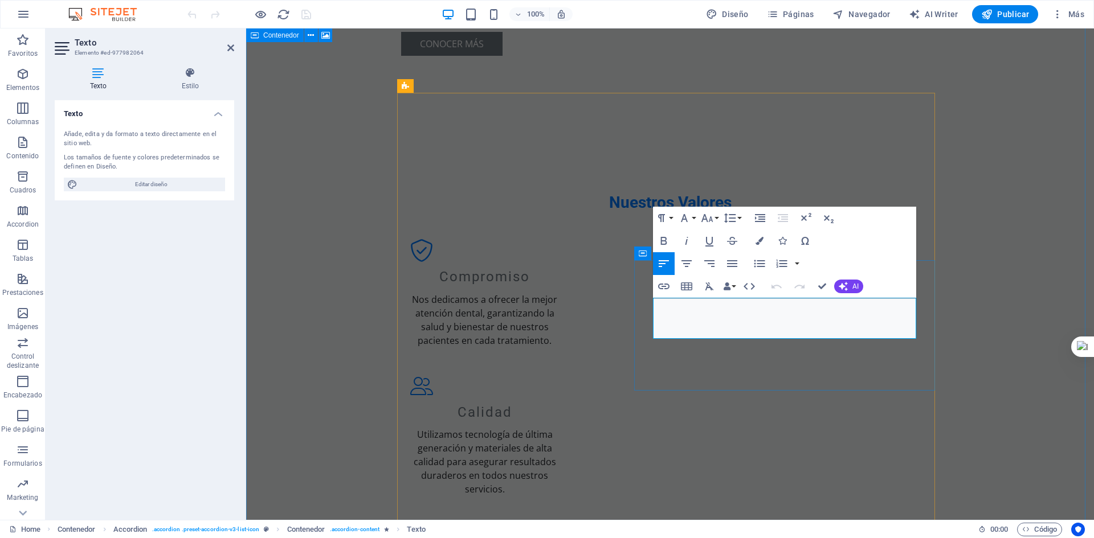
drag, startPoint x: 759, startPoint y: 332, endPoint x: 828, endPoint y: 315, distance: 70.9
click at [845, 287] on icon "button" at bounding box center [843, 286] width 9 height 9
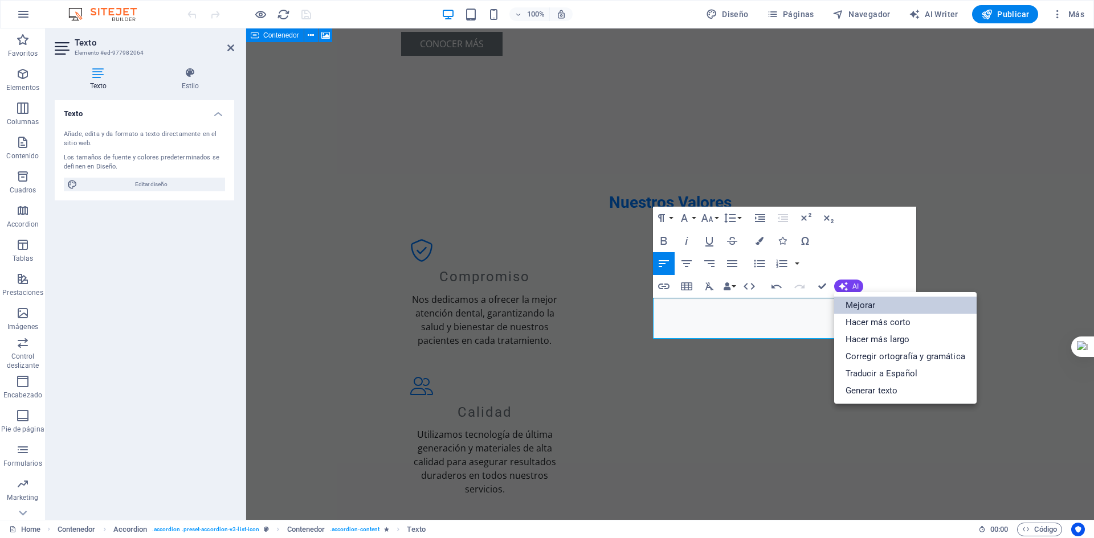
click at [858, 307] on link "Mejorar" at bounding box center [905, 305] width 142 height 17
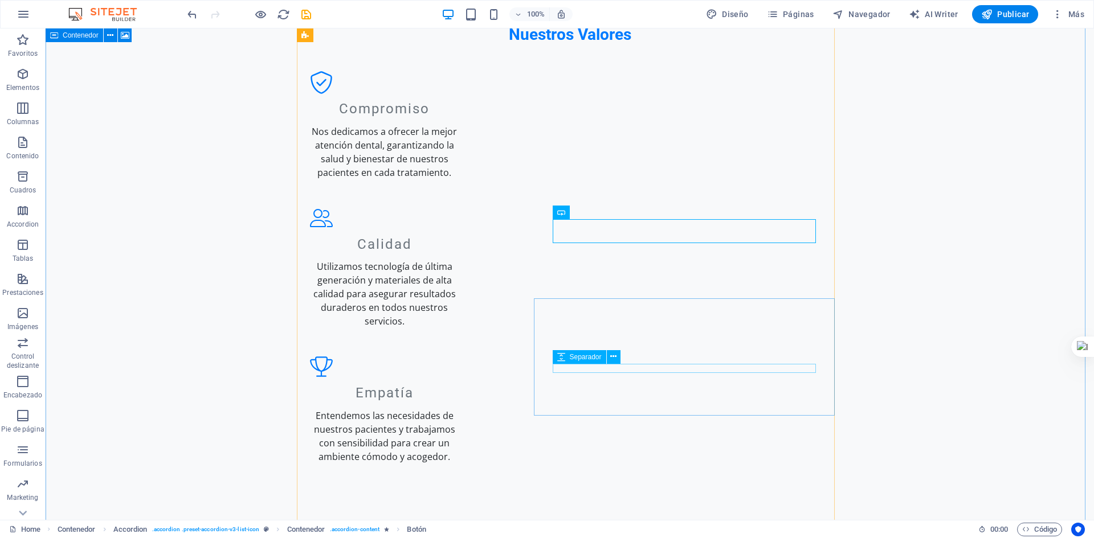
scroll to position [854, 0]
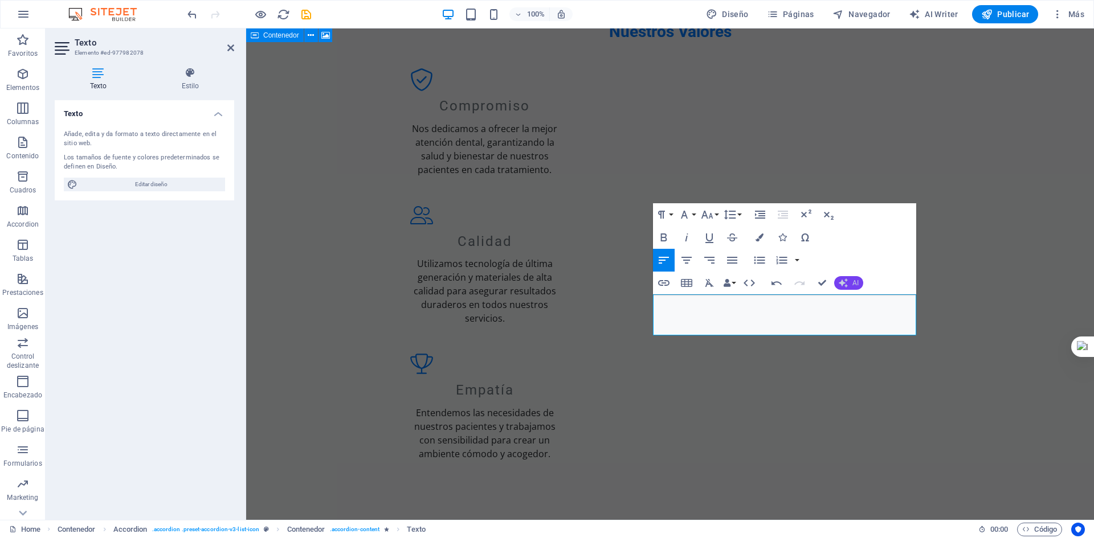
click at [840, 279] on icon "button" at bounding box center [843, 283] width 9 height 9
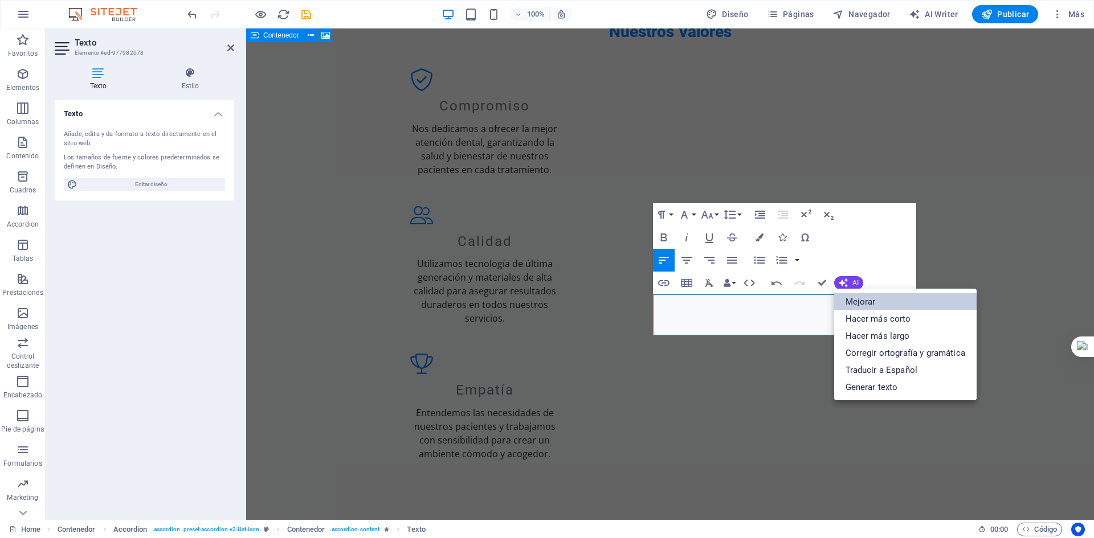
click at [865, 309] on link "Mejorar" at bounding box center [905, 301] width 142 height 17
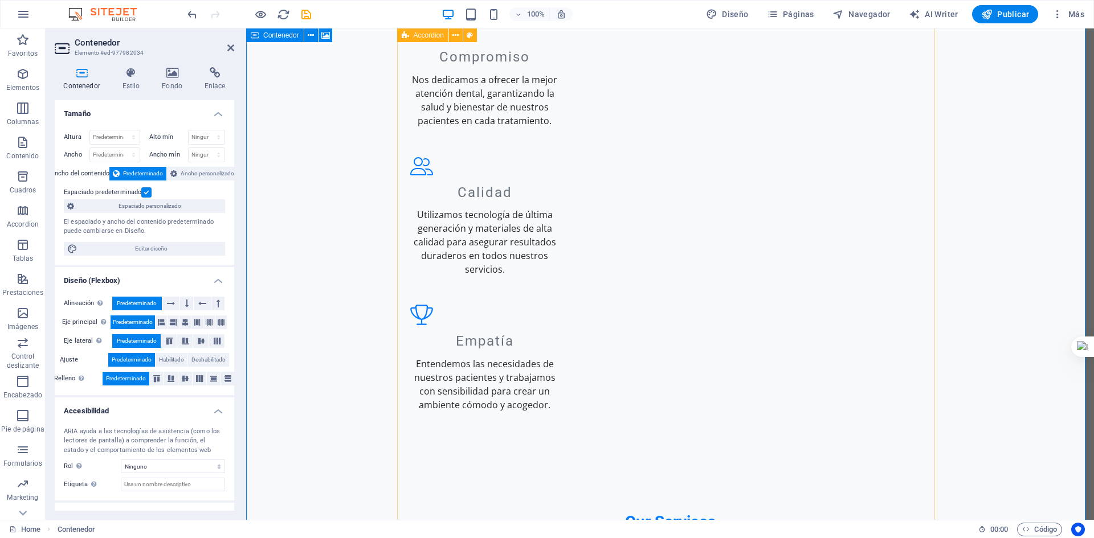
scroll to position [968, 0]
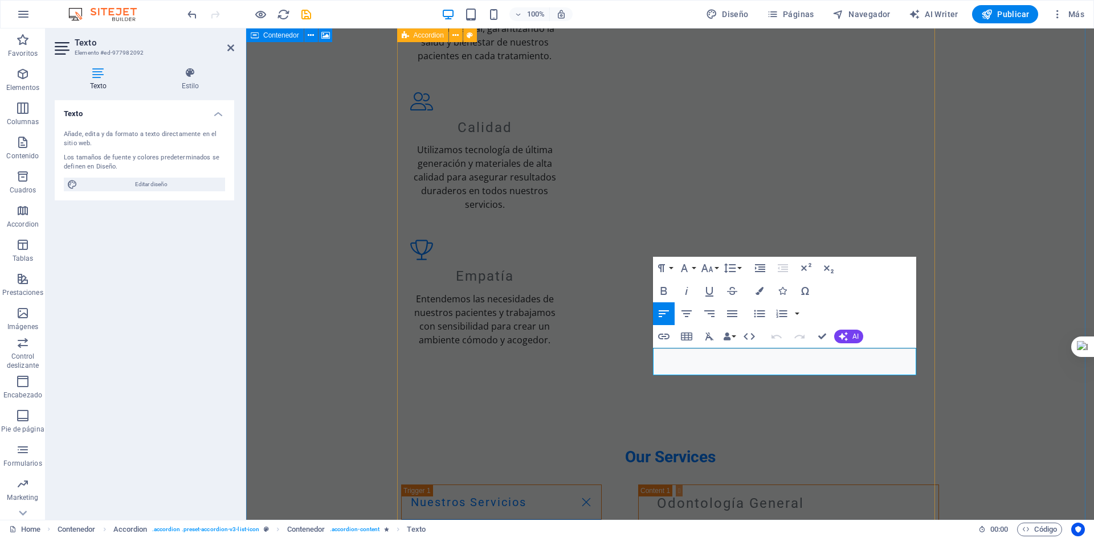
drag, startPoint x: 882, startPoint y: 371, endPoint x: 501, endPoint y: 330, distance: 383.3
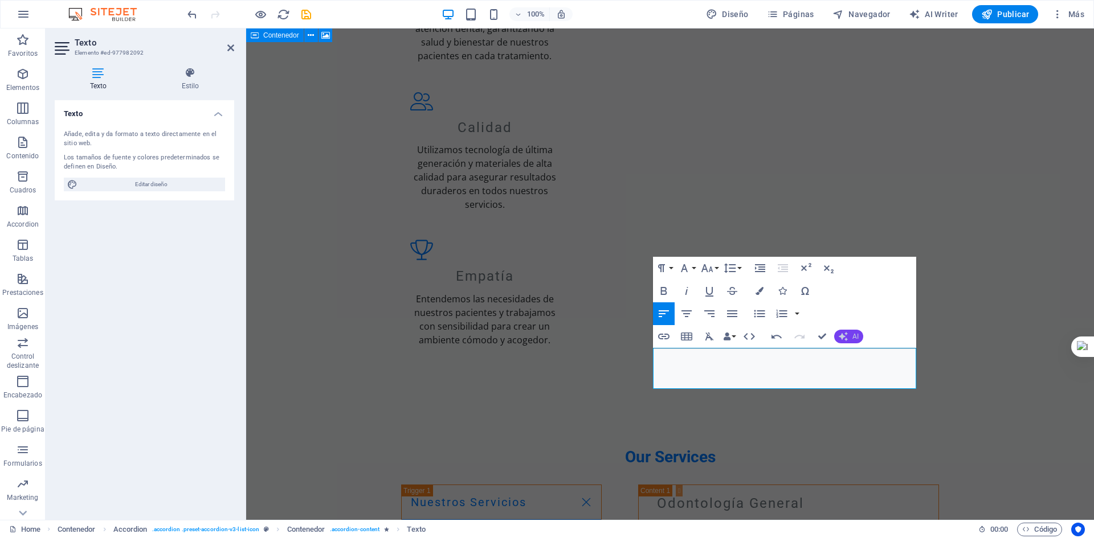
click at [840, 334] on icon "button" at bounding box center [843, 336] width 9 height 9
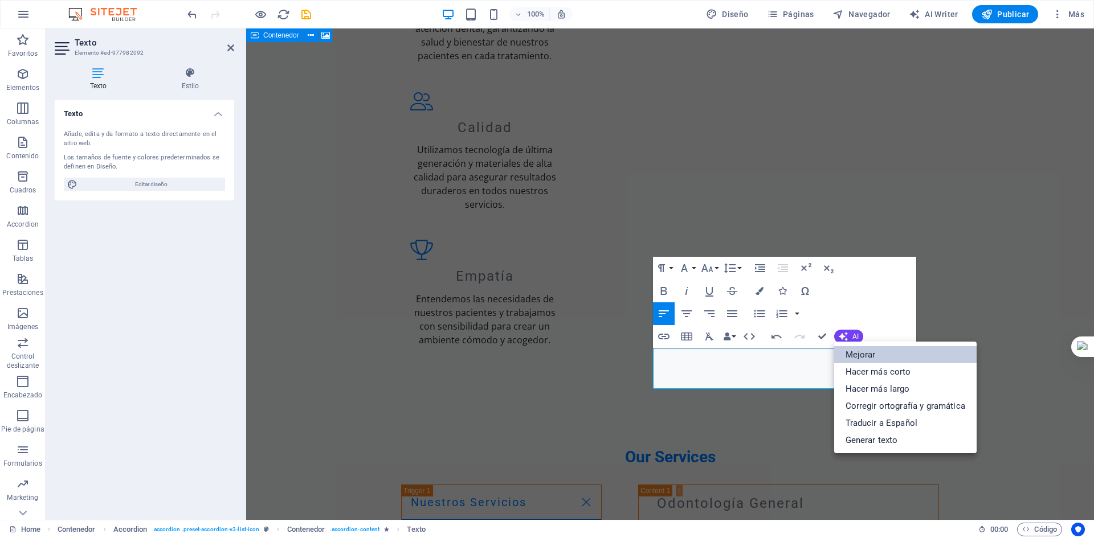
click at [873, 347] on link "Mejorar" at bounding box center [905, 354] width 142 height 17
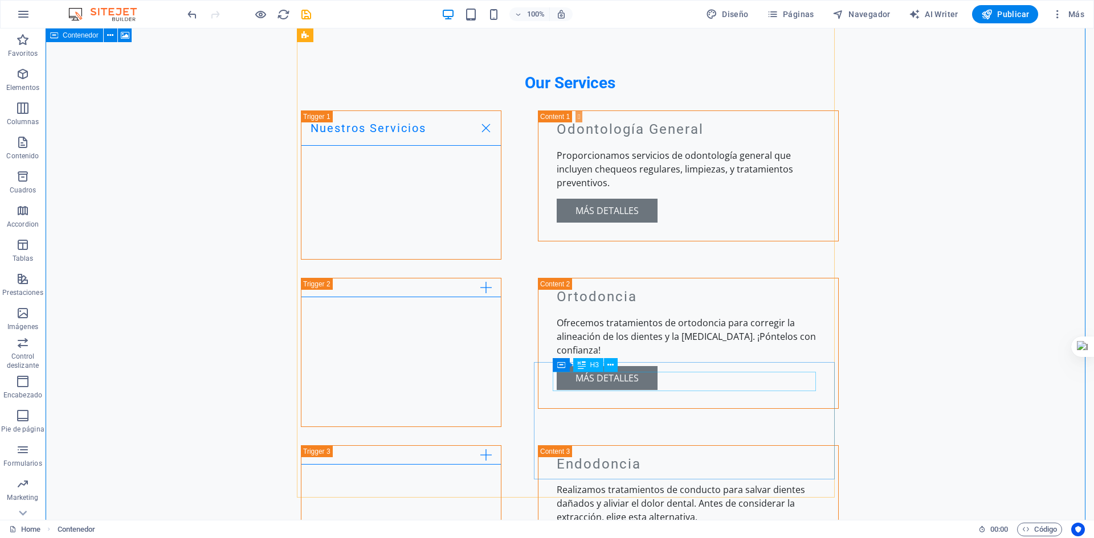
scroll to position [1367, 0]
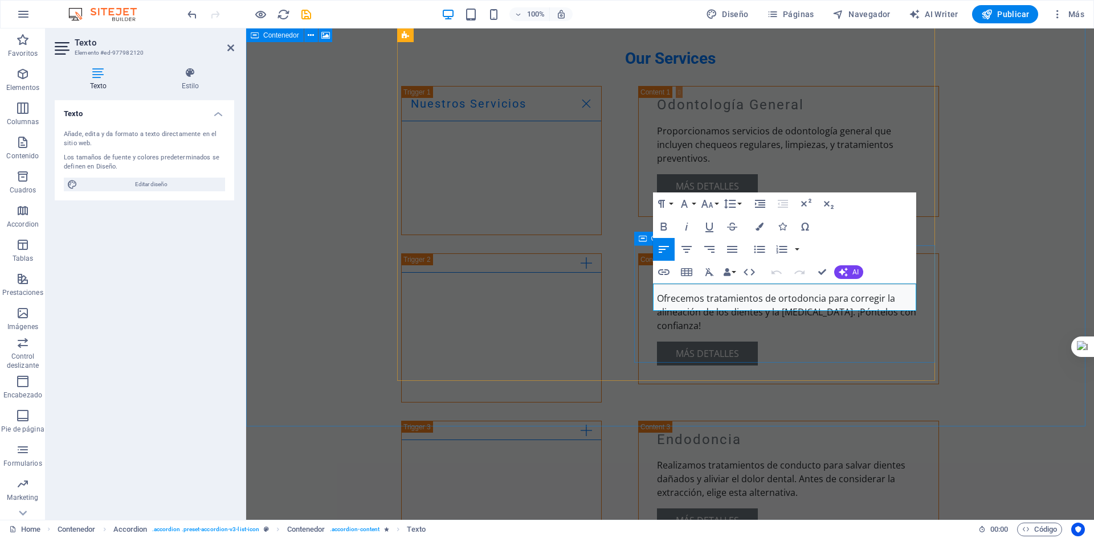
drag, startPoint x: 818, startPoint y: 306, endPoint x: 640, endPoint y: 265, distance: 182.3
drag, startPoint x: 790, startPoint y: 342, endPoint x: 992, endPoint y: 342, distance: 202.2
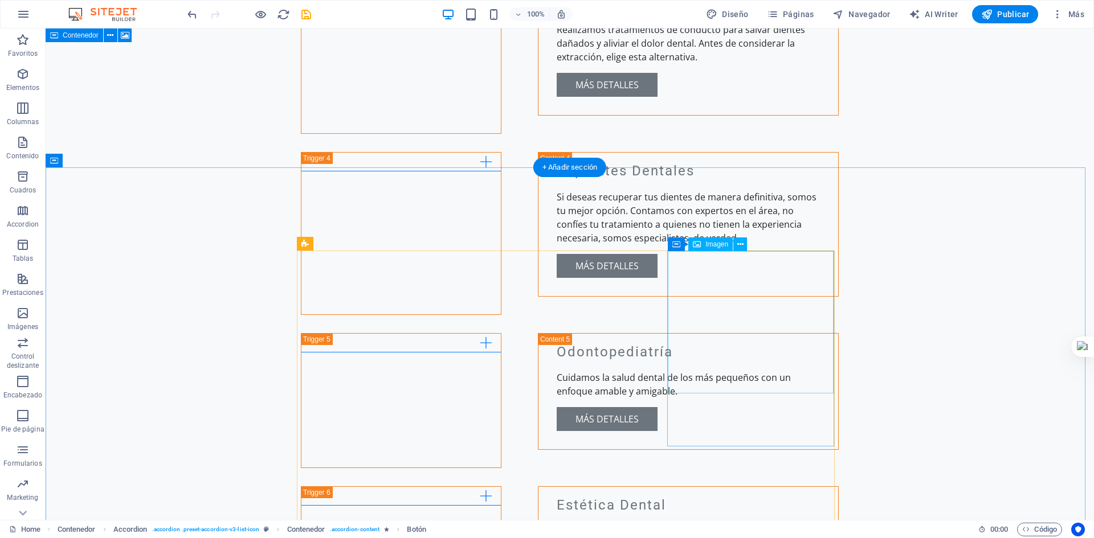
scroll to position [1880, 0]
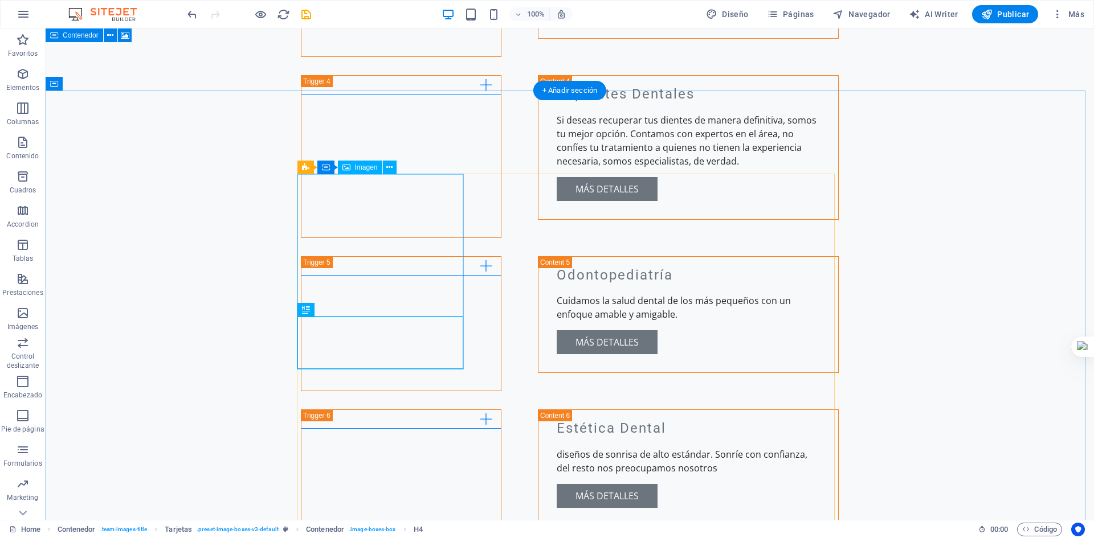
select select "vw"
select select "px"
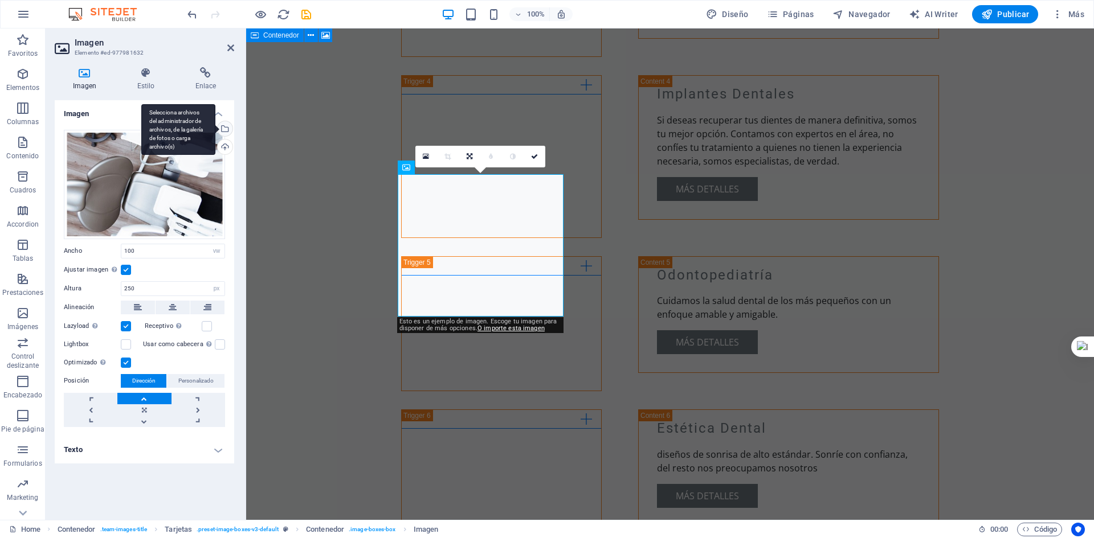
click at [228, 124] on div "Selecciona archivos del administrador de archivos, de la galería de fotos o car…" at bounding box center [223, 129] width 17 height 17
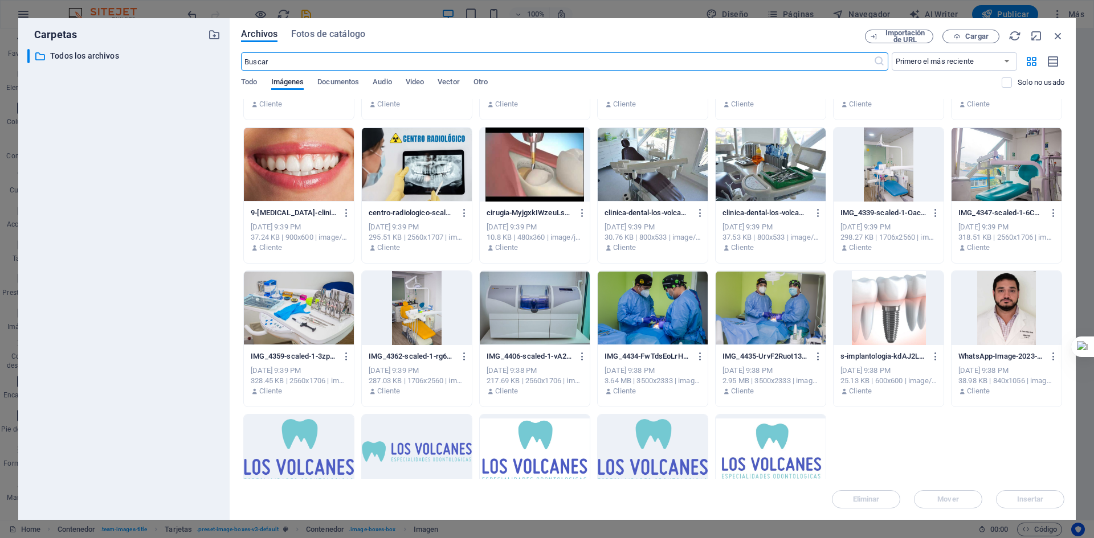
scroll to position [331, 0]
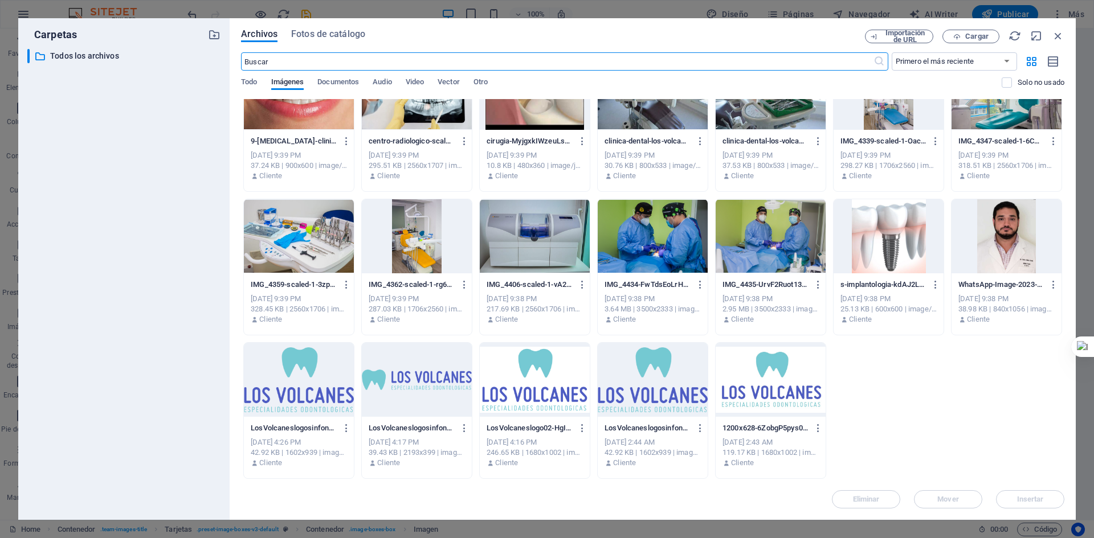
click at [1024, 210] on div at bounding box center [1006, 236] width 110 height 74
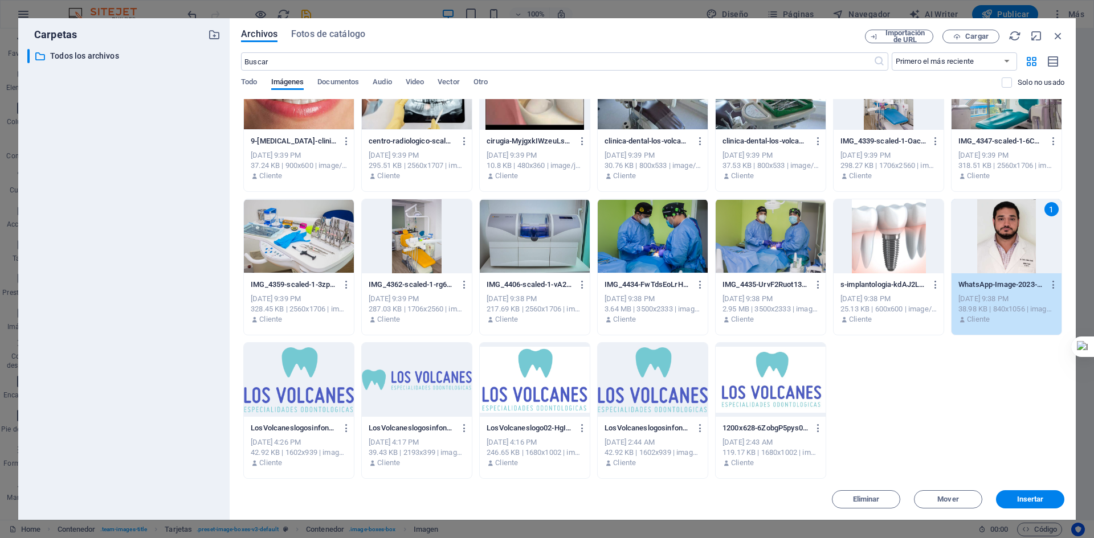
click at [1024, 210] on div "1" at bounding box center [1006, 236] width 110 height 74
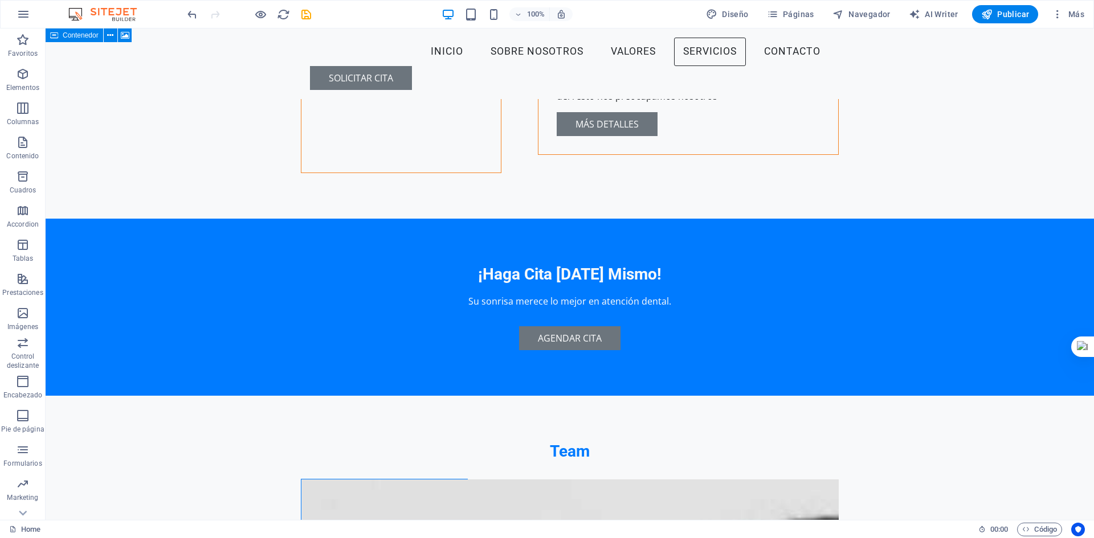
scroll to position [2203, 0]
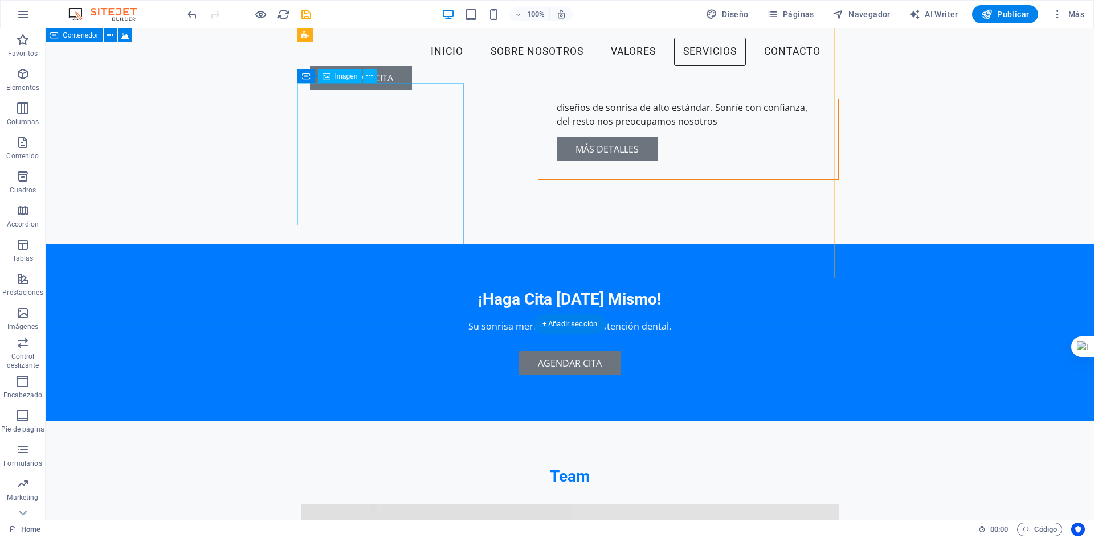
select select "vw"
select select "px"
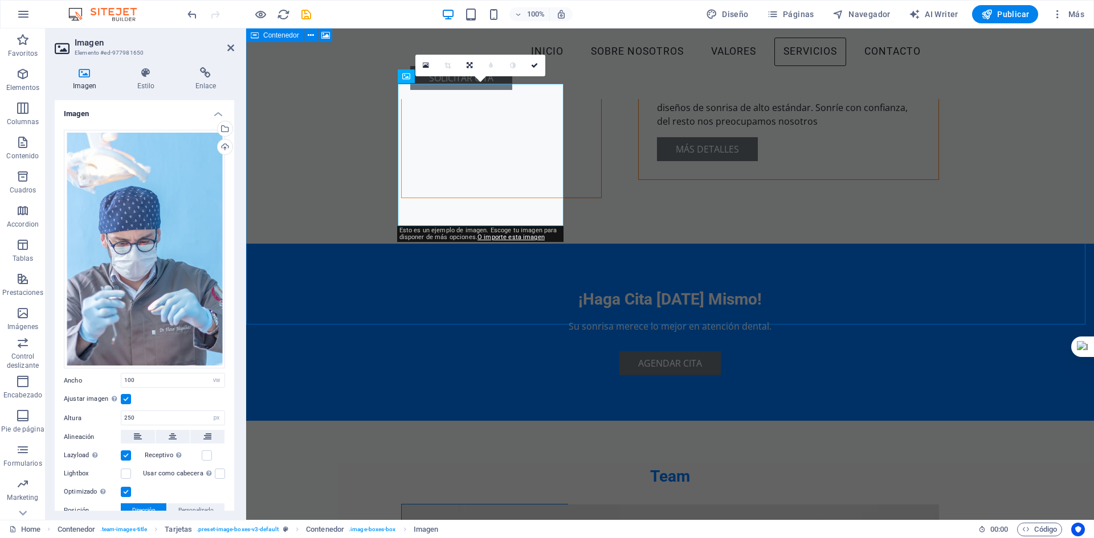
scroll to position [2202, 0]
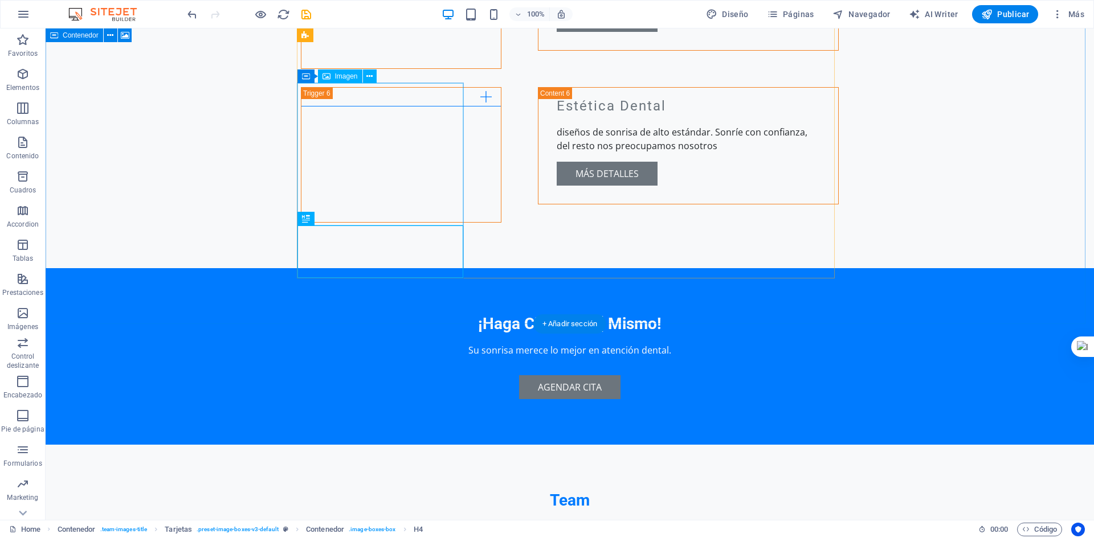
select select "vw"
select select "px"
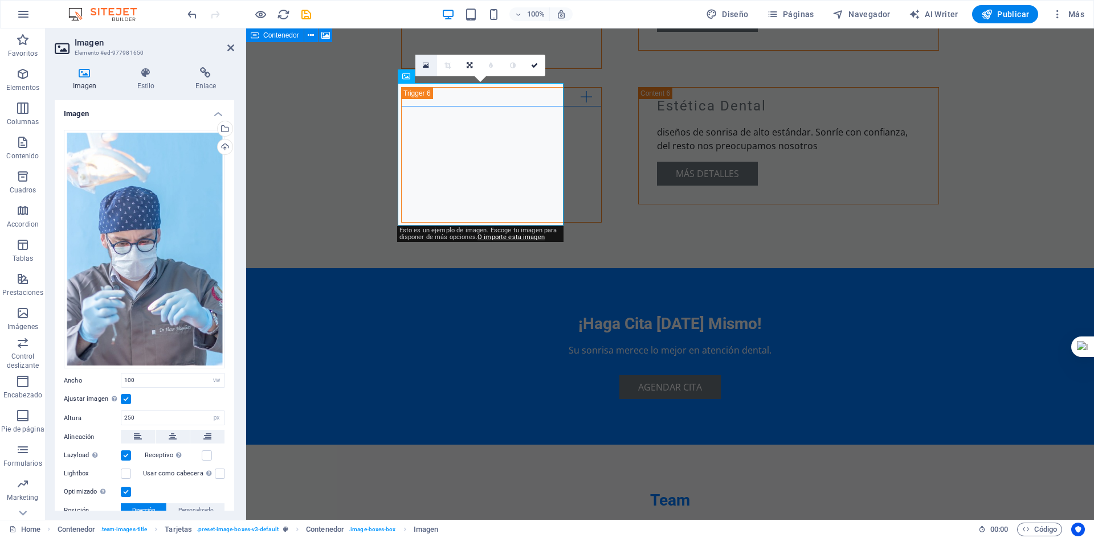
click at [427, 70] on link at bounding box center [426, 66] width 22 height 22
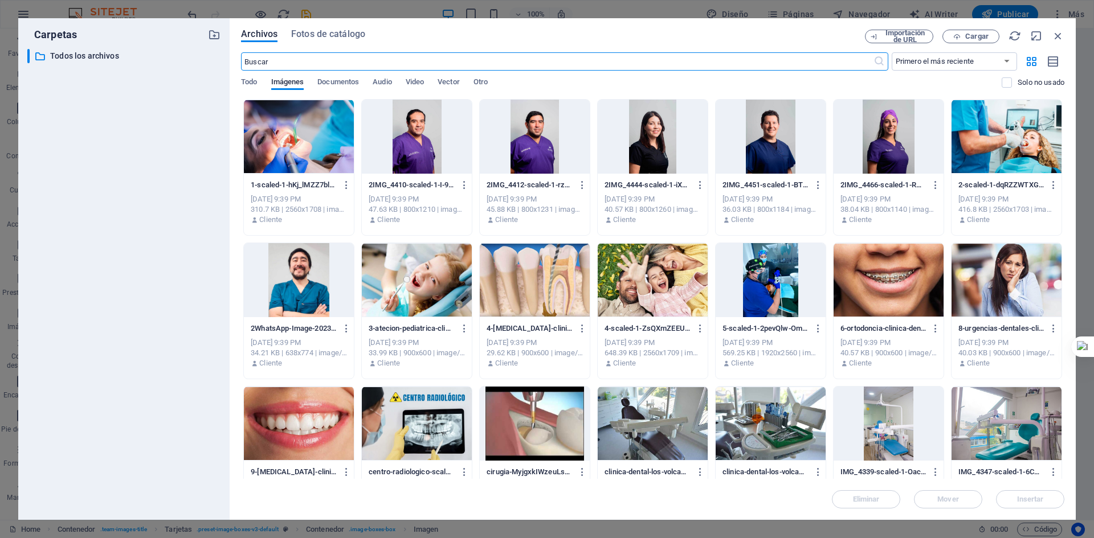
scroll to position [57, 0]
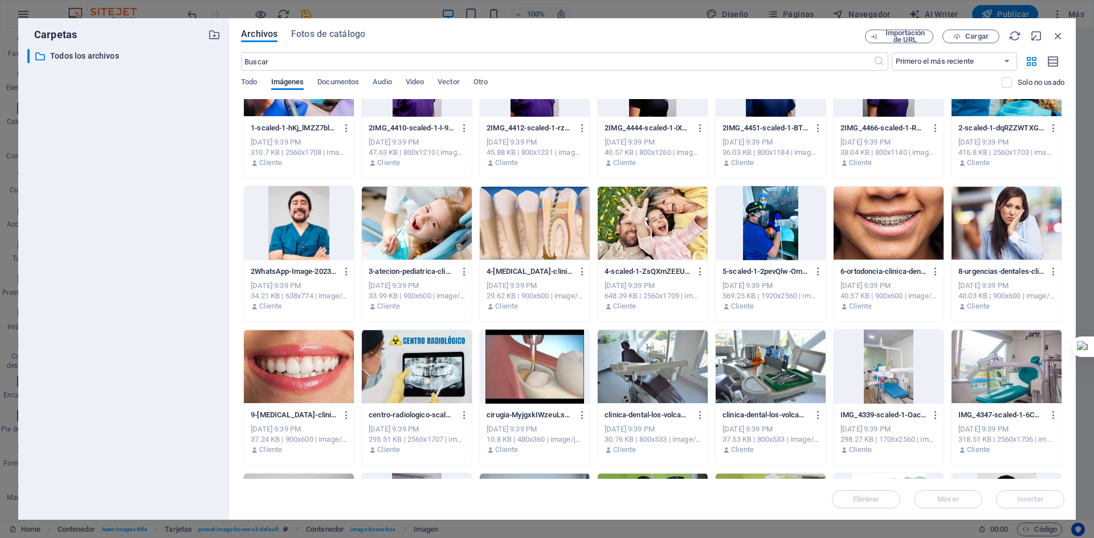
click at [287, 199] on div at bounding box center [299, 223] width 110 height 74
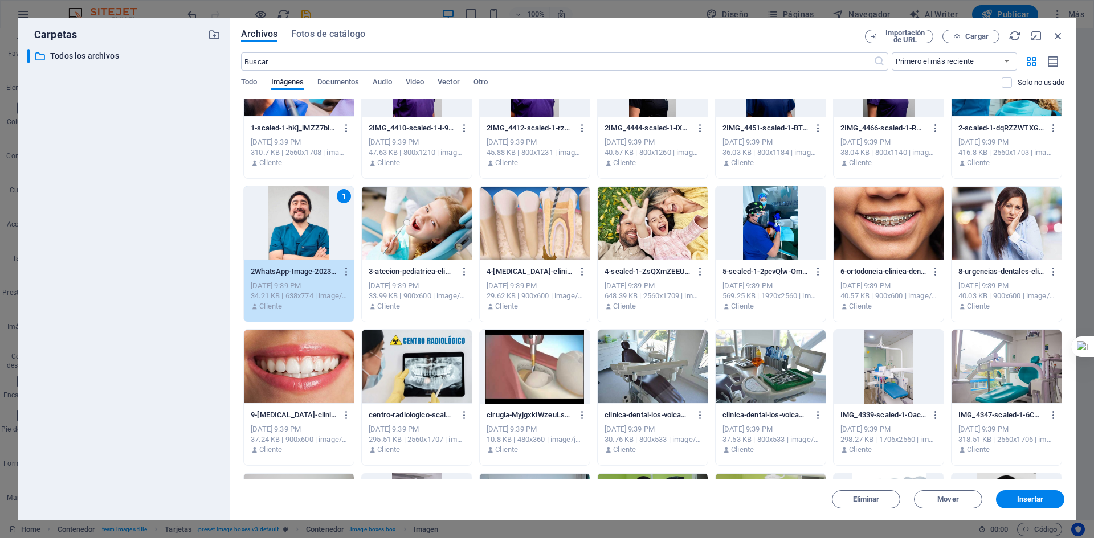
click at [287, 199] on div "1" at bounding box center [299, 223] width 110 height 74
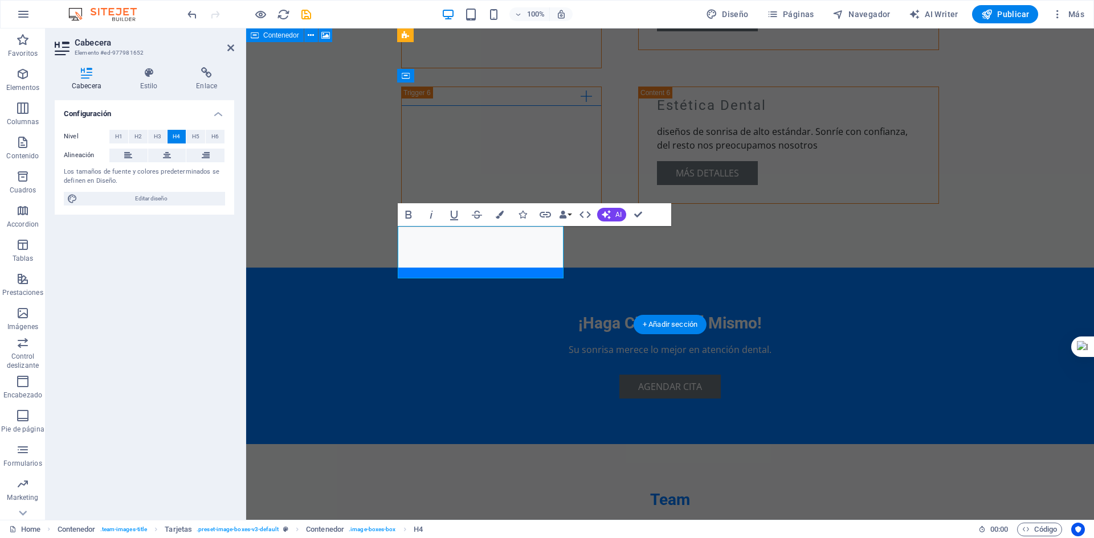
scroll to position [2202, 0]
drag, startPoint x: 540, startPoint y: 239, endPoint x: 404, endPoint y: 239, distance: 135.6
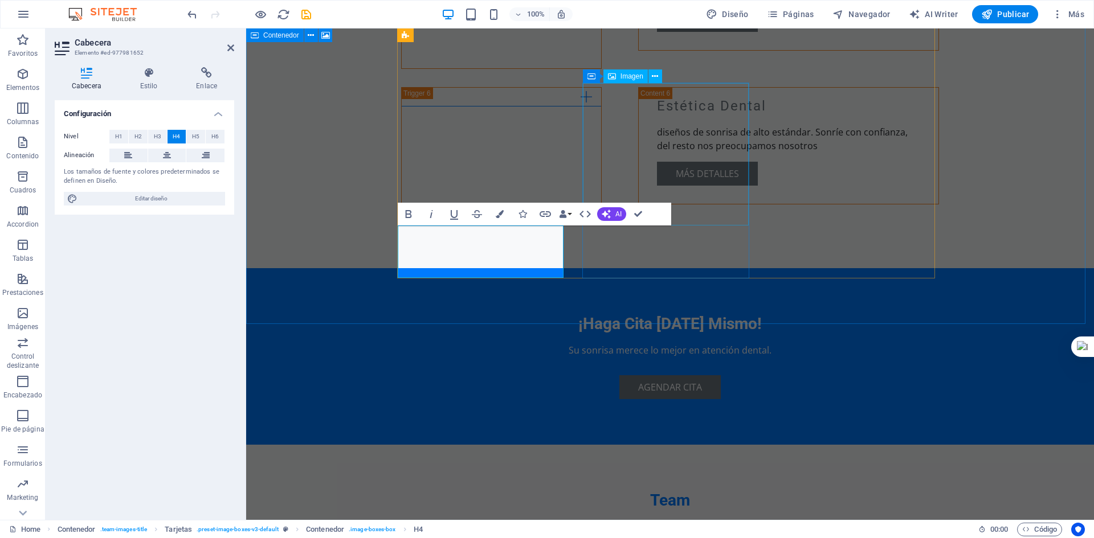
select select "vw"
select select "px"
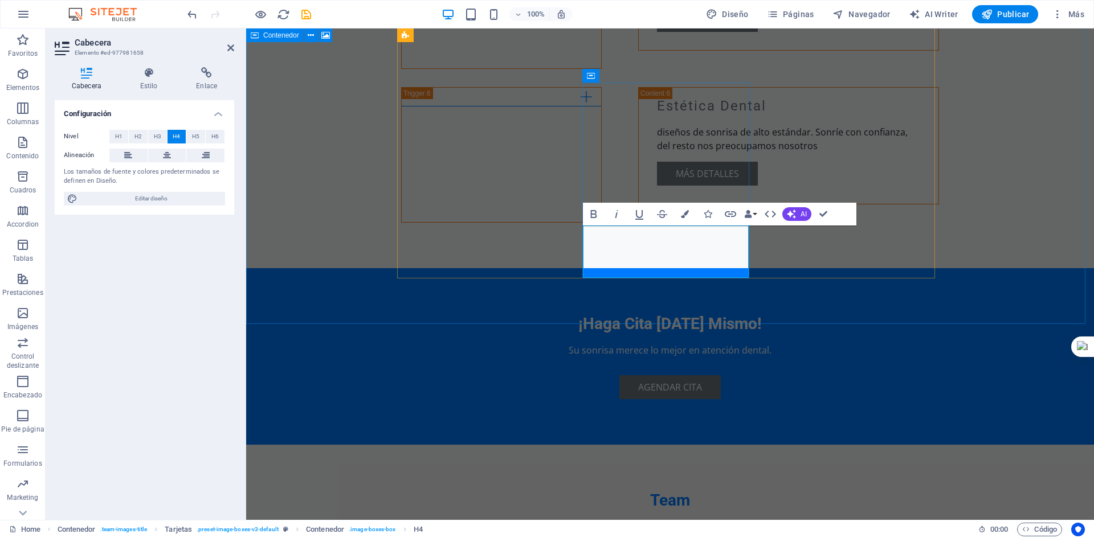
select select "vw"
select select "px"
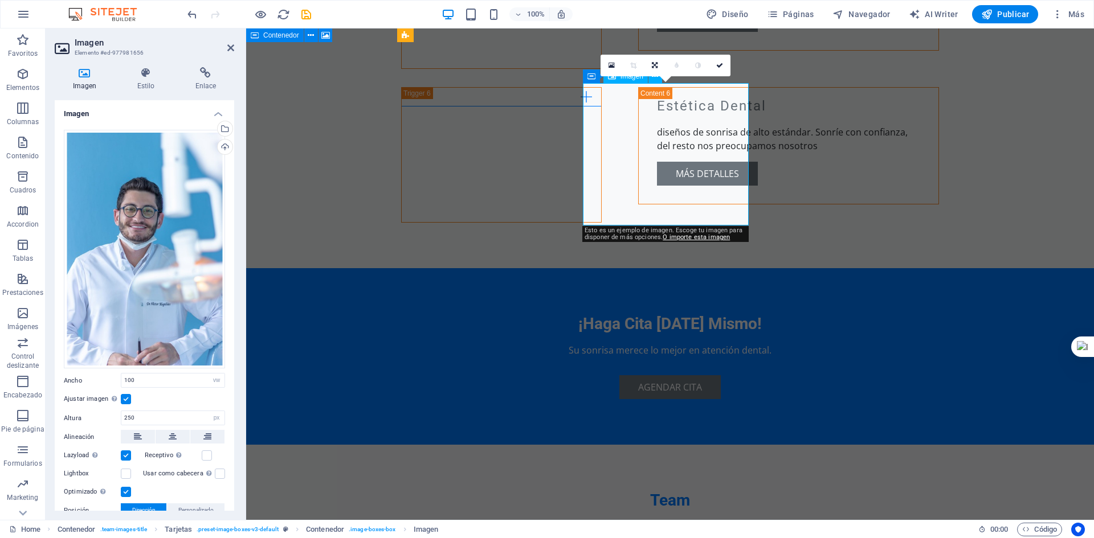
click at [609, 55] on link at bounding box center [611, 66] width 22 height 22
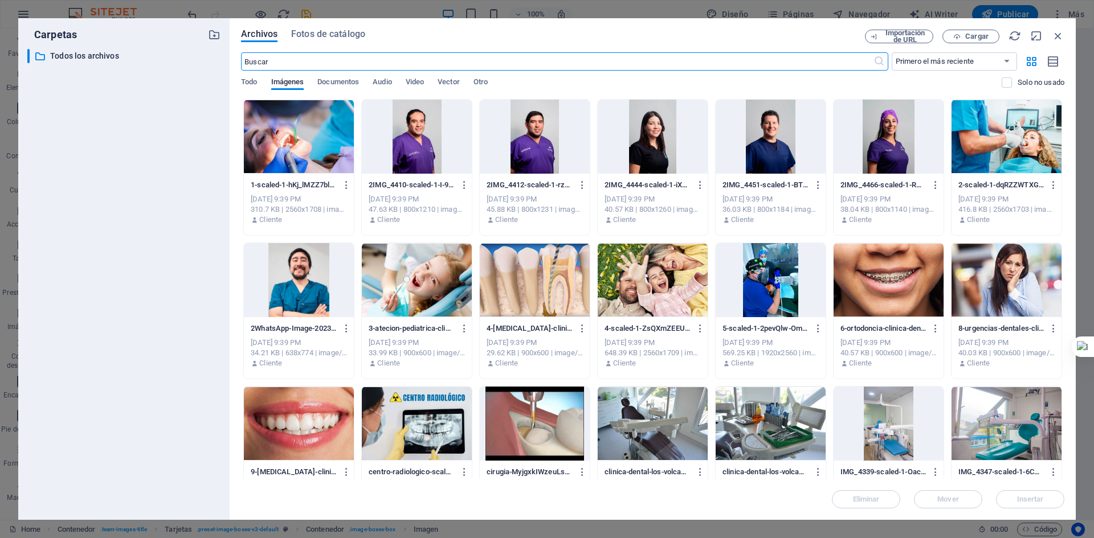
click at [649, 127] on div at bounding box center [653, 137] width 110 height 74
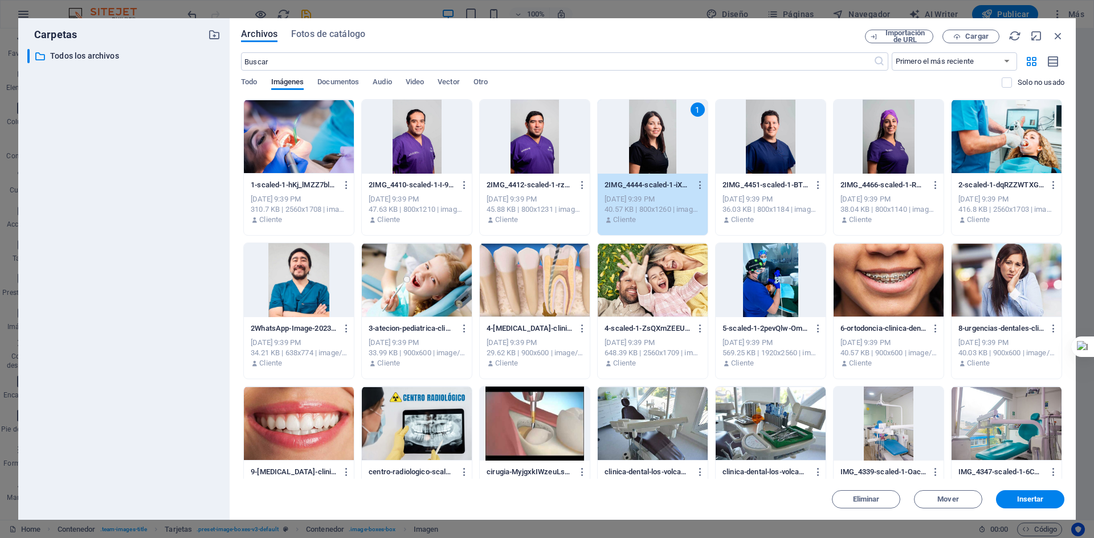
click at [649, 127] on div "1" at bounding box center [653, 137] width 110 height 74
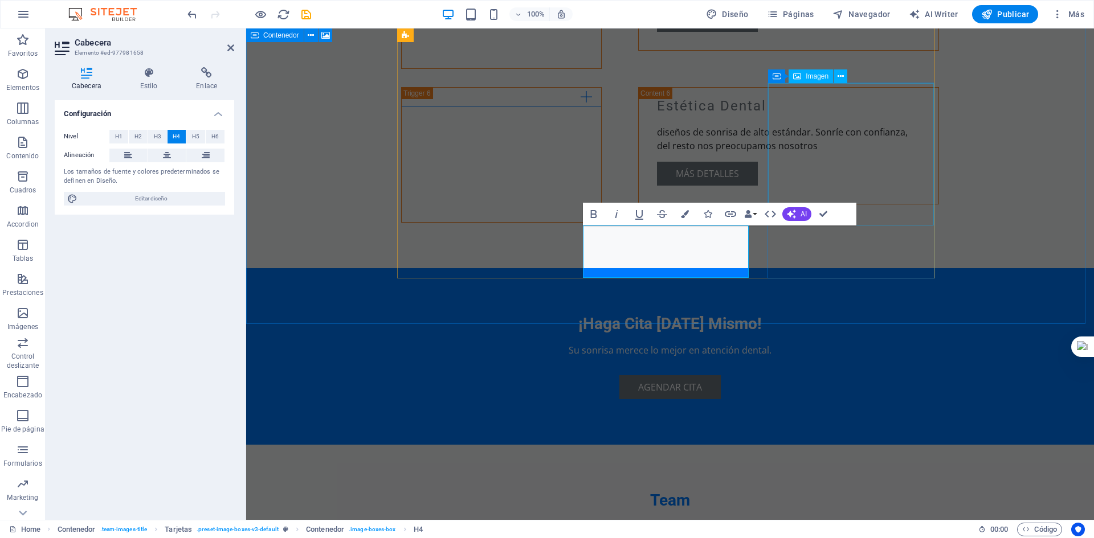
select select "vw"
select select "px"
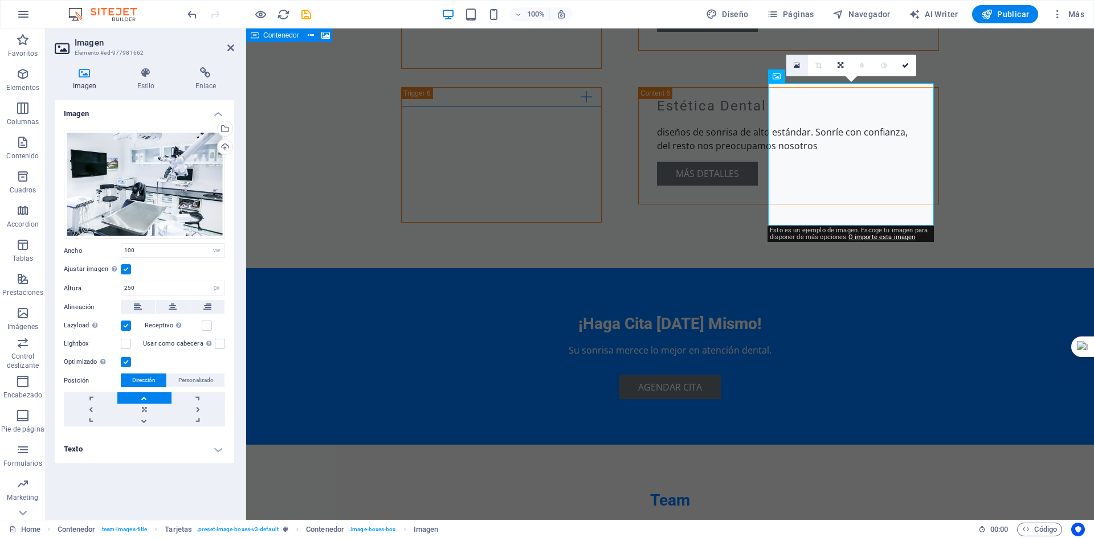
click at [800, 60] on link at bounding box center [797, 66] width 22 height 22
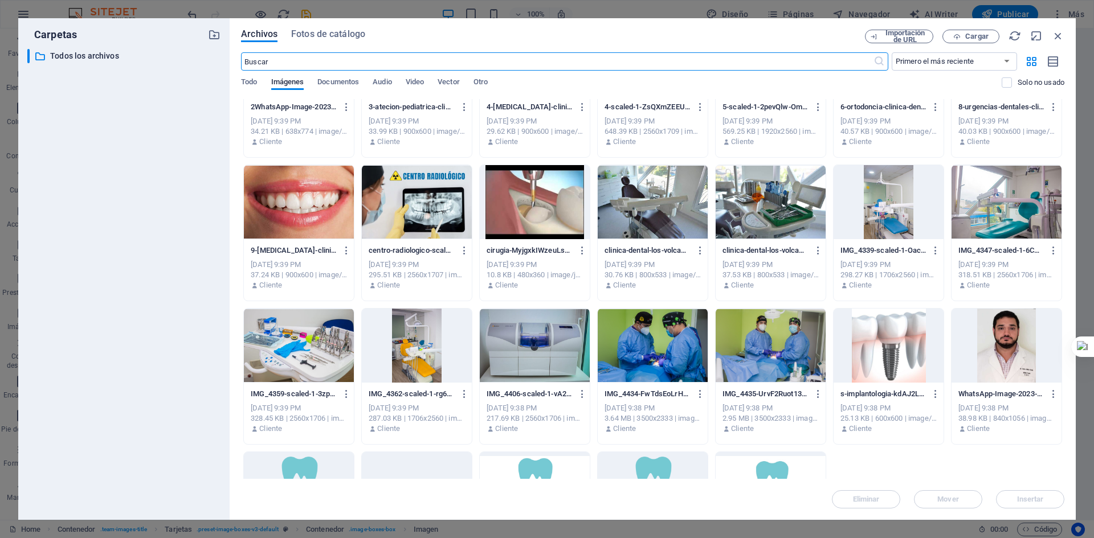
scroll to position [217, 0]
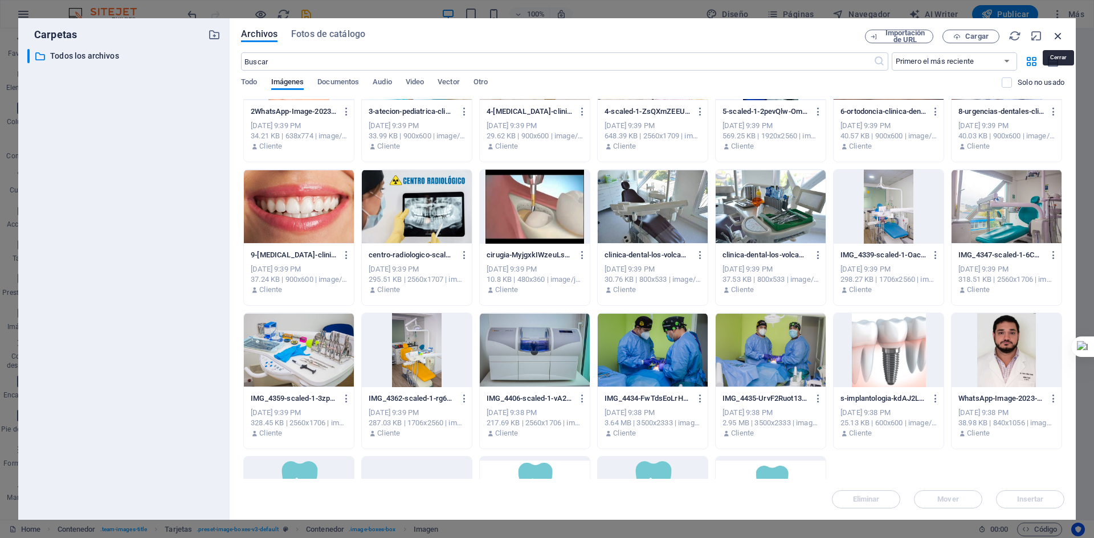
click at [1059, 34] on icon "button" at bounding box center [1058, 36] width 13 height 13
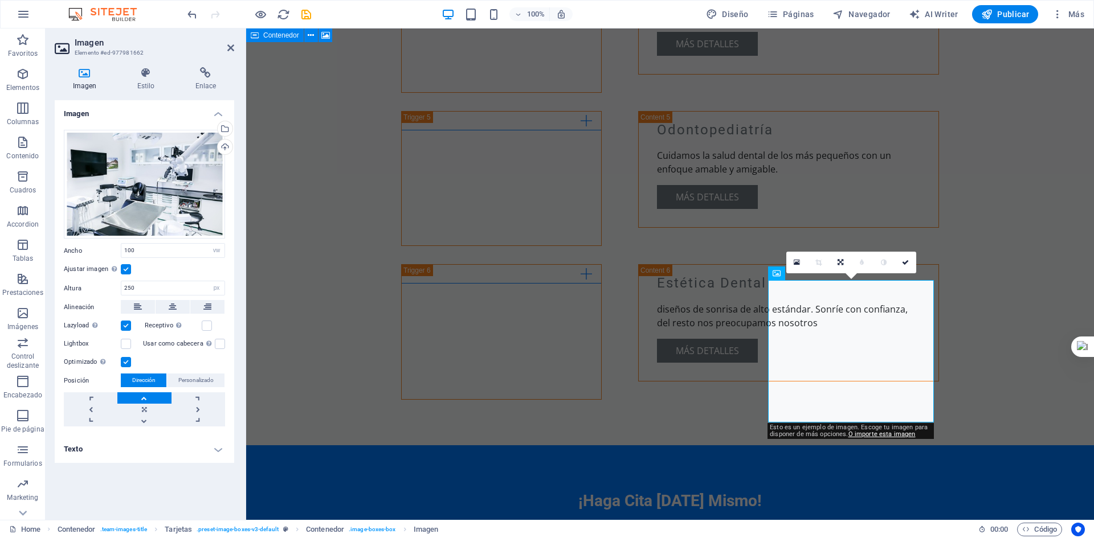
scroll to position [2040, 0]
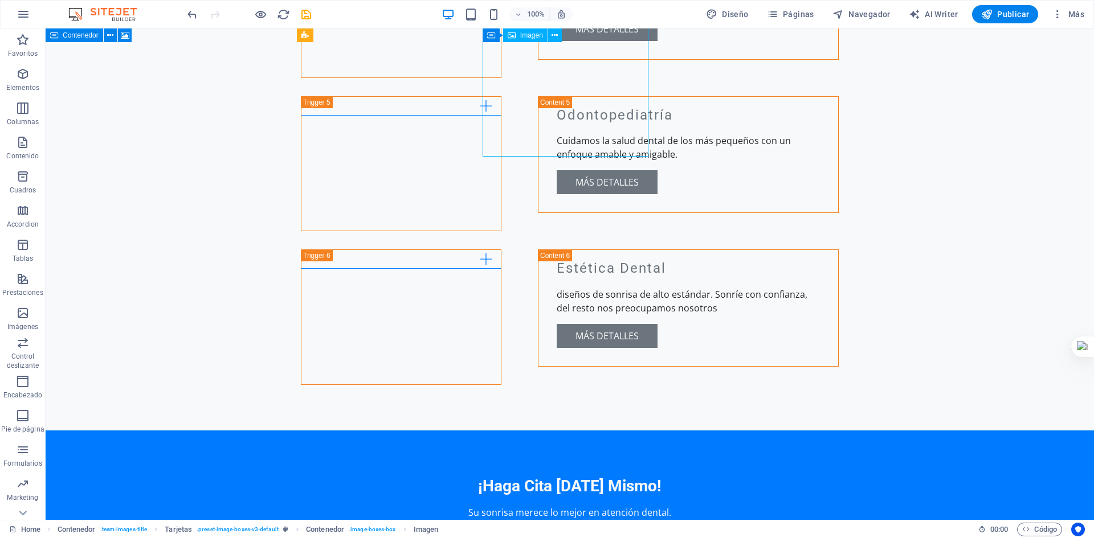
drag, startPoint x: 399, startPoint y: 98, endPoint x: 601, endPoint y: 98, distance: 201.7
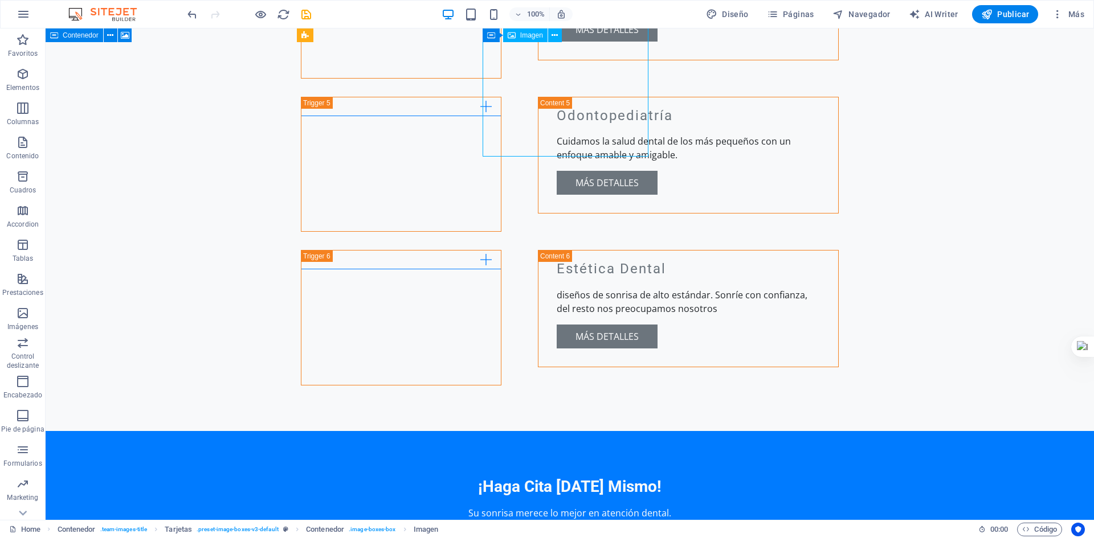
select select "vw"
select select "px"
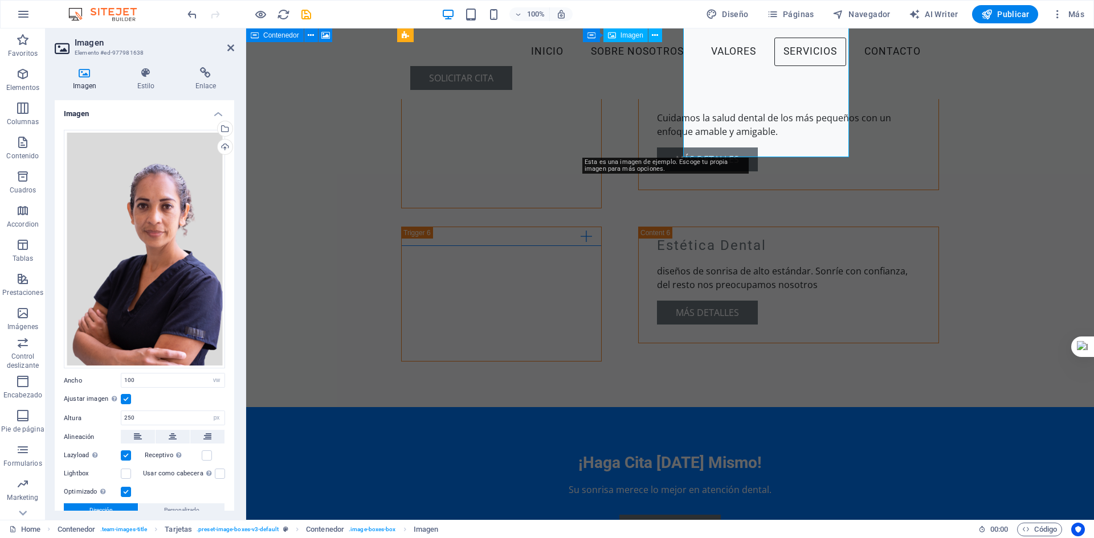
scroll to position [2039, 0]
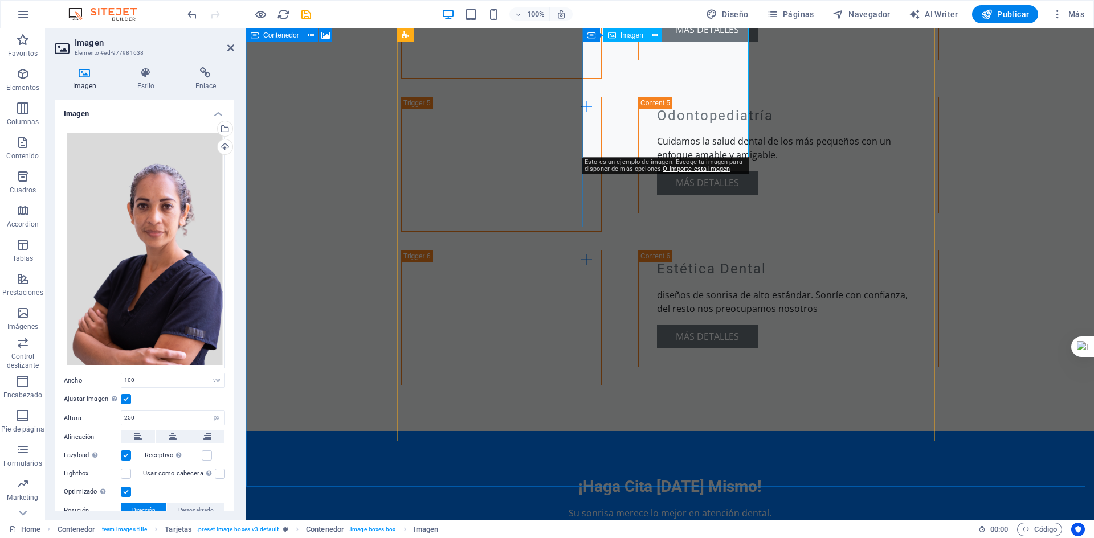
click at [612, 34] on icon at bounding box center [612, 35] width 8 height 14
click at [594, 37] on icon at bounding box center [591, 35] width 8 height 14
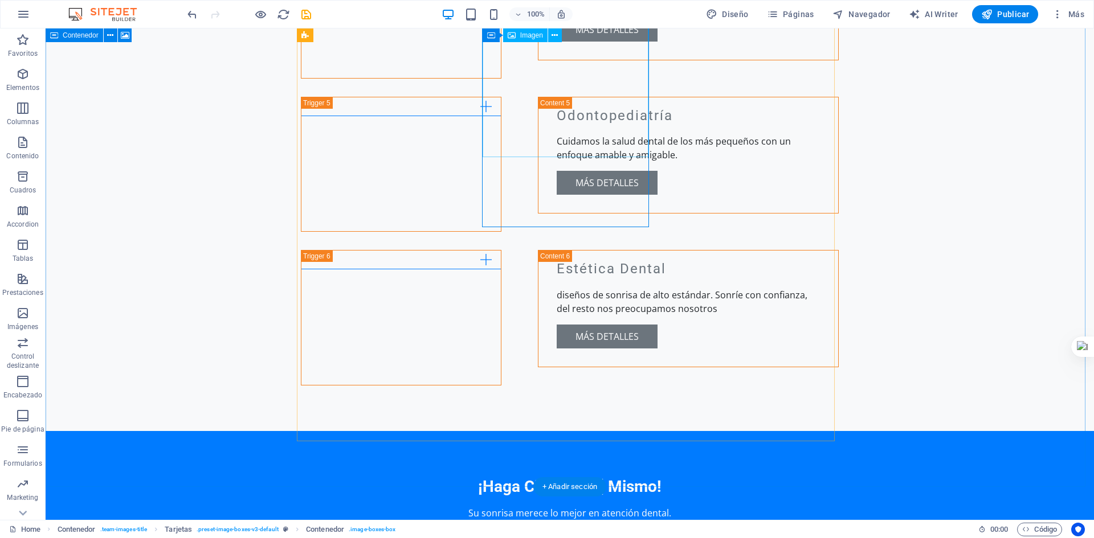
select select "vw"
select select "px"
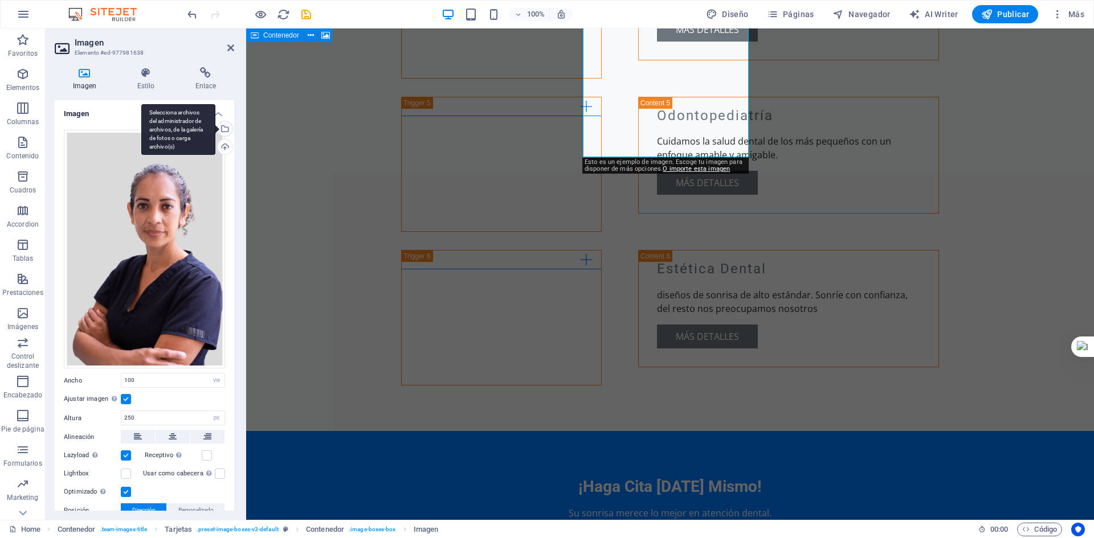
click at [226, 121] on div "Selecciona archivos del administrador de archivos, de la galería de fotos o car…" at bounding box center [223, 129] width 17 height 17
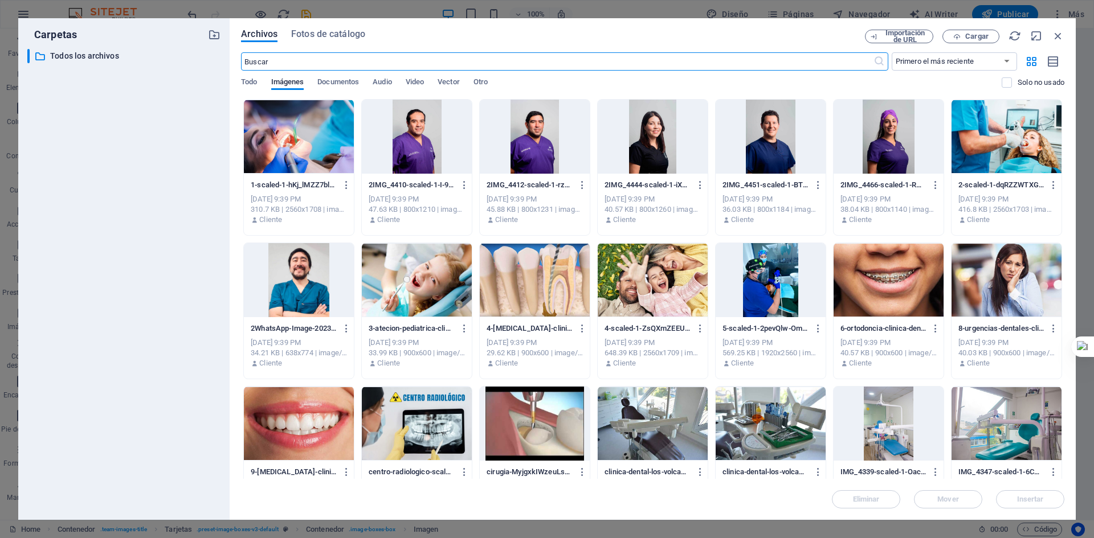
click at [524, 132] on div at bounding box center [535, 137] width 110 height 74
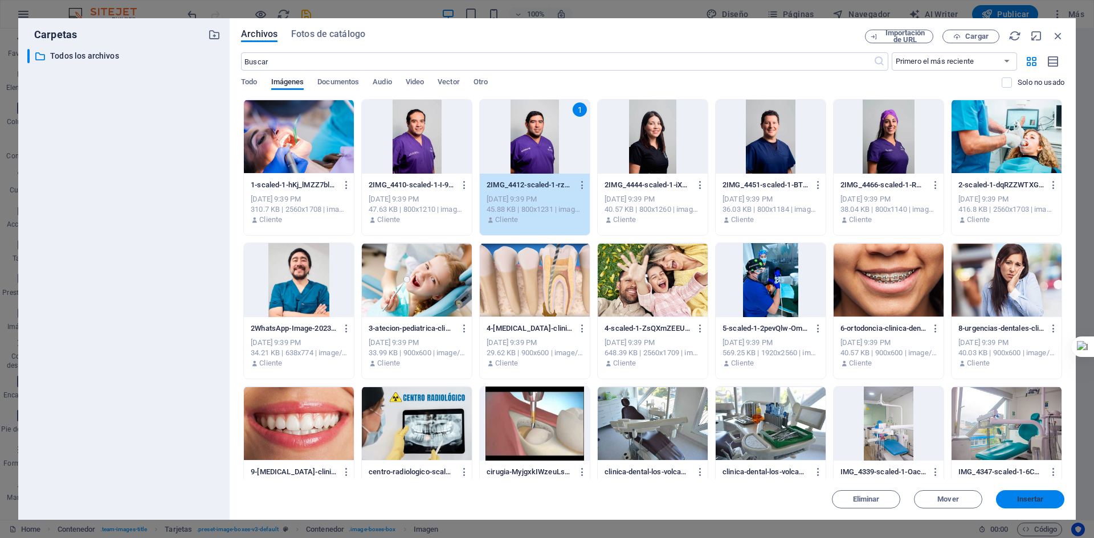
click at [1034, 496] on span "Insertar" at bounding box center [1030, 499] width 27 height 7
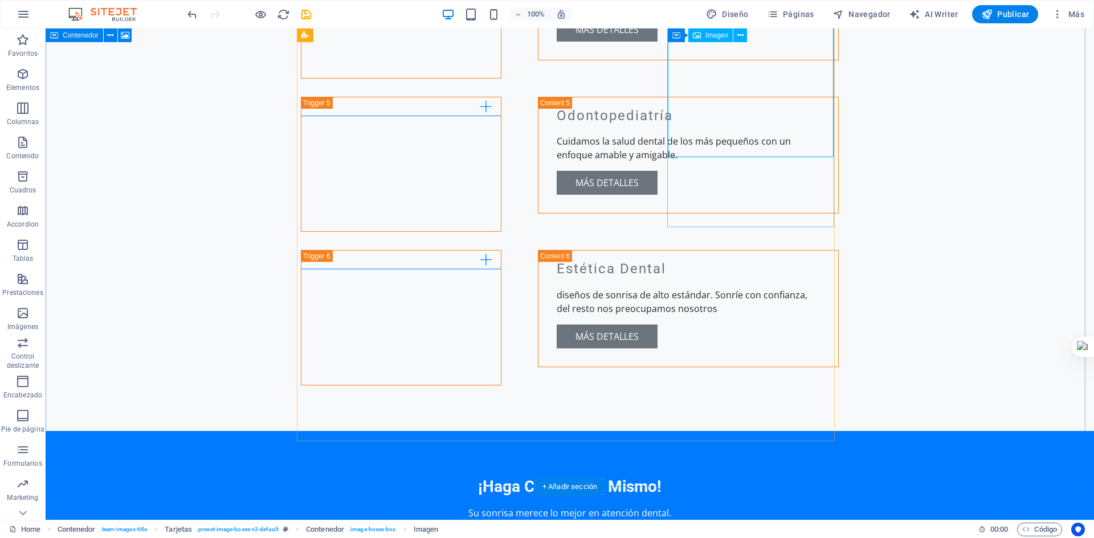
select select "vw"
select select "px"
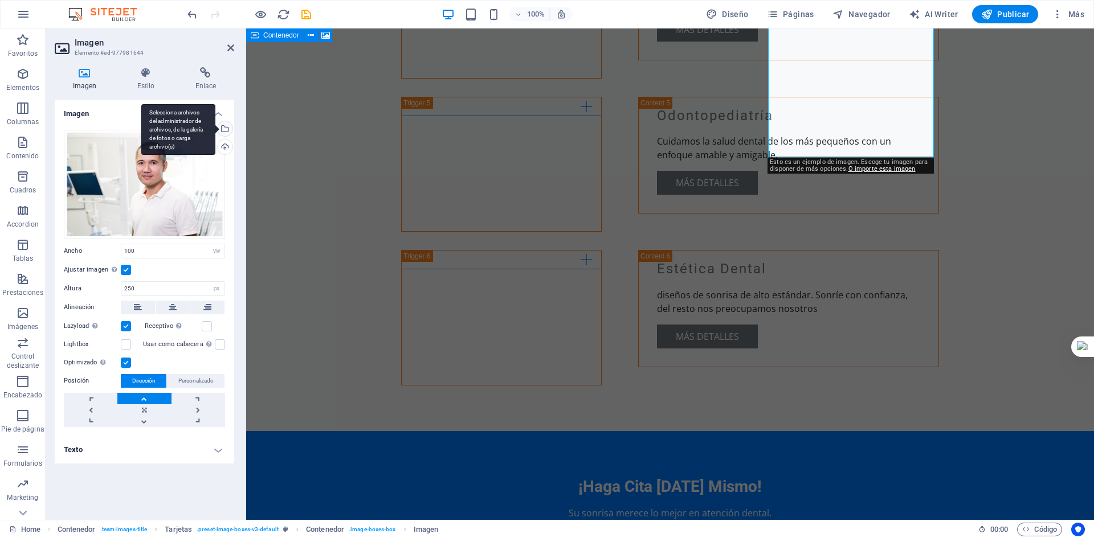
click at [215, 125] on div "Selecciona archivos del administrador de archivos, de la galería de fotos o car…" at bounding box center [178, 129] width 74 height 51
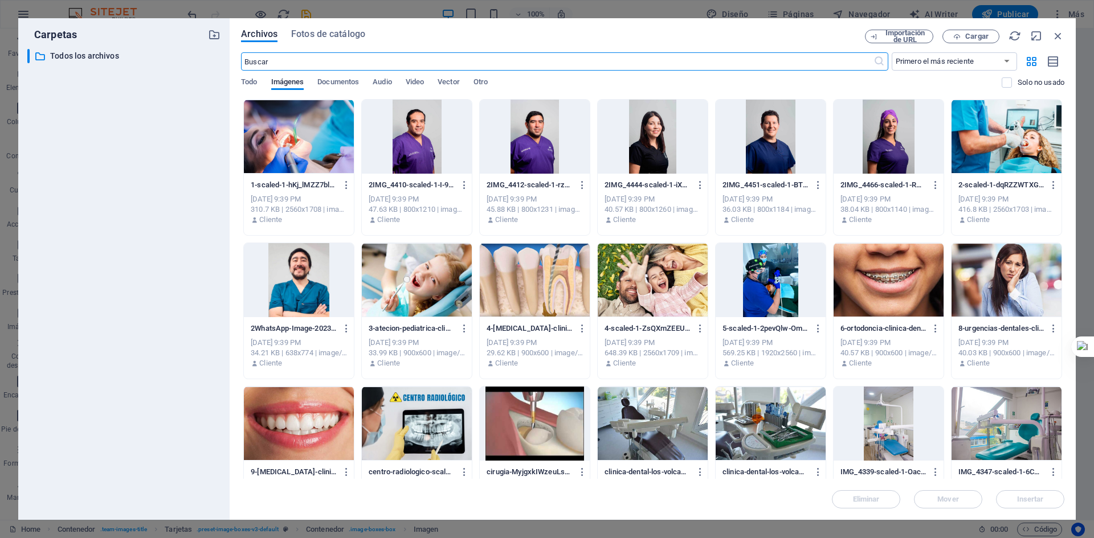
click at [429, 132] on div at bounding box center [417, 137] width 110 height 74
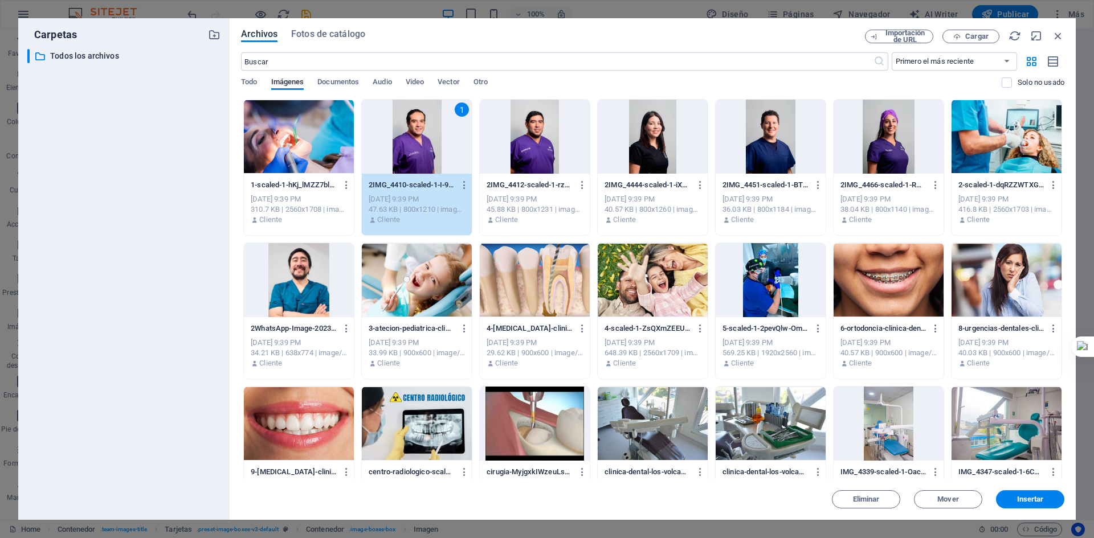
click at [429, 132] on div "1" at bounding box center [417, 137] width 110 height 74
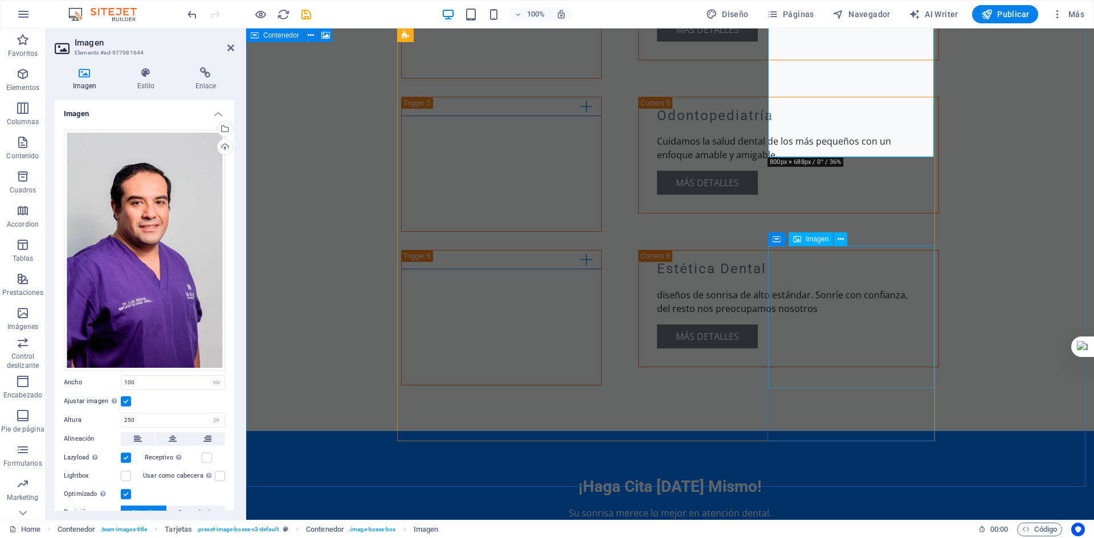
select select "vw"
select select "px"
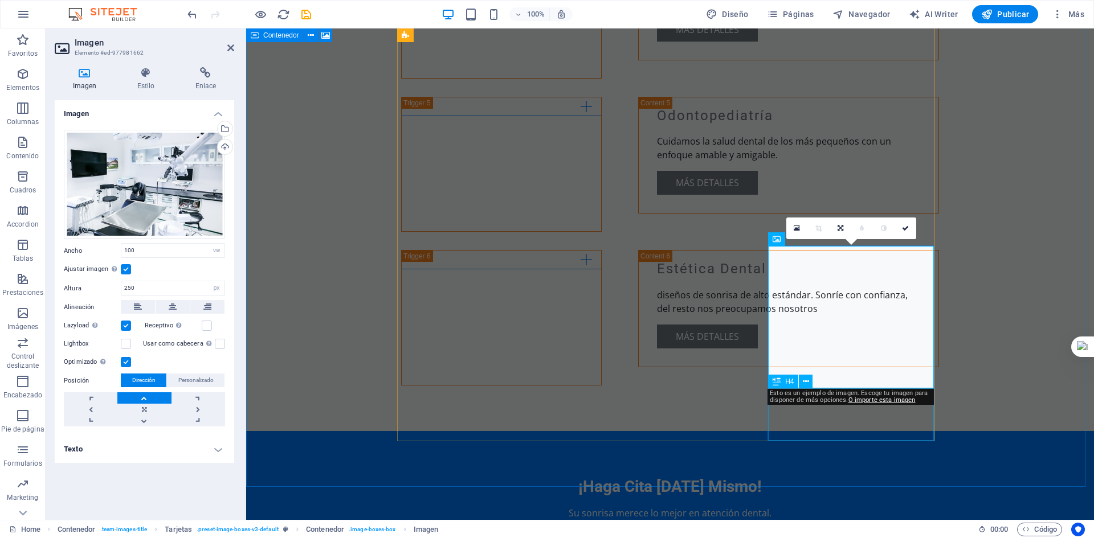
drag, startPoint x: 847, startPoint y: 409, endPoint x: 845, endPoint y: 400, distance: 8.7
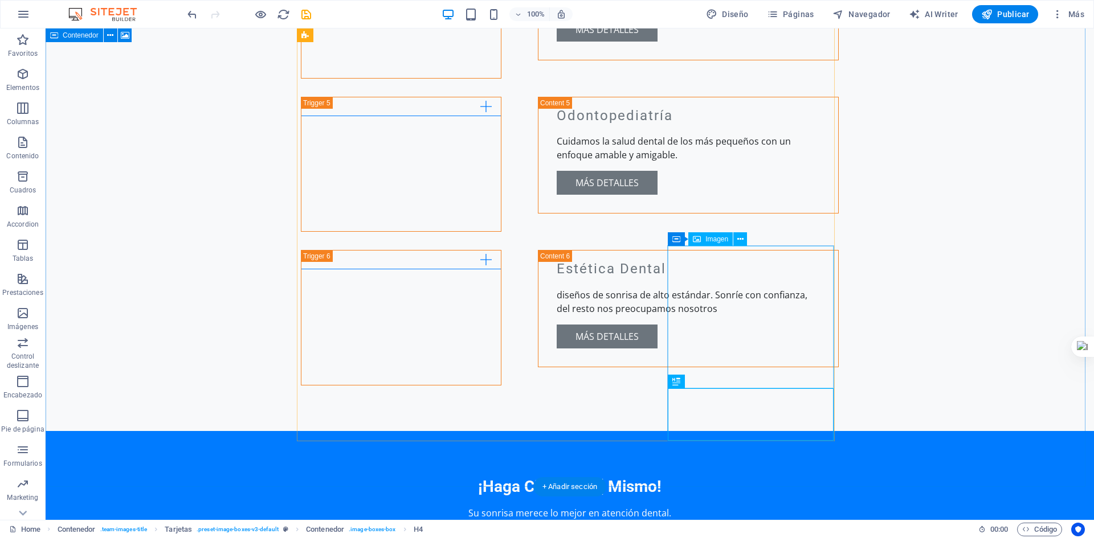
select select "vw"
select select "px"
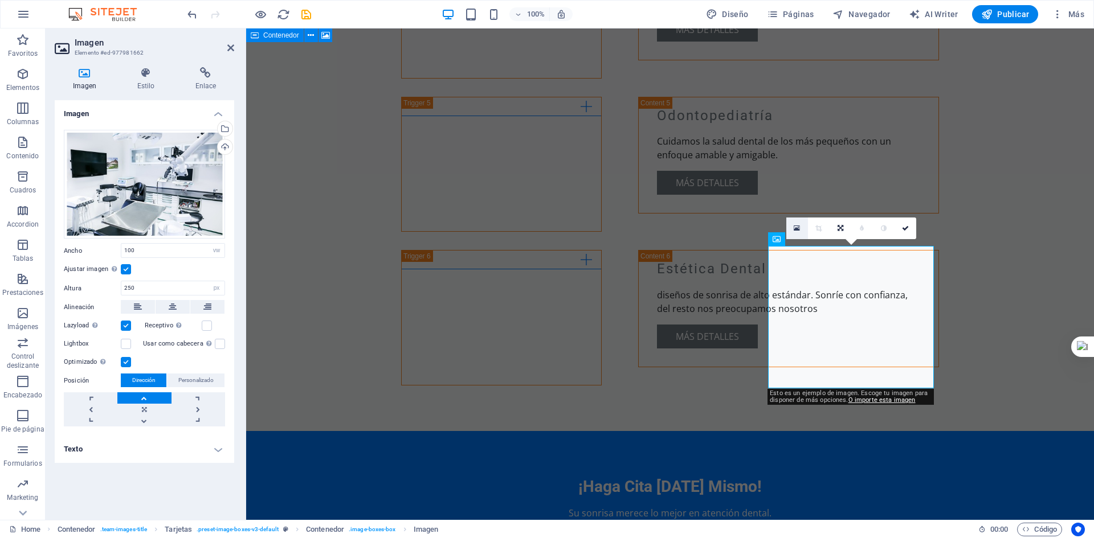
click at [798, 222] on link at bounding box center [797, 229] width 22 height 22
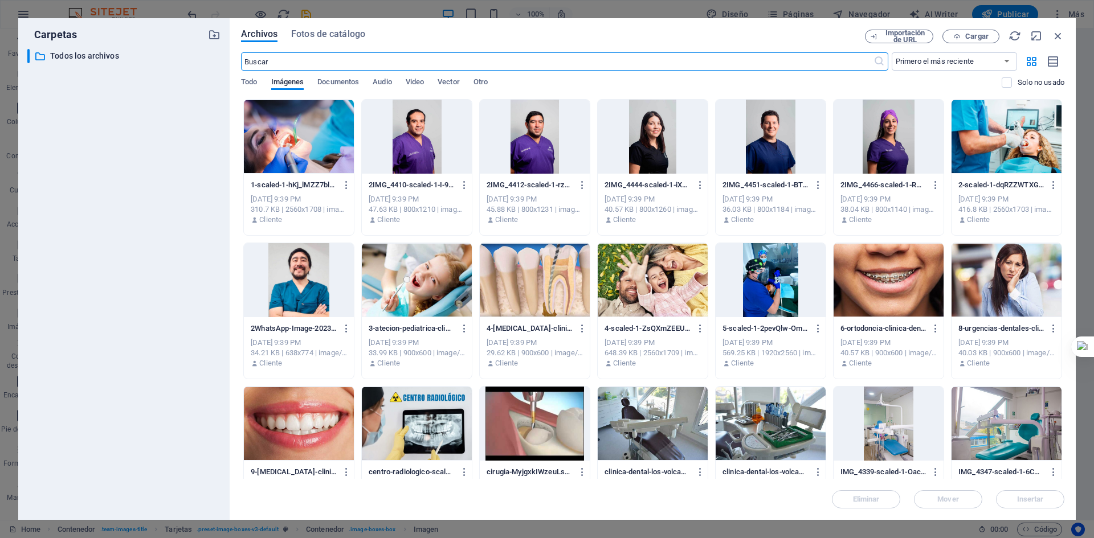
click at [870, 129] on div at bounding box center [888, 137] width 110 height 74
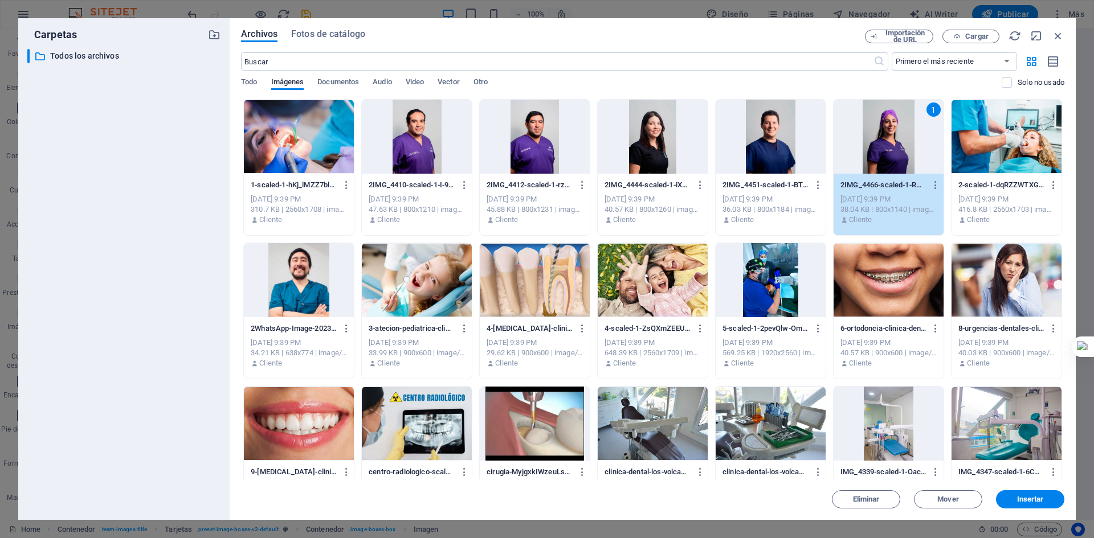
click at [870, 129] on div "1" at bounding box center [888, 137] width 110 height 74
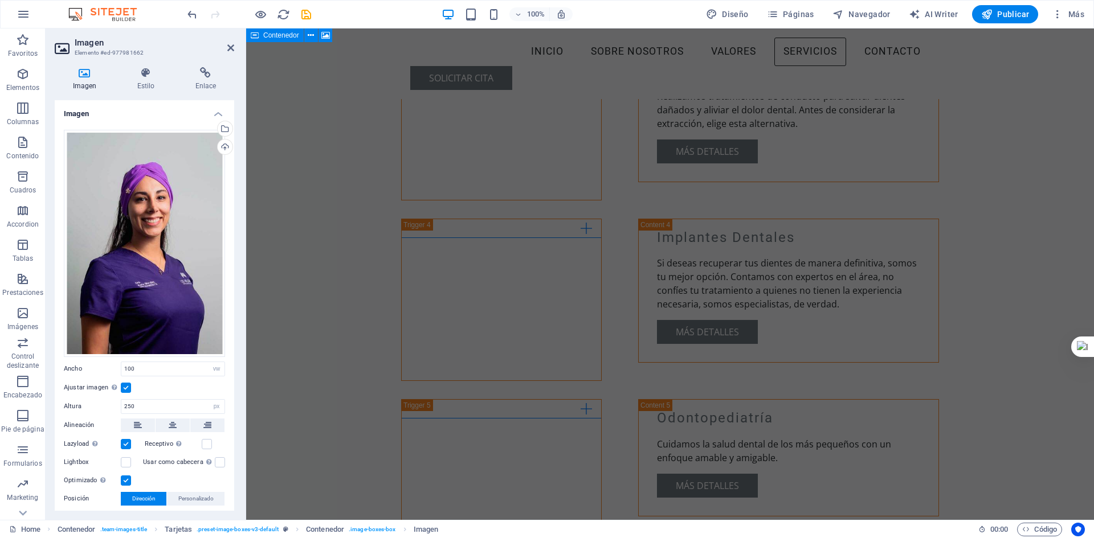
scroll to position [1694, 0]
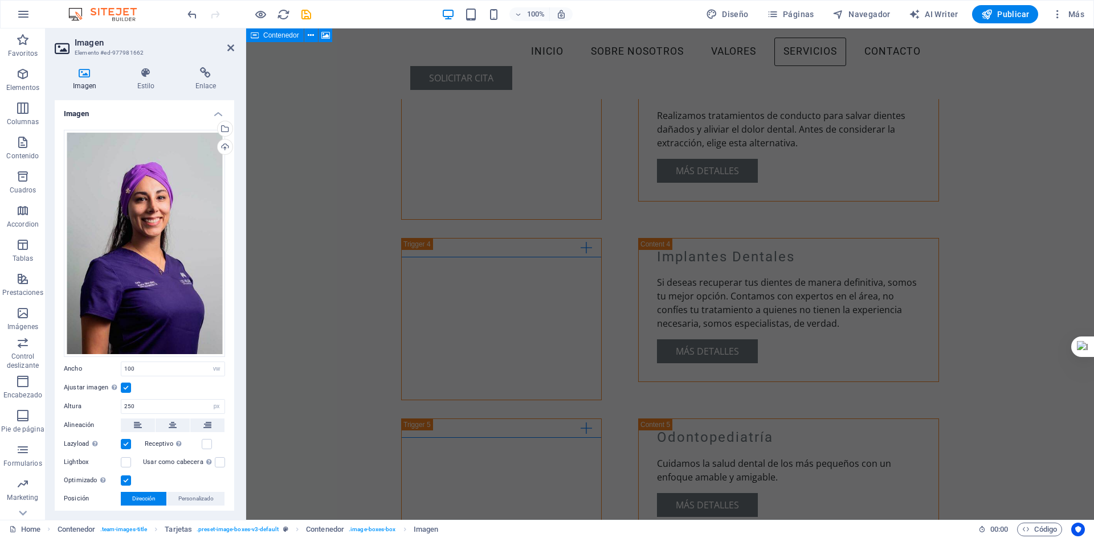
drag, startPoint x: 1093, startPoint y: 264, endPoint x: 1093, endPoint y: 257, distance: 6.3
click at [1093, 257] on div at bounding box center [1093, 269] width 1 height 538
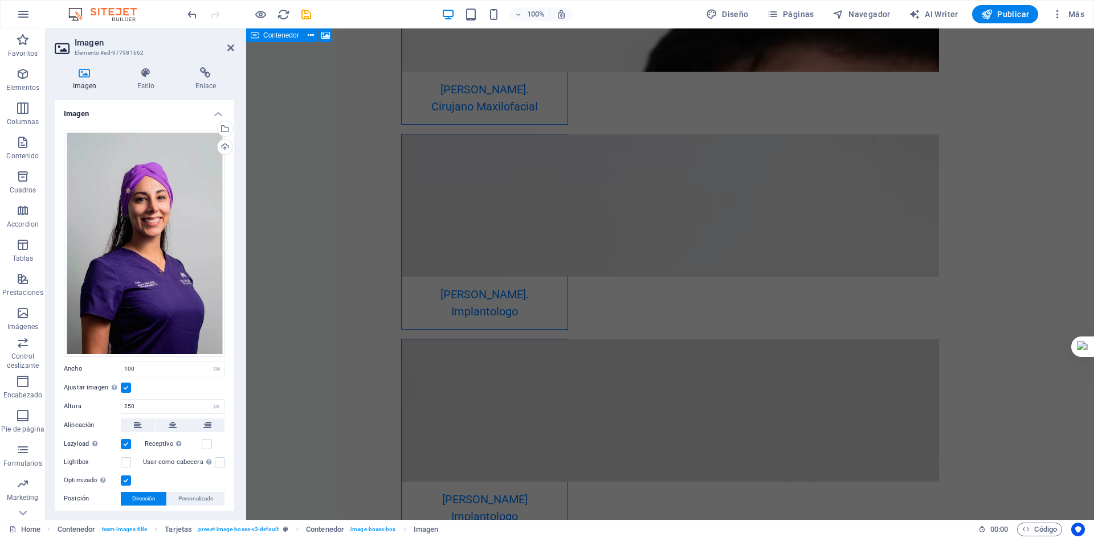
scroll to position [2807, 0]
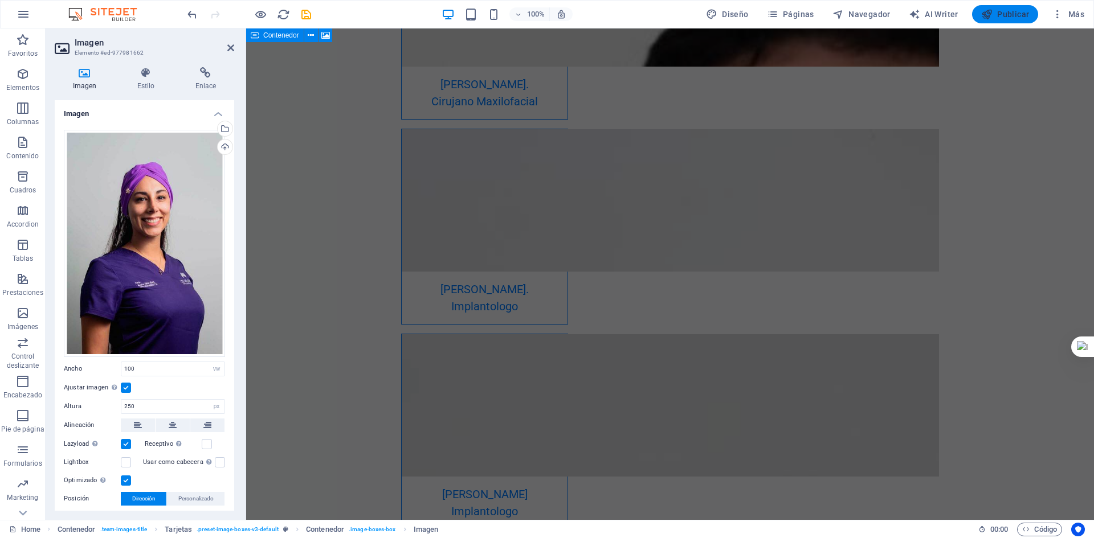
click at [1000, 14] on span "Publicar" at bounding box center [1005, 14] width 48 height 11
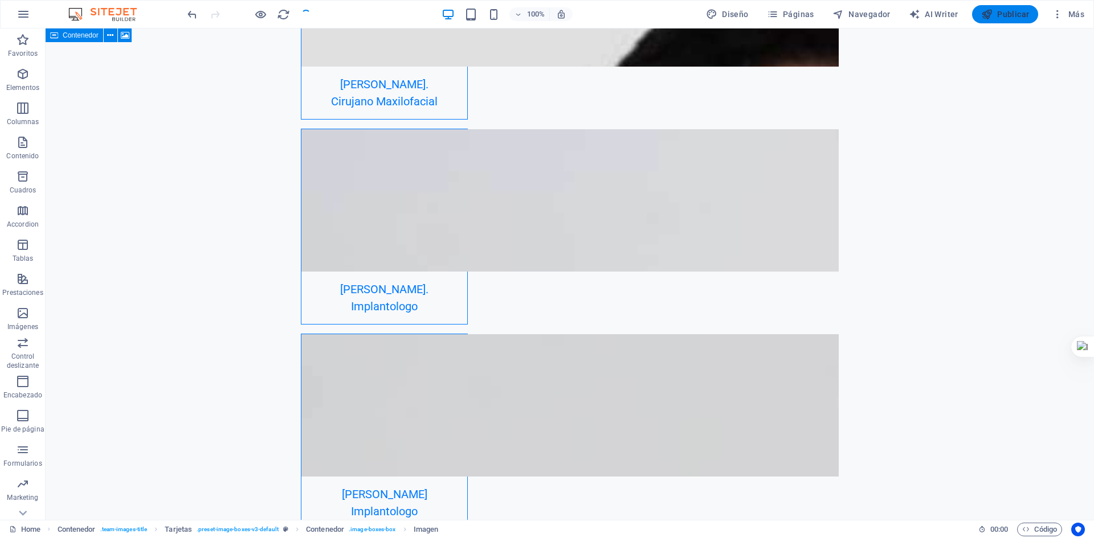
checkbox input "false"
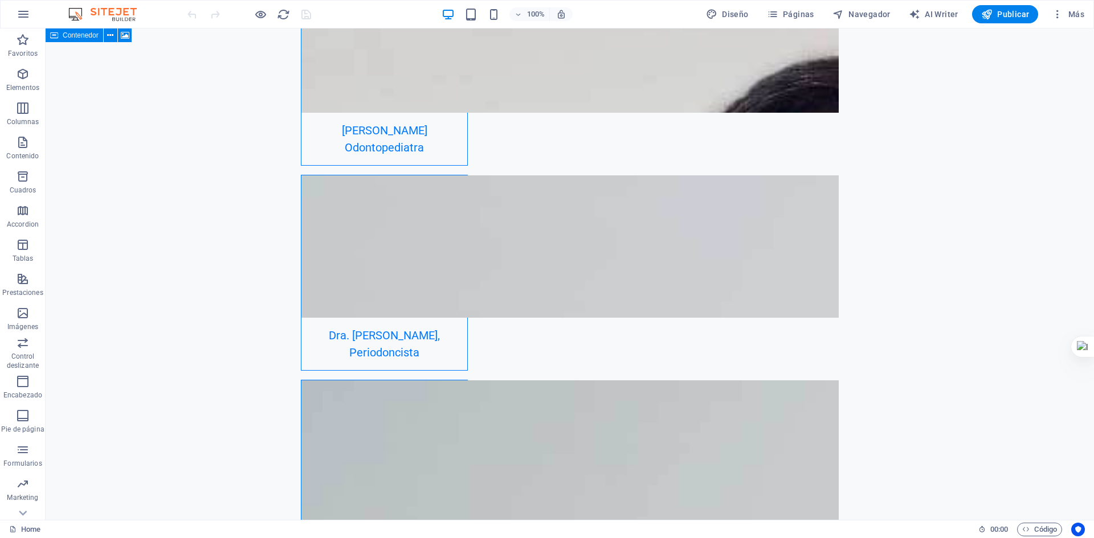
scroll to position [3604, 0]
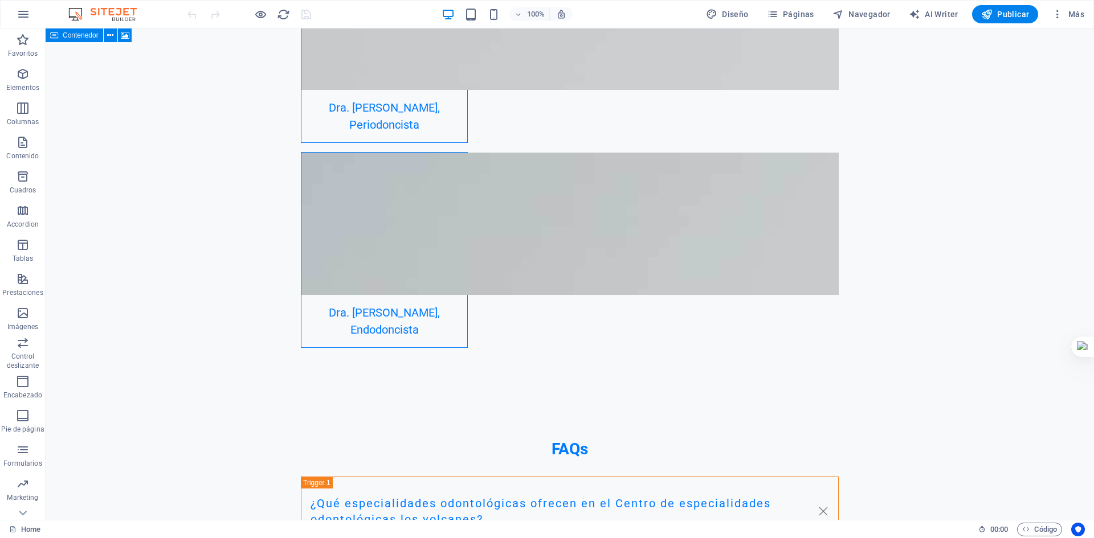
drag, startPoint x: 1087, startPoint y: 82, endPoint x: 1139, endPoint y: 528, distance: 448.5
click at [1071, 19] on span "Más" at bounding box center [1068, 14] width 32 height 11
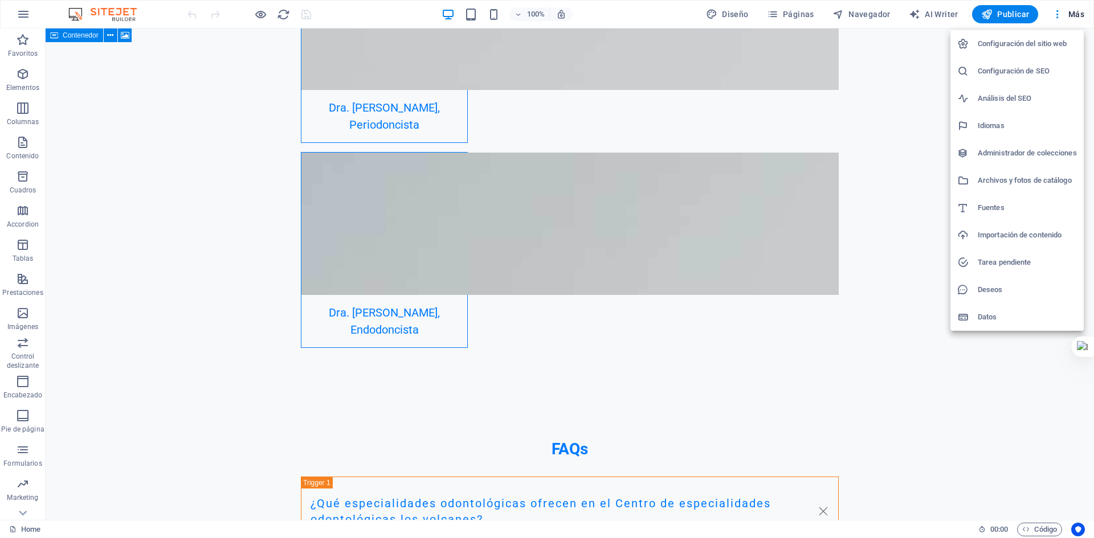
click at [1036, 52] on li "Configuración del sitio web" at bounding box center [1016, 43] width 133 height 27
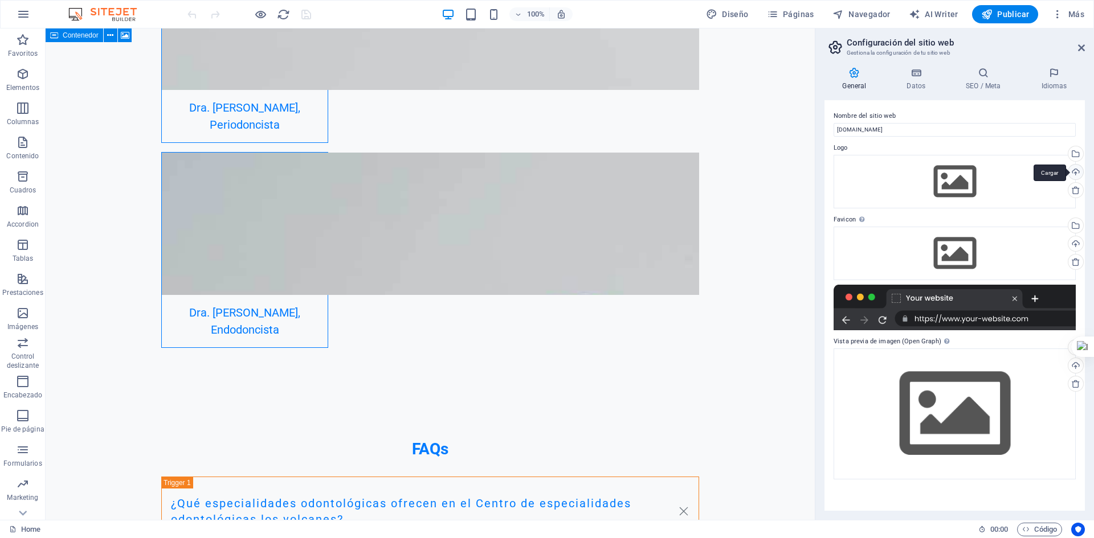
click at [1077, 174] on div "Cargar" at bounding box center [1074, 173] width 17 height 17
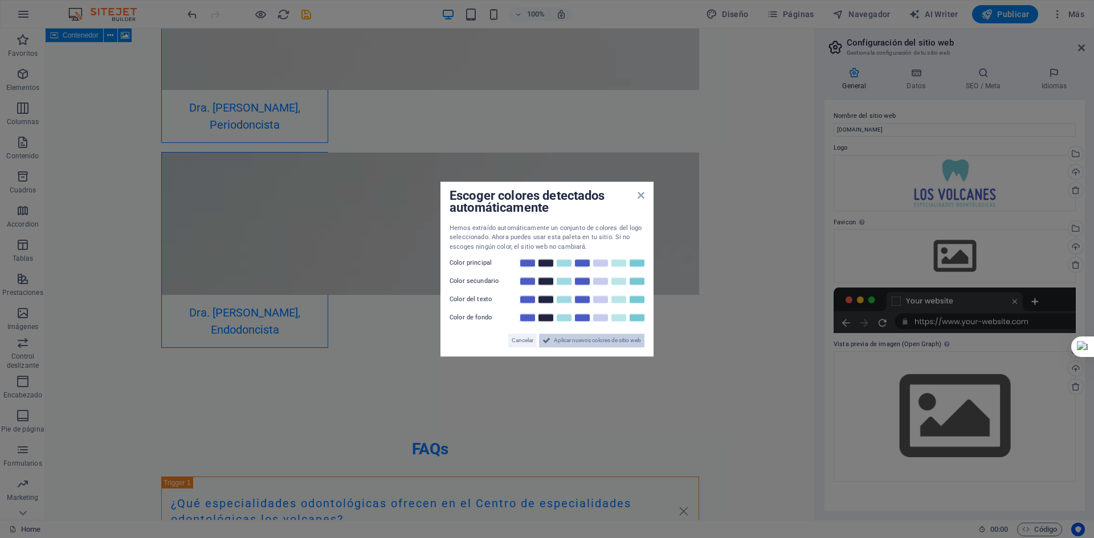
click at [591, 337] on span "Aplicar nuevos colores de sitio web" at bounding box center [597, 341] width 87 height 14
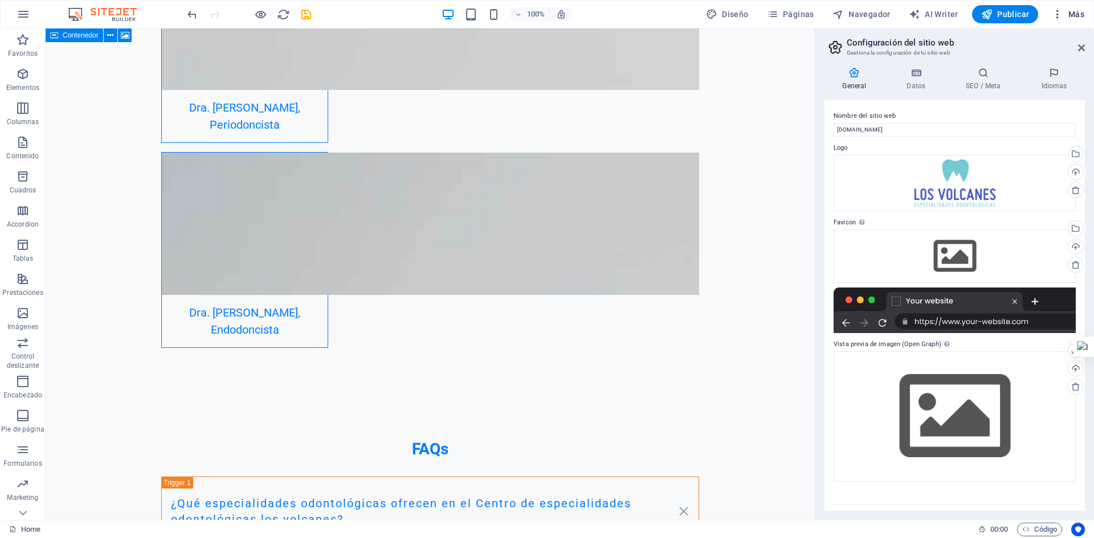
click at [1059, 15] on icon "button" at bounding box center [1057, 14] width 11 height 11
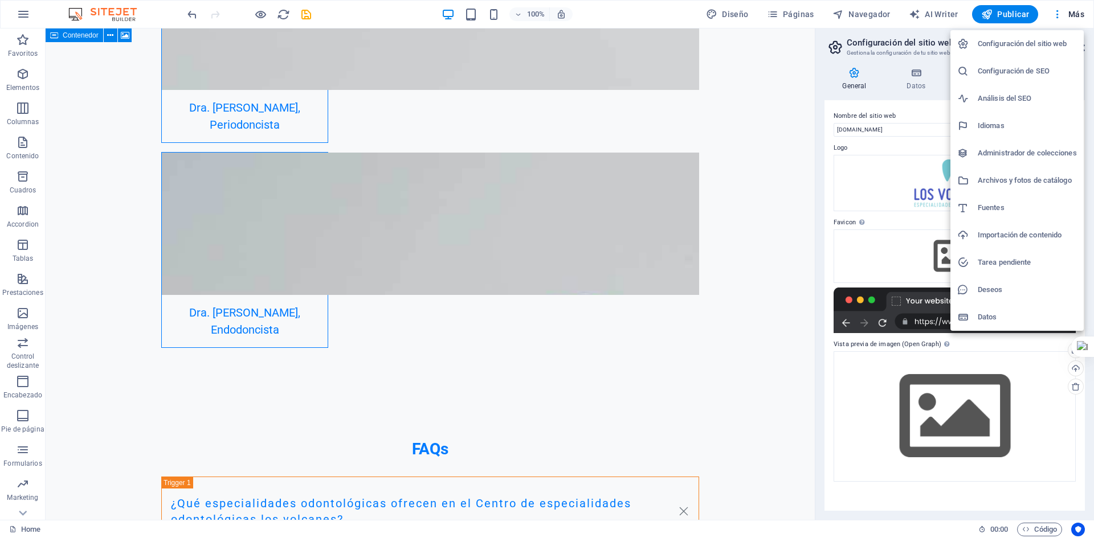
click at [1053, 62] on li "Configuración de SEO" at bounding box center [1016, 71] width 133 height 27
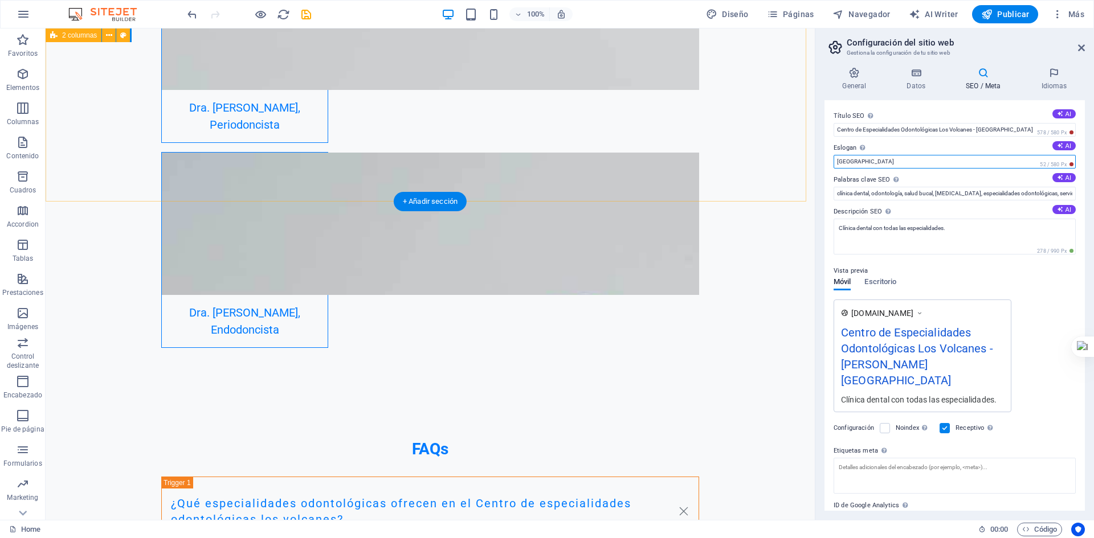
drag, startPoint x: 937, startPoint y: 188, endPoint x: 792, endPoint y: 160, distance: 146.8
click at [862, 163] on input "Berlin" at bounding box center [954, 162] width 242 height 14
type input "B"
type input "Clinica dental"
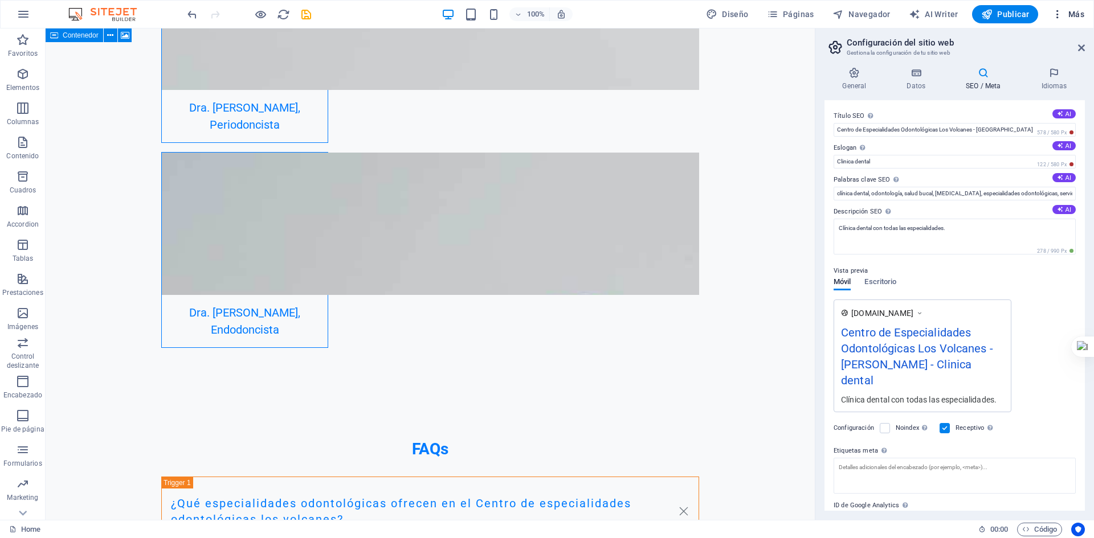
click at [1068, 19] on span "Más" at bounding box center [1068, 14] width 32 height 11
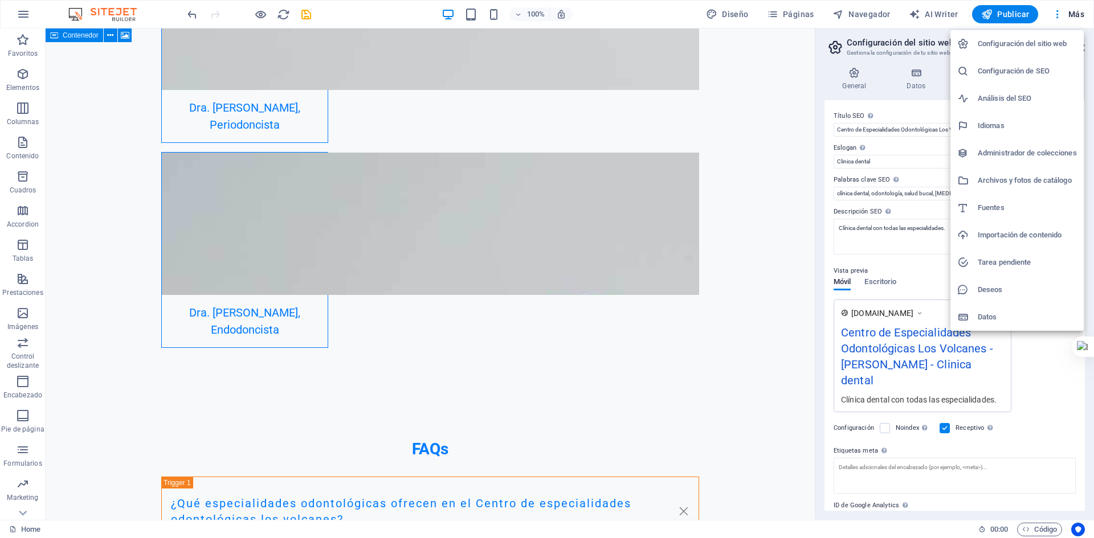
click at [1010, 106] on li "Análisis del SEO" at bounding box center [1016, 98] width 133 height 27
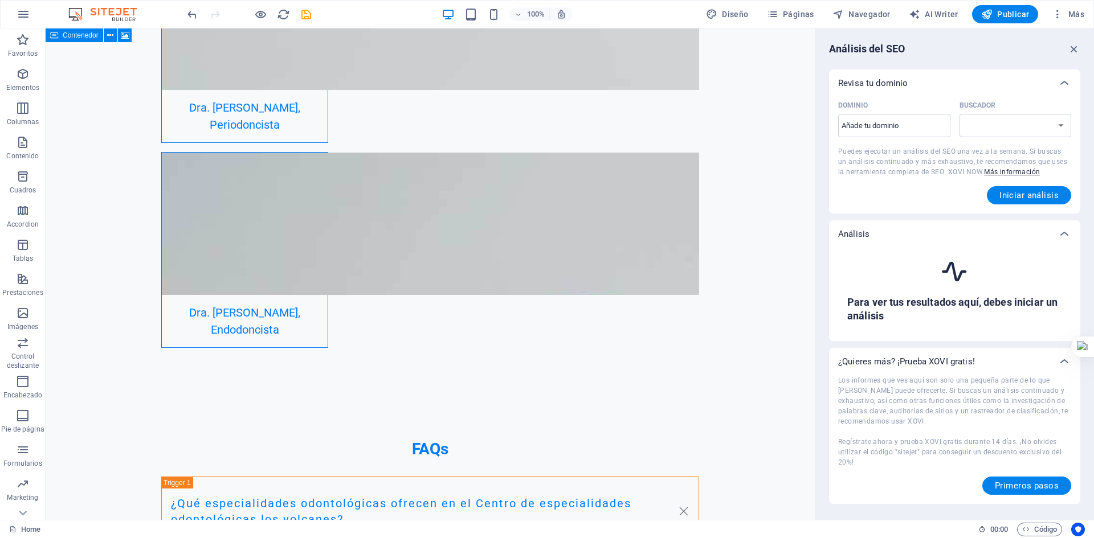
select select "google.com"
click at [1039, 199] on span "Iniciar análisis" at bounding box center [1028, 195] width 59 height 9
type input "www.ceolovolcanes.cl"
drag, startPoint x: 1000, startPoint y: 187, endPoint x: 1000, endPoint y: 198, distance: 10.8
click at [1000, 198] on button "Iniciar análisis" at bounding box center [1029, 195] width 84 height 18
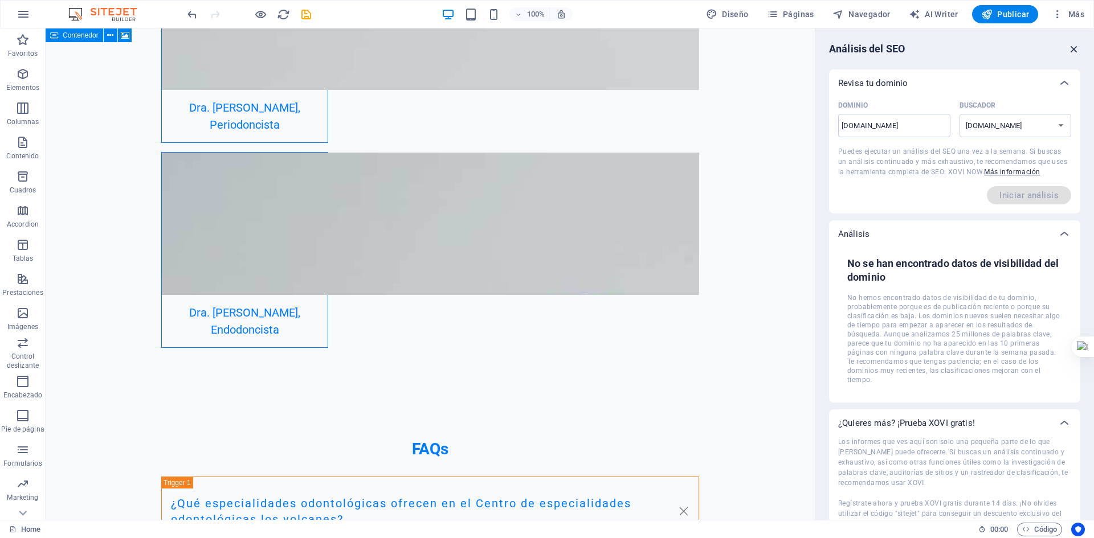
click at [1074, 52] on icon "button" at bounding box center [1074, 49] width 13 height 13
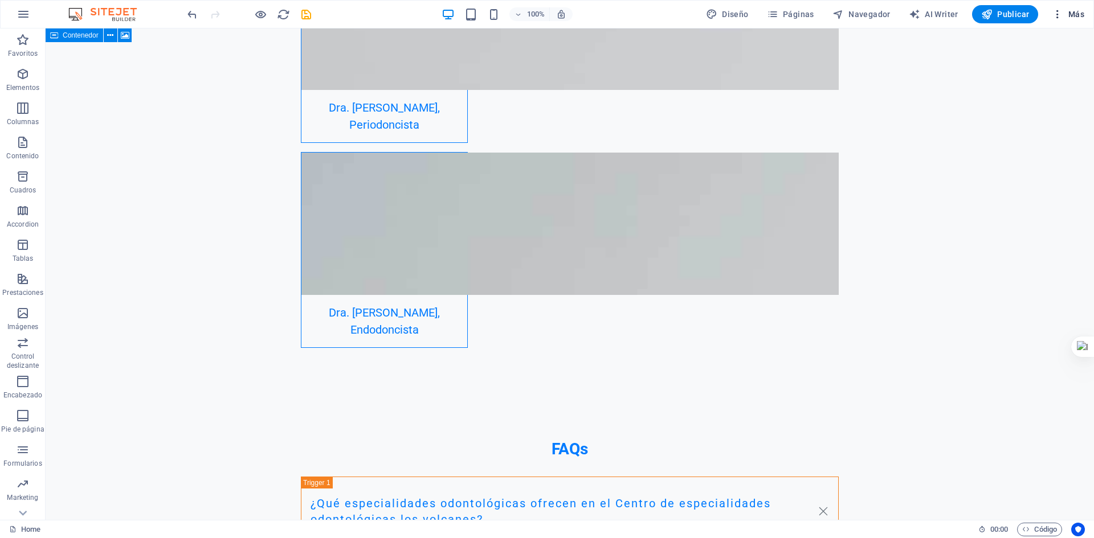
click at [1069, 19] on span "Más" at bounding box center [1068, 14] width 32 height 11
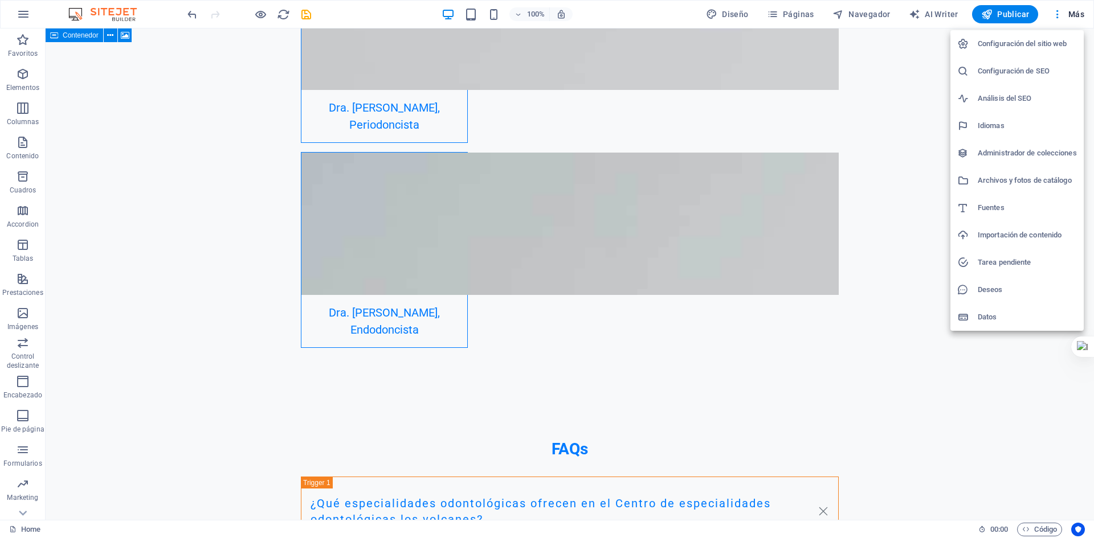
click at [1003, 38] on h6 "Configuración del sitio web" at bounding box center [1027, 44] width 99 height 14
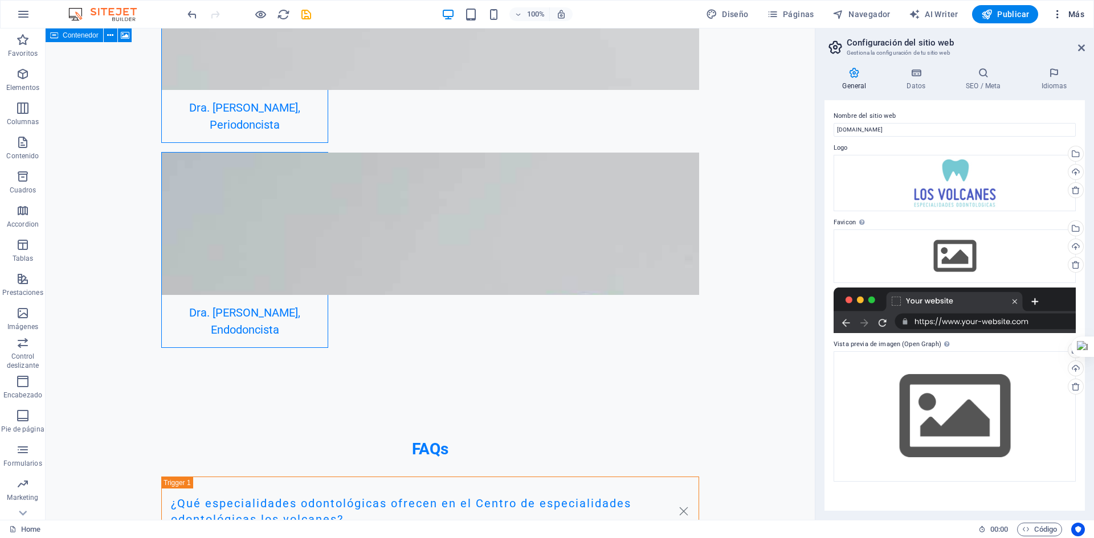
click at [1070, 13] on span "Más" at bounding box center [1068, 14] width 32 height 11
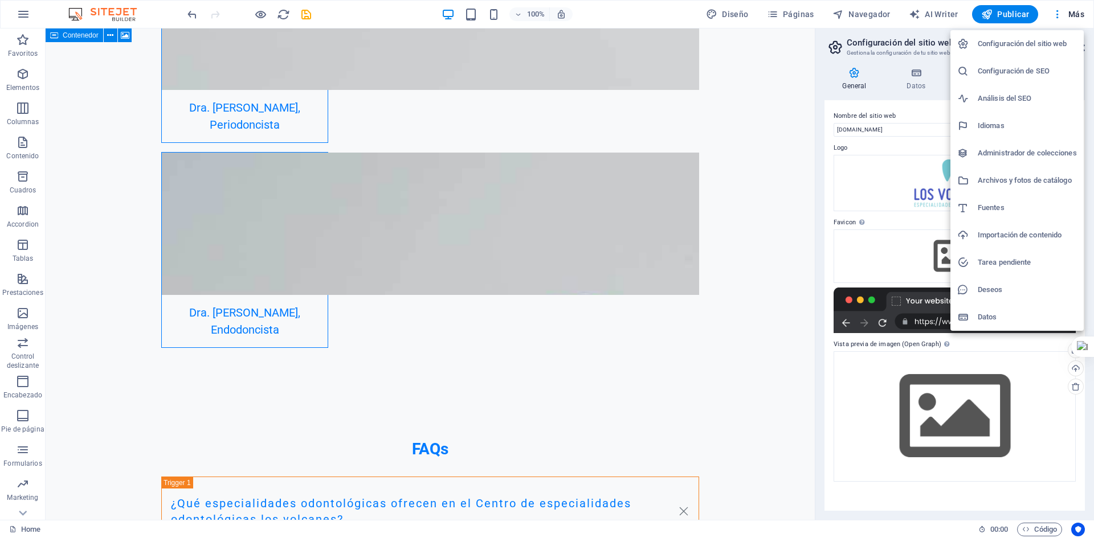
click at [1057, 48] on h6 "Configuración del sitio web" at bounding box center [1027, 44] width 99 height 14
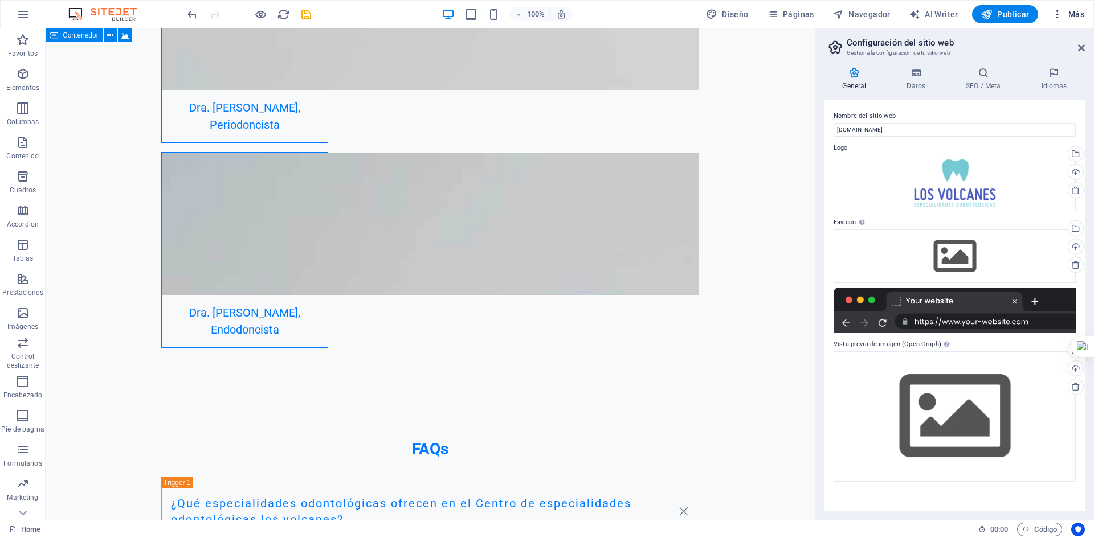
click at [1078, 17] on span "Más" at bounding box center [1068, 14] width 32 height 11
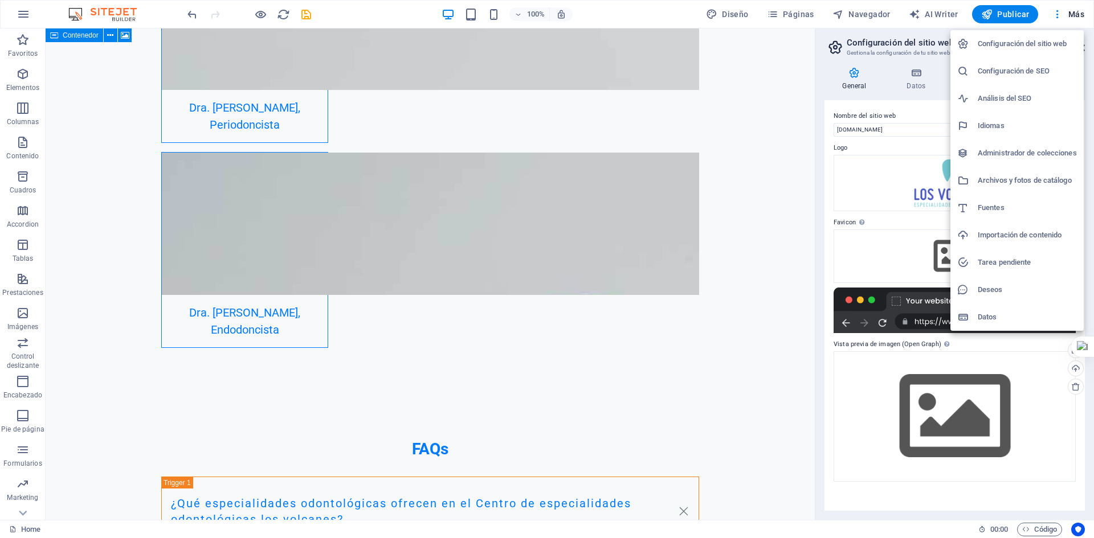
click at [1029, 74] on h6 "Configuración de SEO" at bounding box center [1027, 71] width 99 height 14
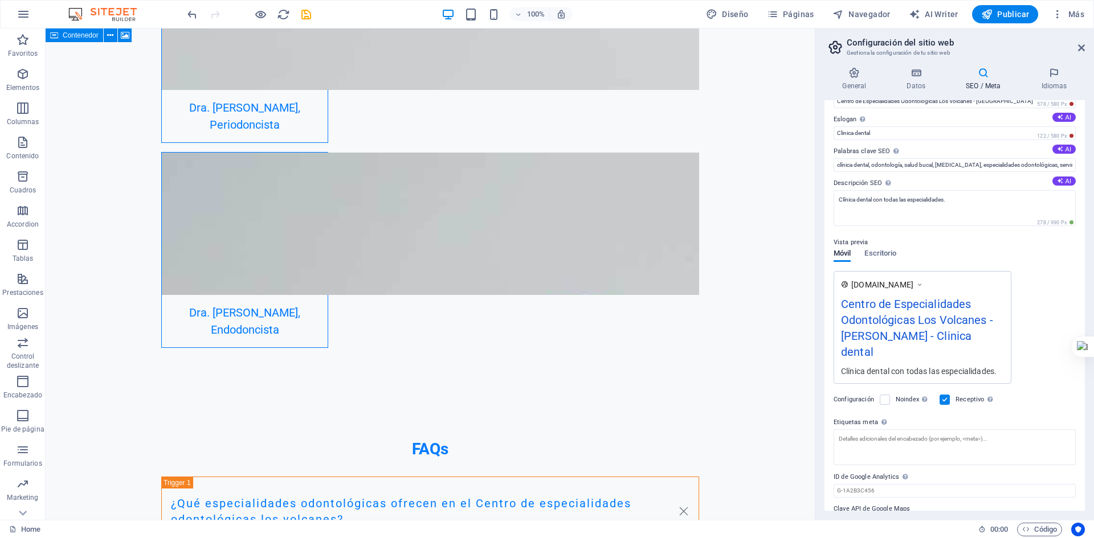
scroll to position [40, 0]
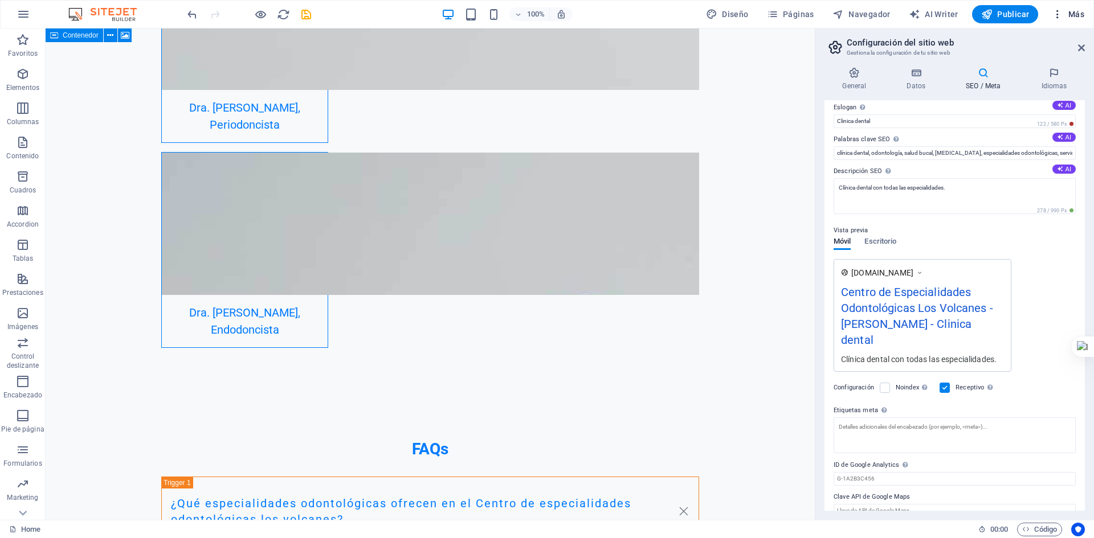
click at [1074, 19] on span "Más" at bounding box center [1068, 14] width 32 height 11
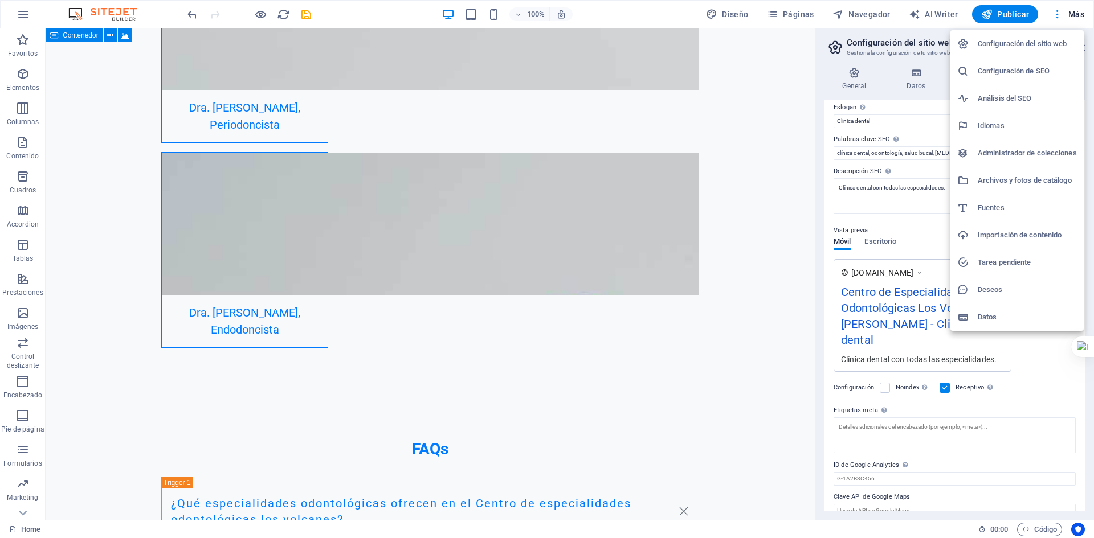
click at [1012, 104] on h6 "Análisis del SEO" at bounding box center [1027, 99] width 99 height 14
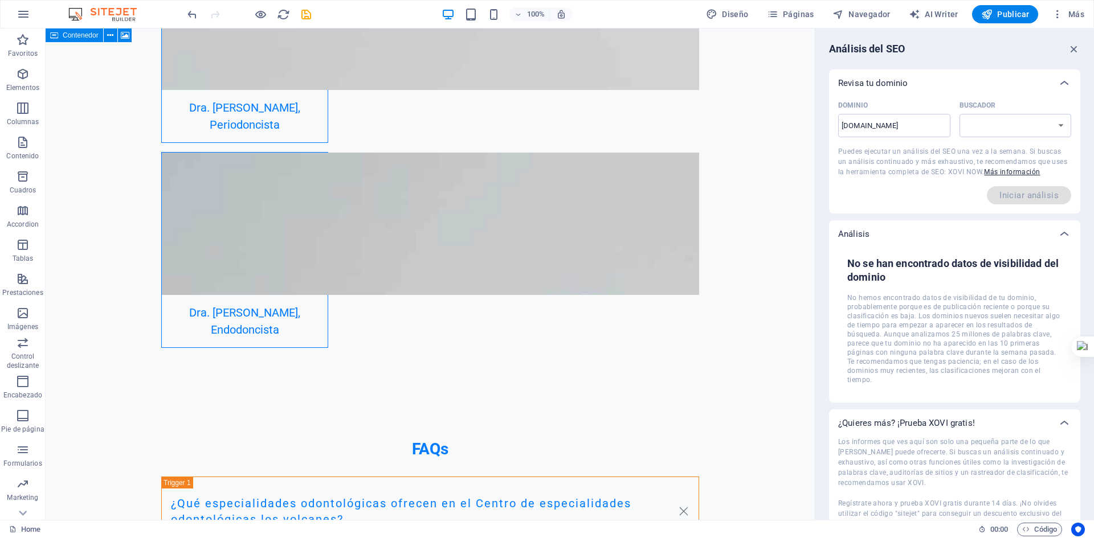
select select "google.com"
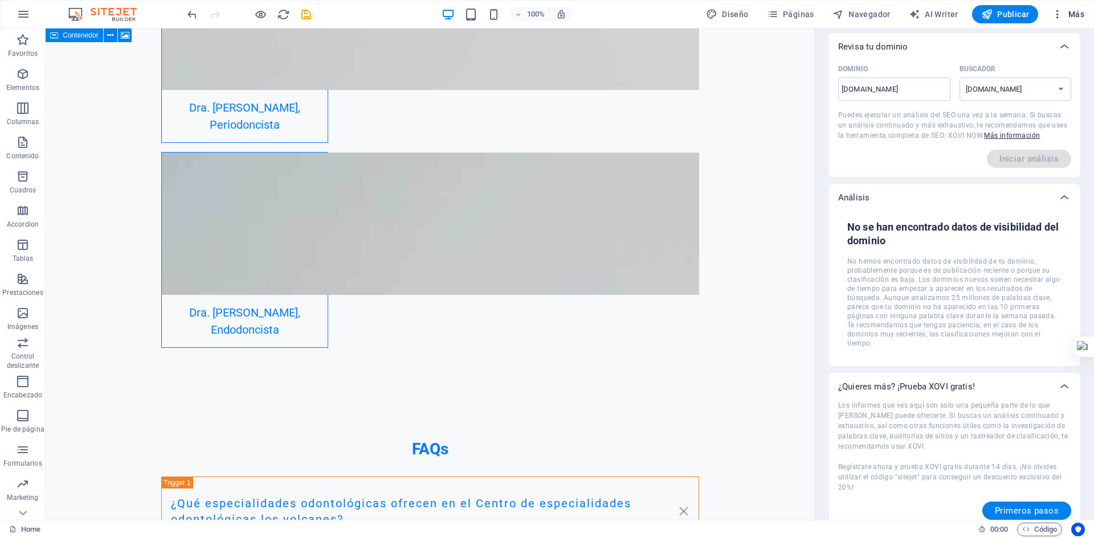
click at [1082, 14] on span "Más" at bounding box center [1068, 14] width 32 height 11
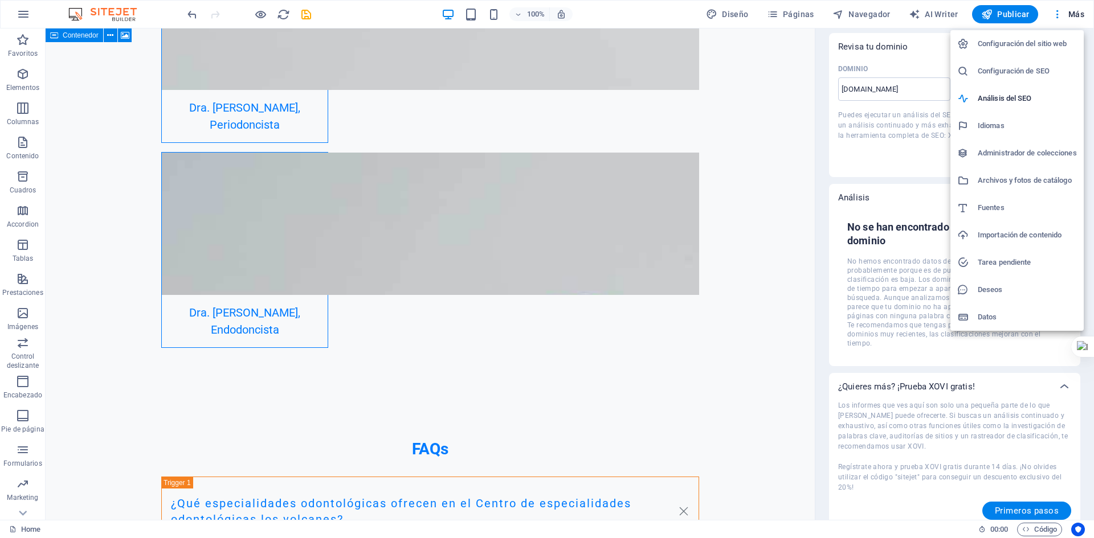
click at [317, 153] on div at bounding box center [547, 269] width 1094 height 538
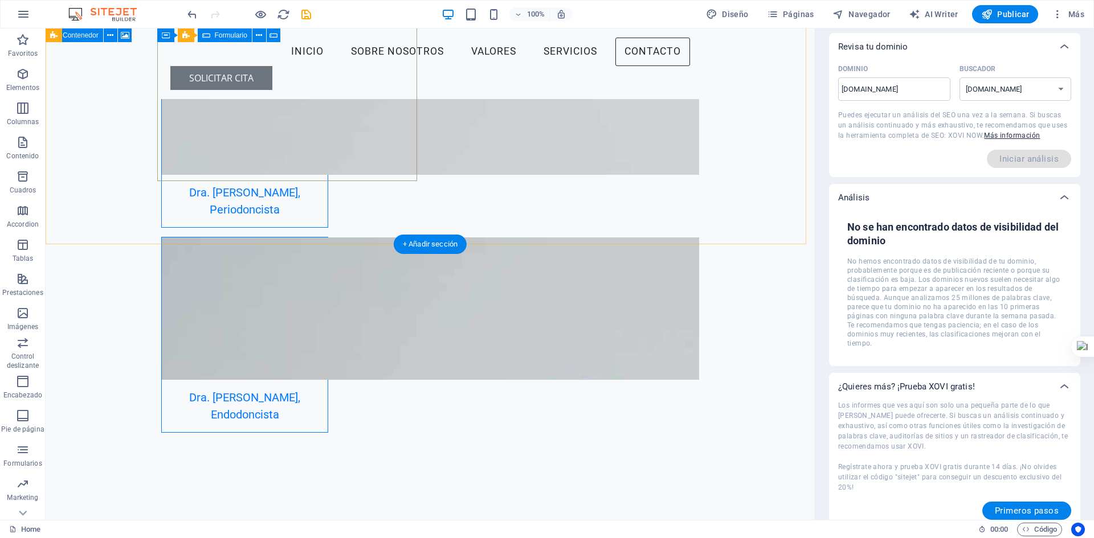
scroll to position [3491, 0]
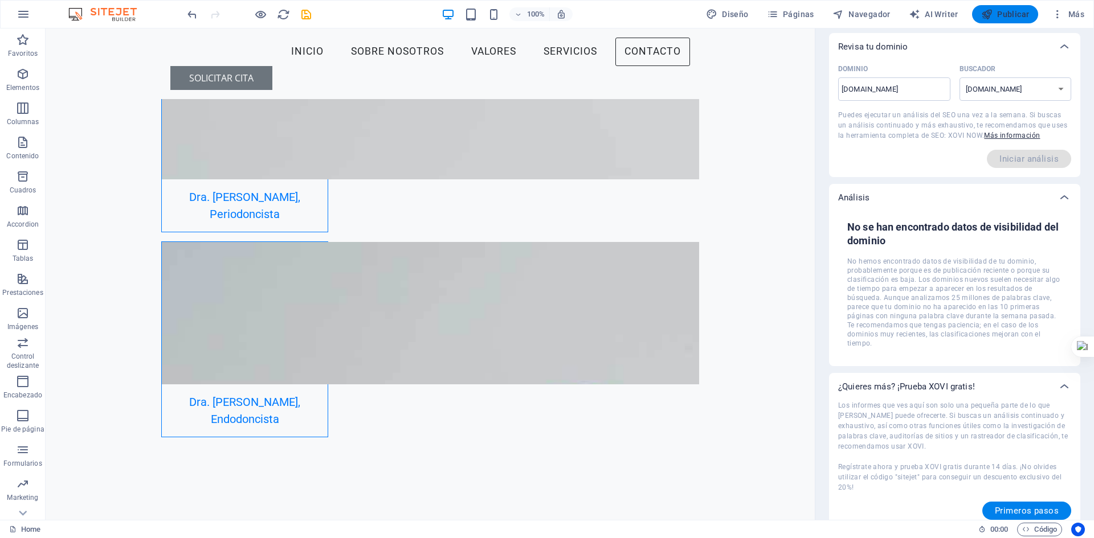
click at [1005, 21] on button "Publicar" at bounding box center [1005, 14] width 67 height 18
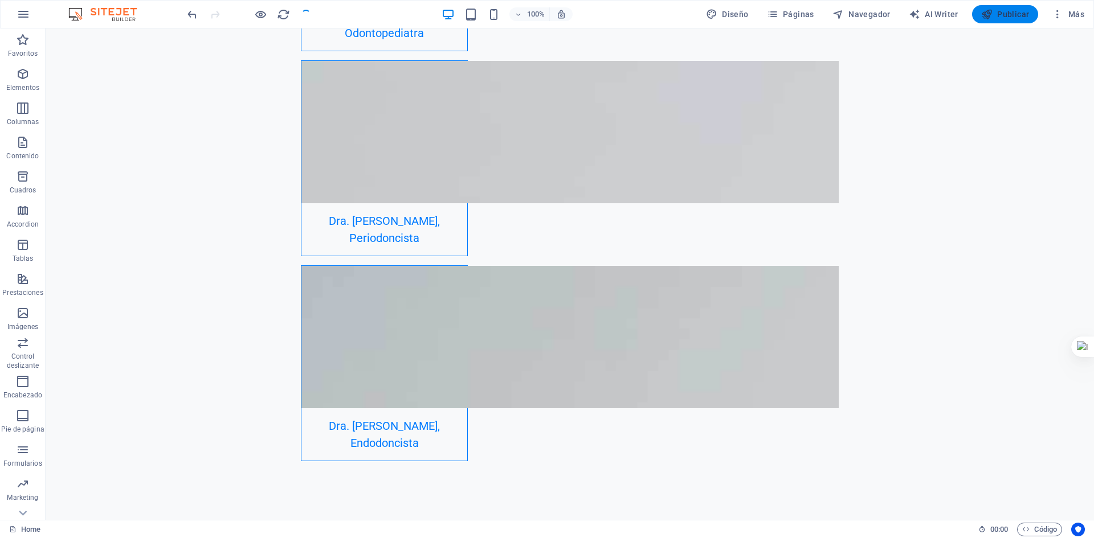
scroll to position [3490, 0]
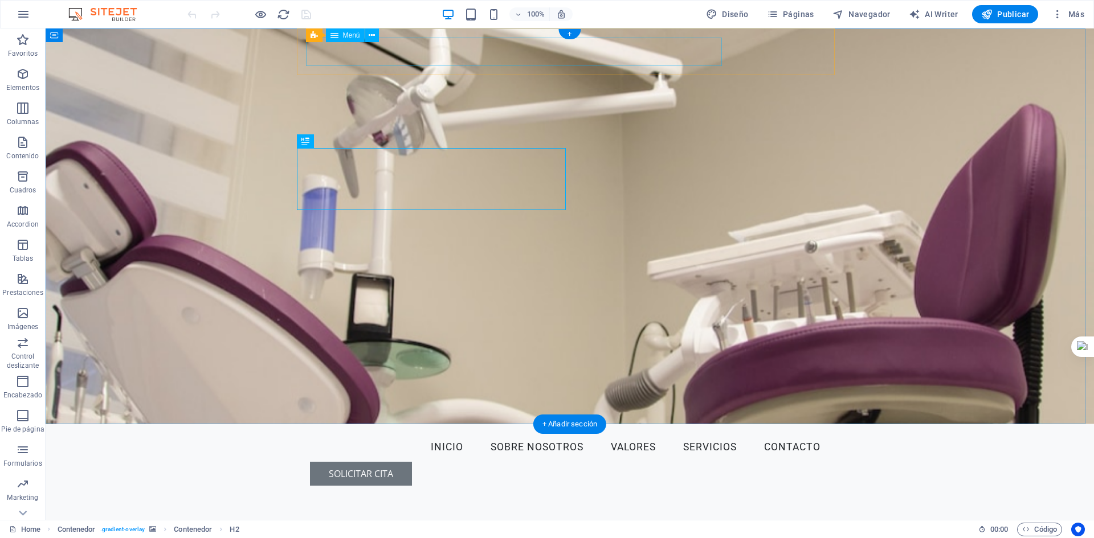
click at [407, 434] on nav "Inicio Sobre nosotros Valores Servicios Contacto" at bounding box center [570, 448] width 520 height 28
select select
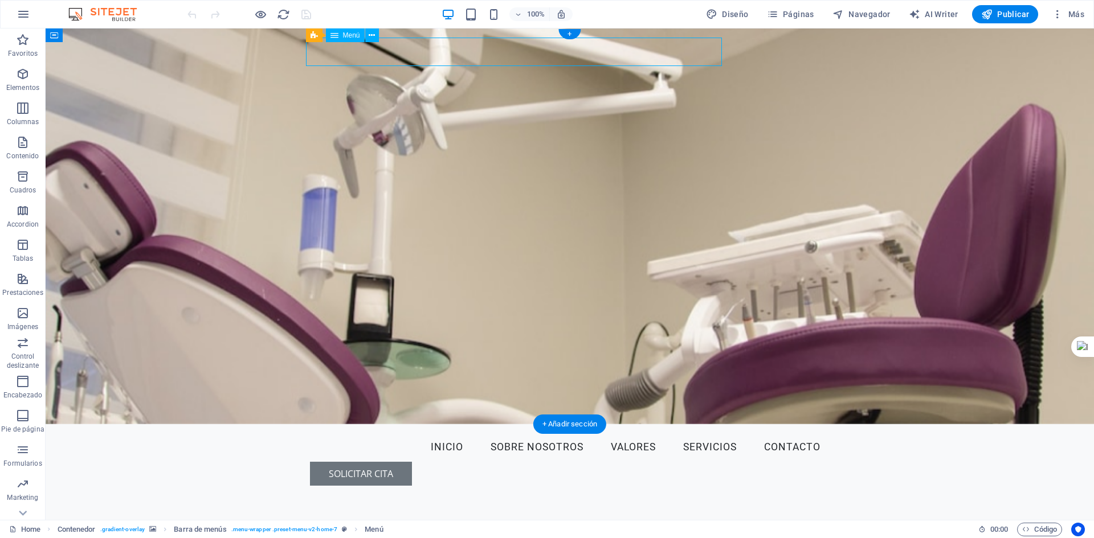
select select
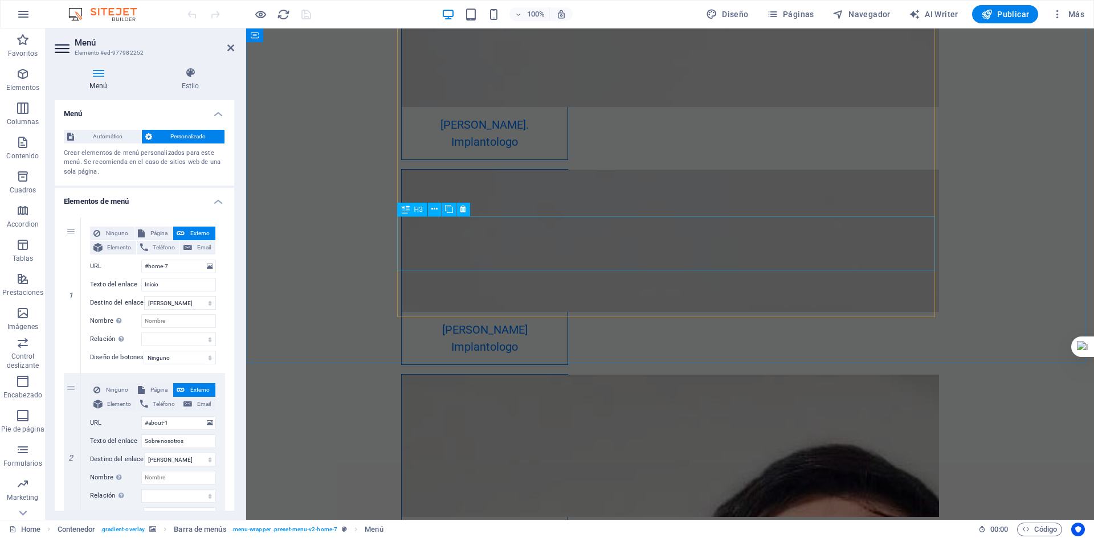
scroll to position [3076, 0]
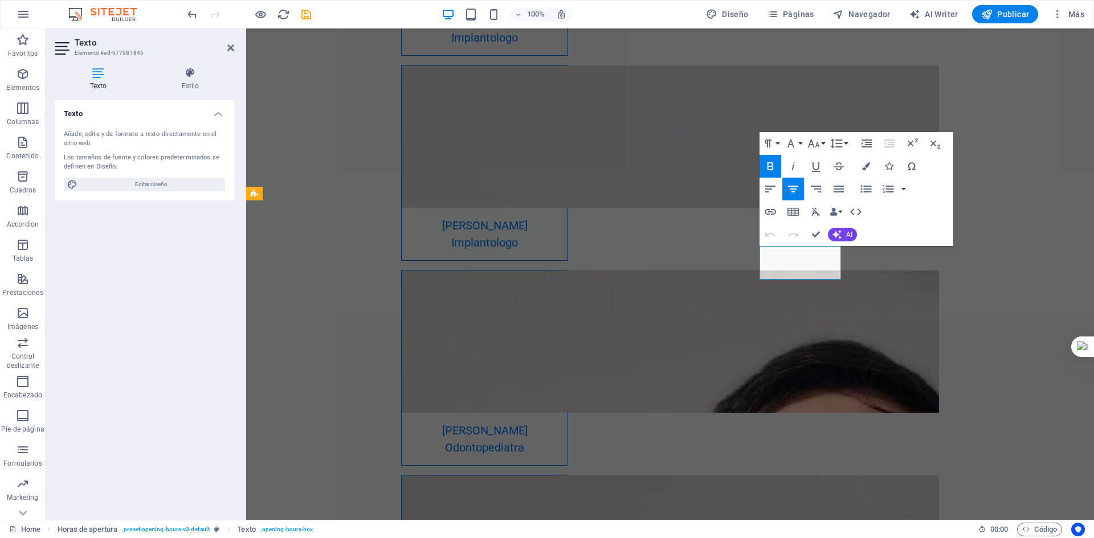
click at [844, 235] on button "AI" at bounding box center [842, 235] width 29 height 14
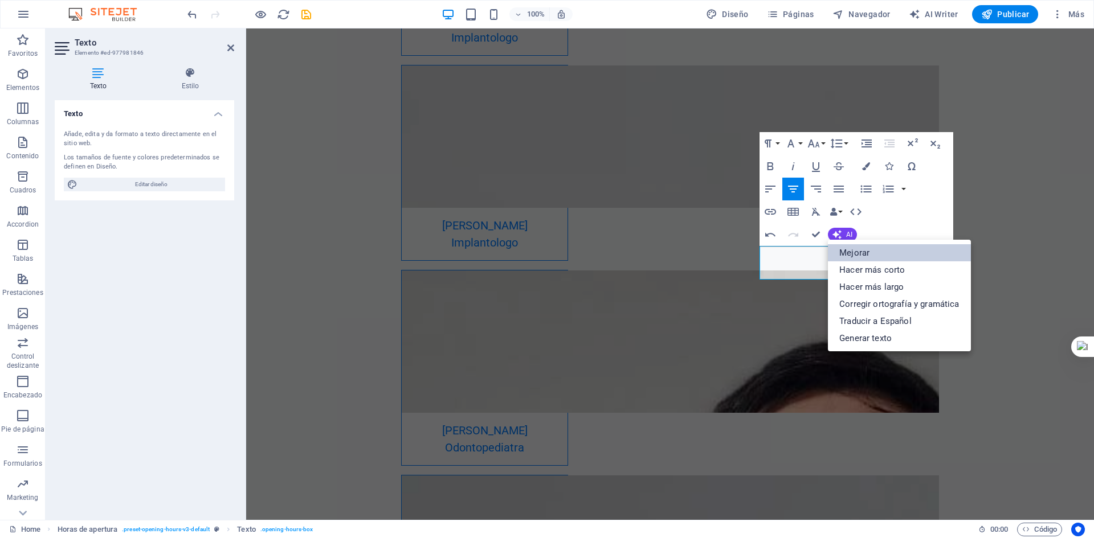
click at [854, 255] on link "Mejorar" at bounding box center [899, 252] width 142 height 17
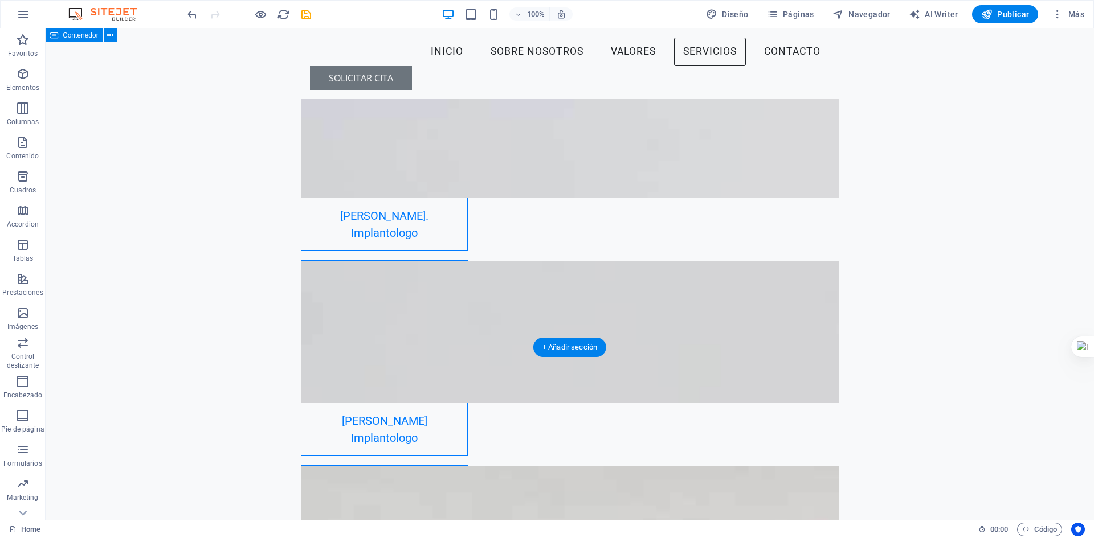
scroll to position [2705, 0]
